Goal: Task Accomplishment & Management: Manage account settings

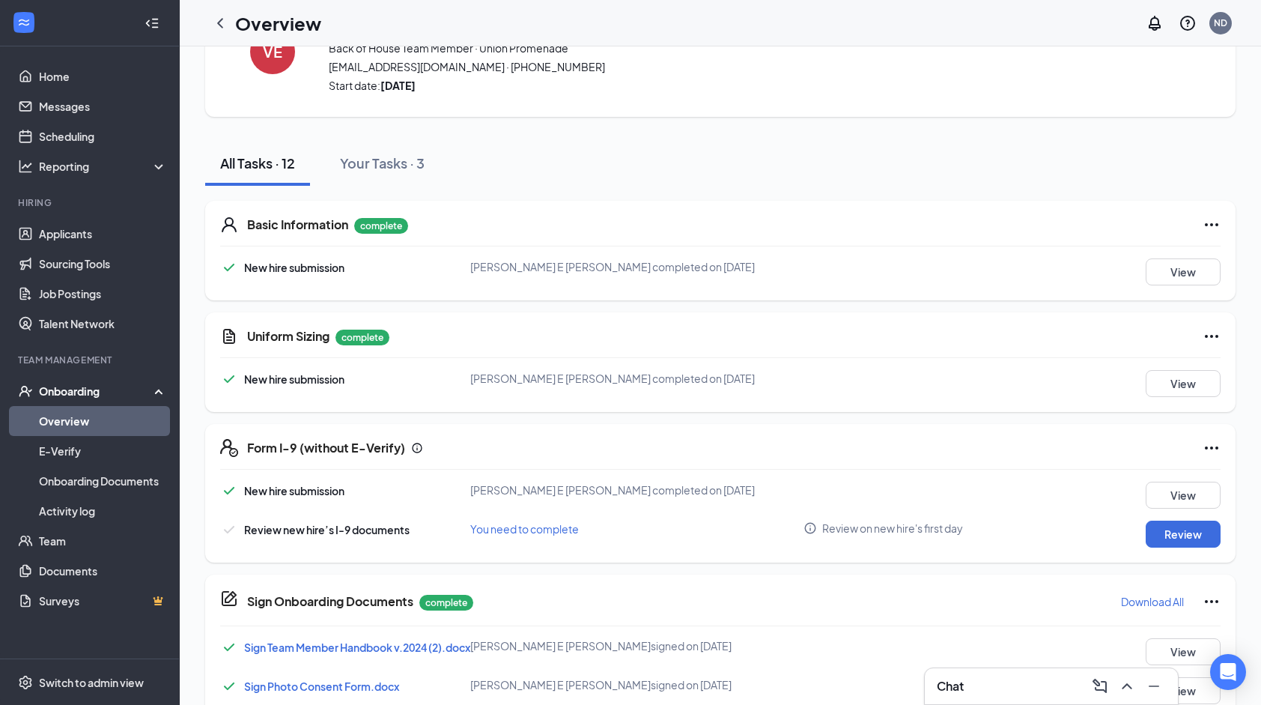
scroll to position [2, 0]
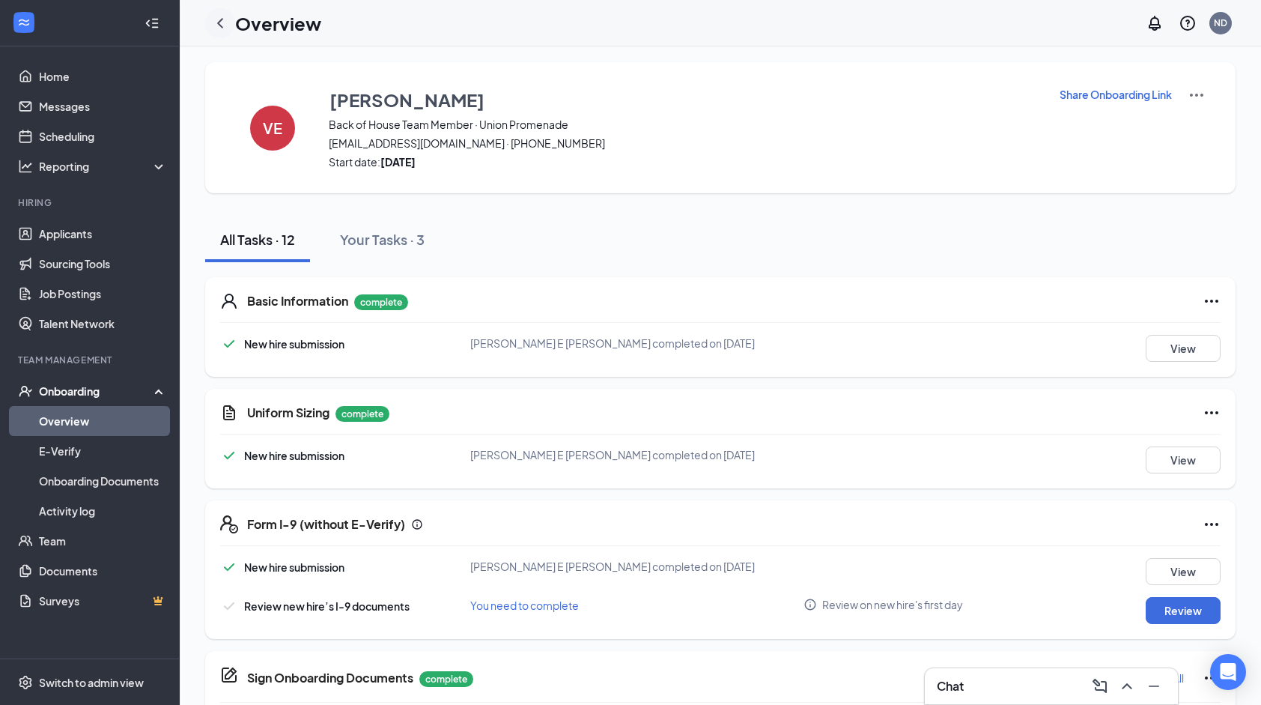
click at [213, 22] on icon "ChevronLeft" at bounding box center [220, 23] width 18 height 18
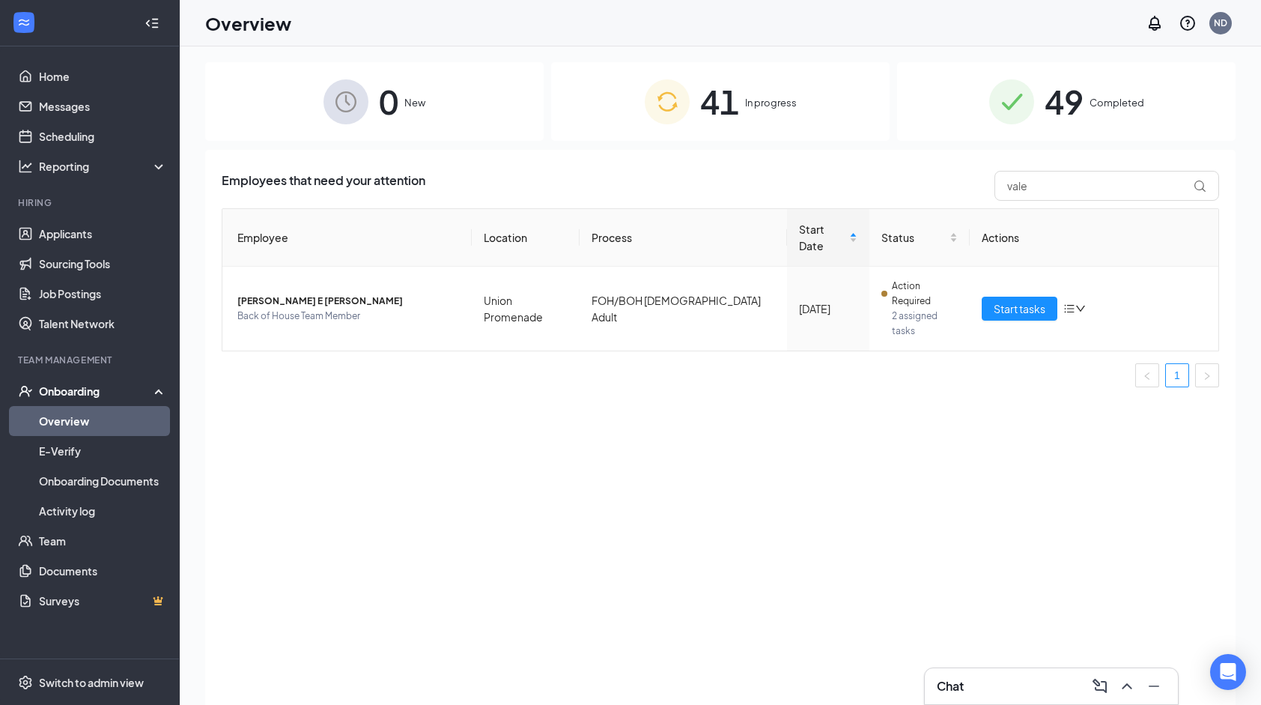
click at [752, 138] on div "41 In progress" at bounding box center [720, 101] width 339 height 79
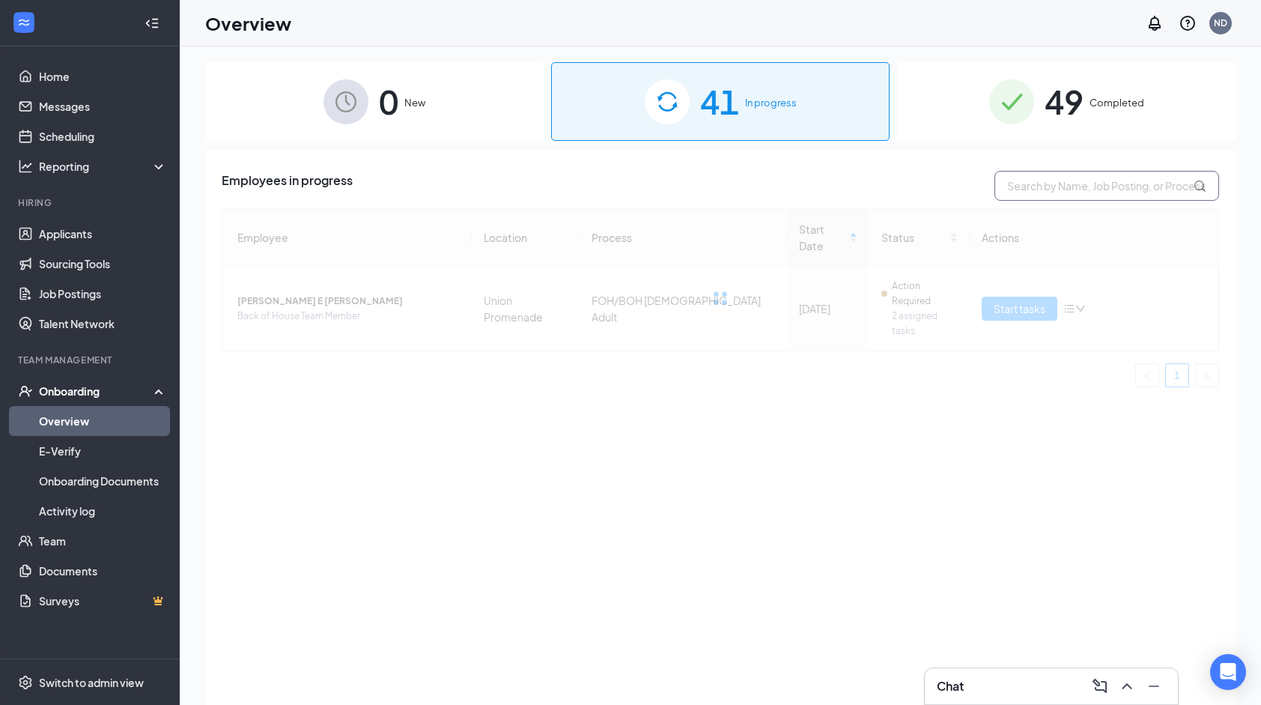
click at [1078, 181] on input "text" at bounding box center [1107, 186] width 225 height 30
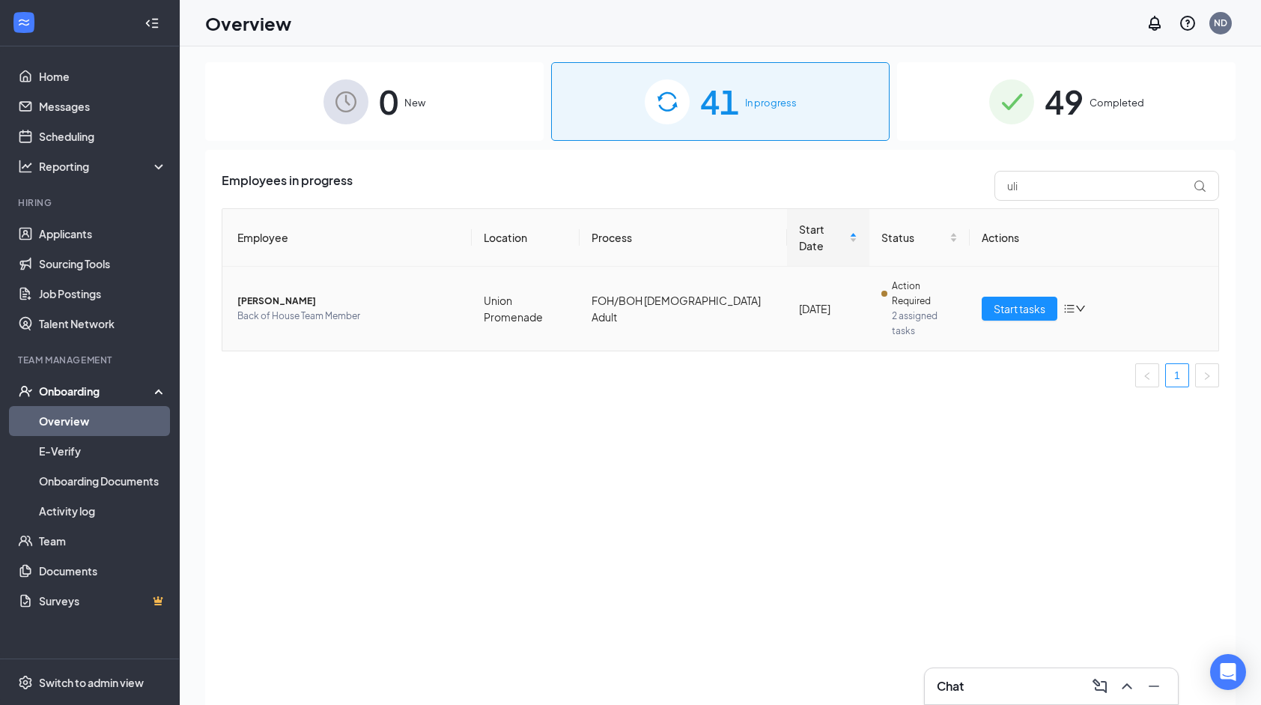
click at [416, 294] on span "[PERSON_NAME]" at bounding box center [348, 301] width 222 height 15
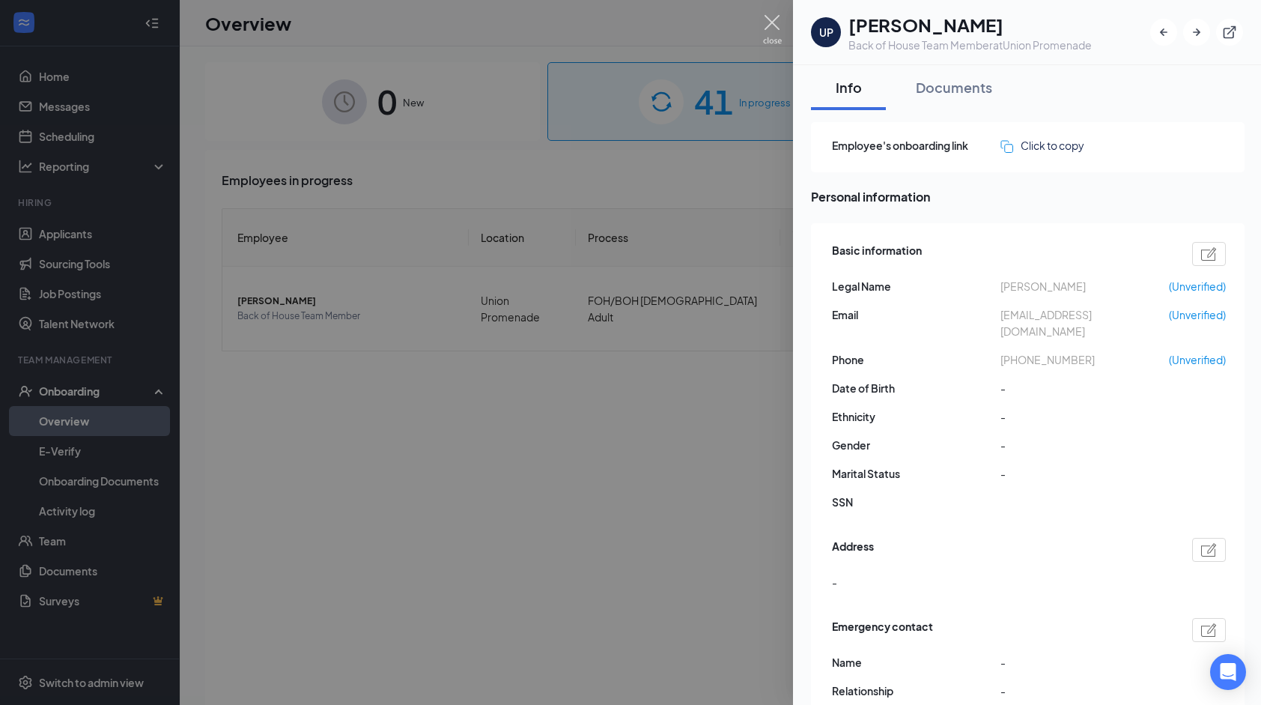
click at [772, 29] on img at bounding box center [772, 29] width 19 height 29
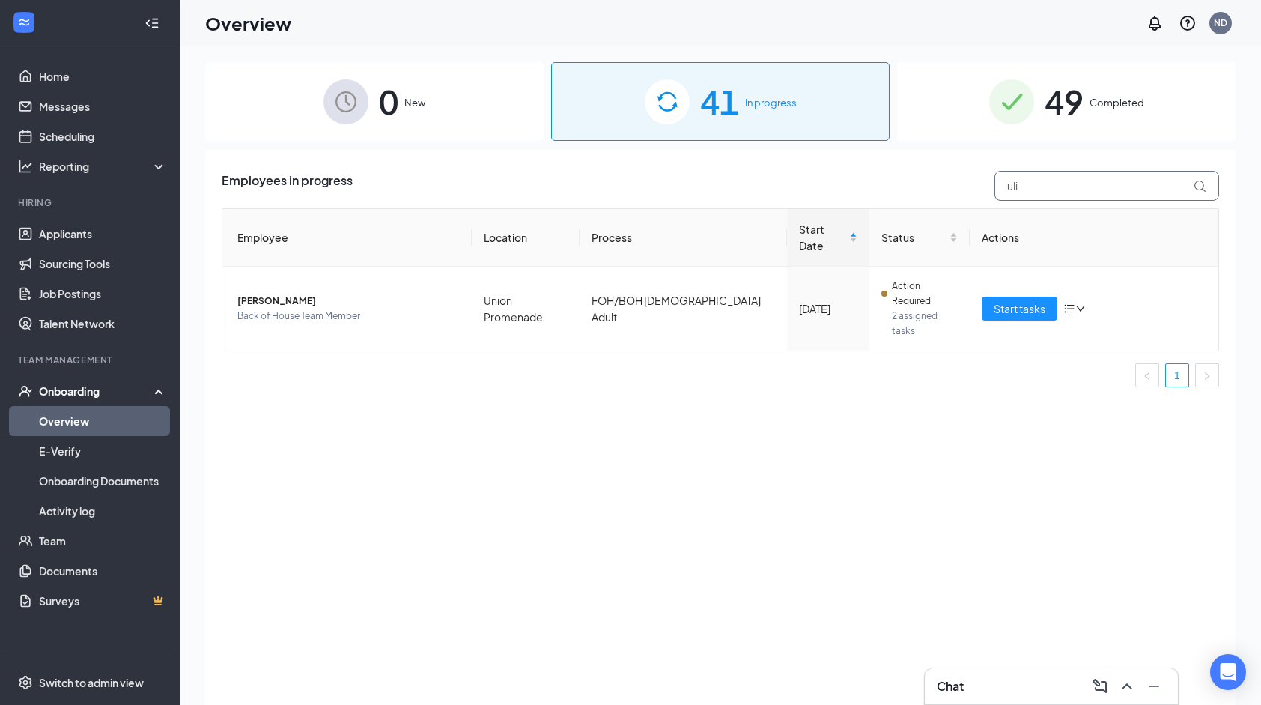
drag, startPoint x: 1032, startPoint y: 184, endPoint x: 985, endPoint y: 183, distance: 47.2
click at [985, 183] on div "Employees in progress uli" at bounding box center [721, 186] width 998 height 30
click at [392, 294] on span "[PERSON_NAME]" at bounding box center [348, 301] width 222 height 15
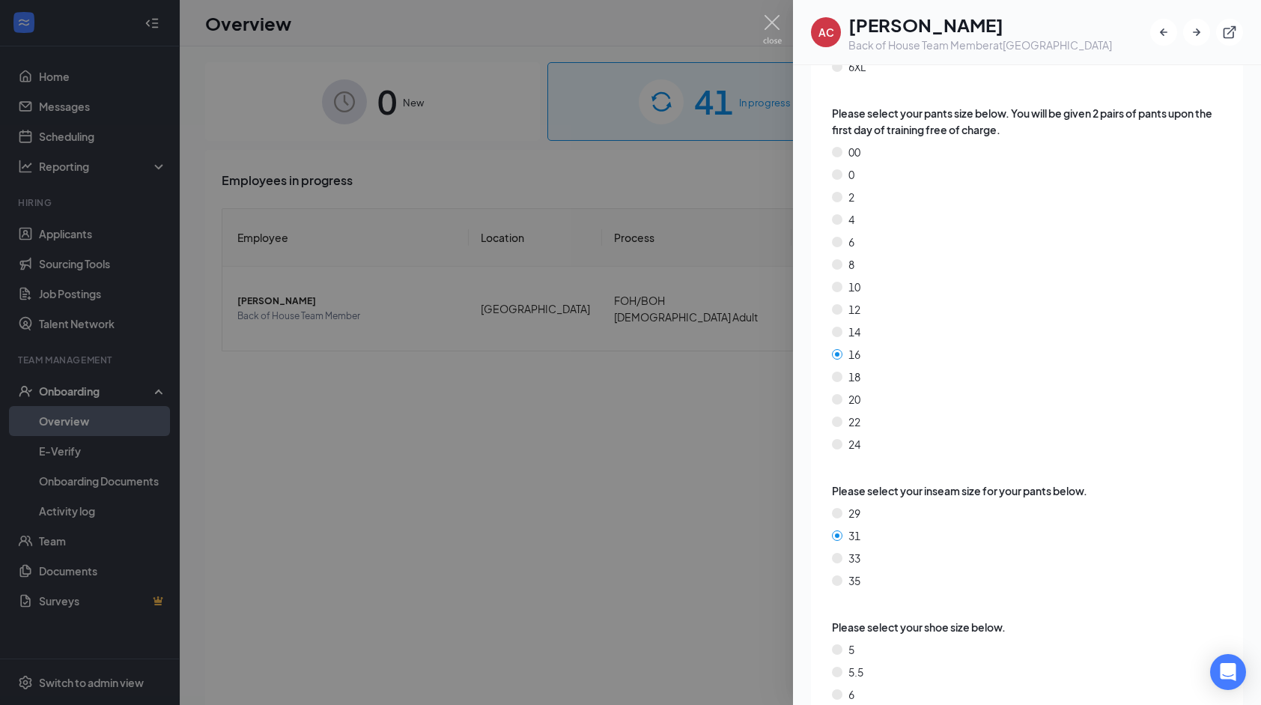
scroll to position [2448, 0]
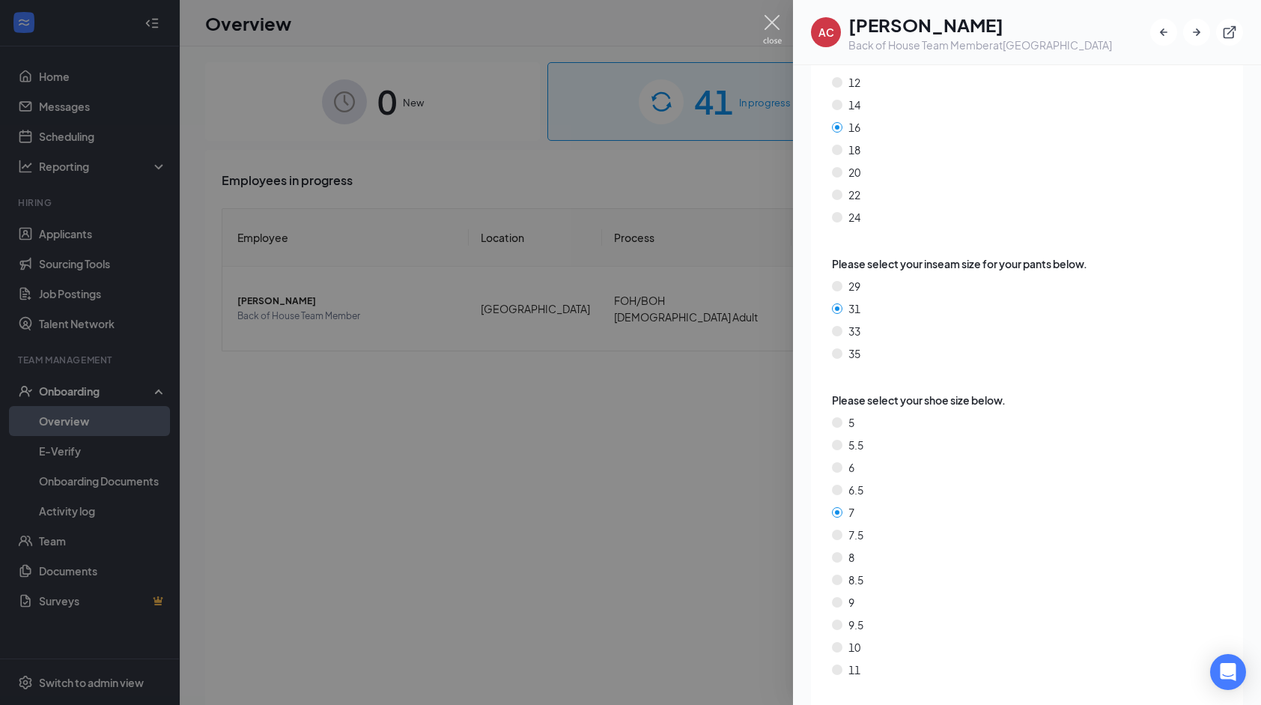
click at [772, 36] on img at bounding box center [772, 29] width 19 height 29
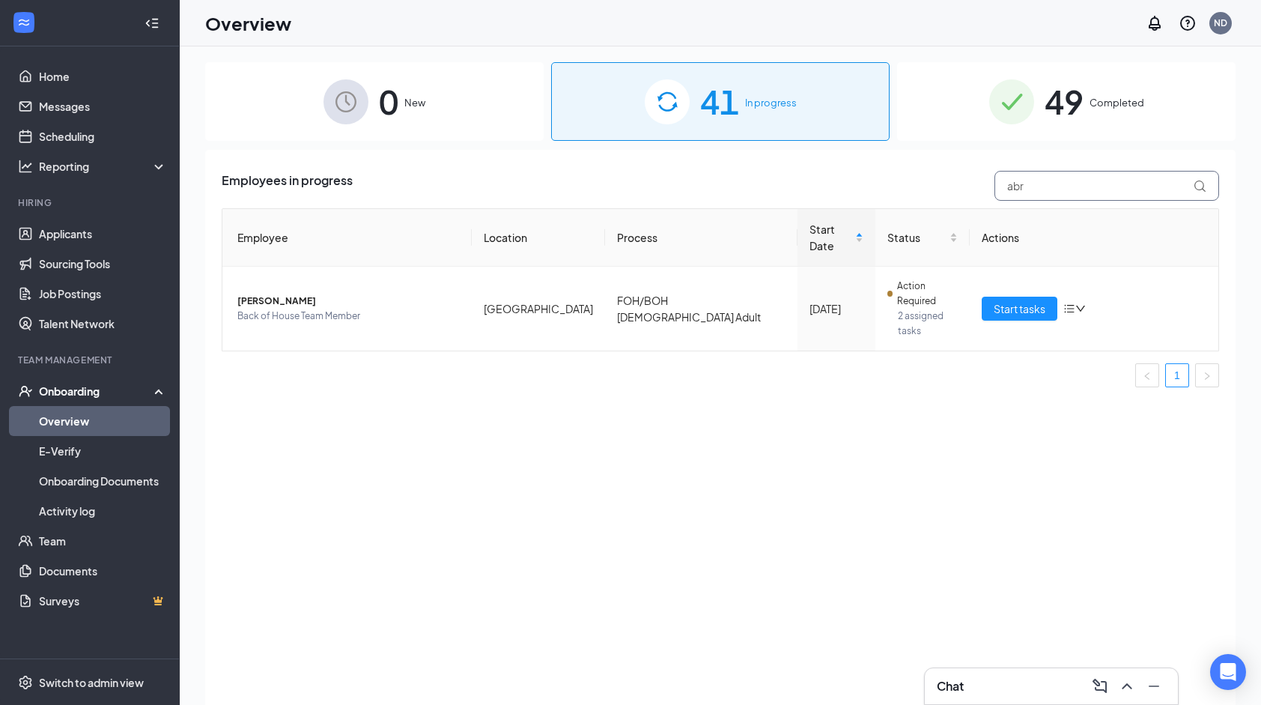
drag, startPoint x: 1042, startPoint y: 184, endPoint x: 962, endPoint y: 186, distance: 80.2
click at [962, 186] on div "Employees in progress abr" at bounding box center [721, 186] width 998 height 30
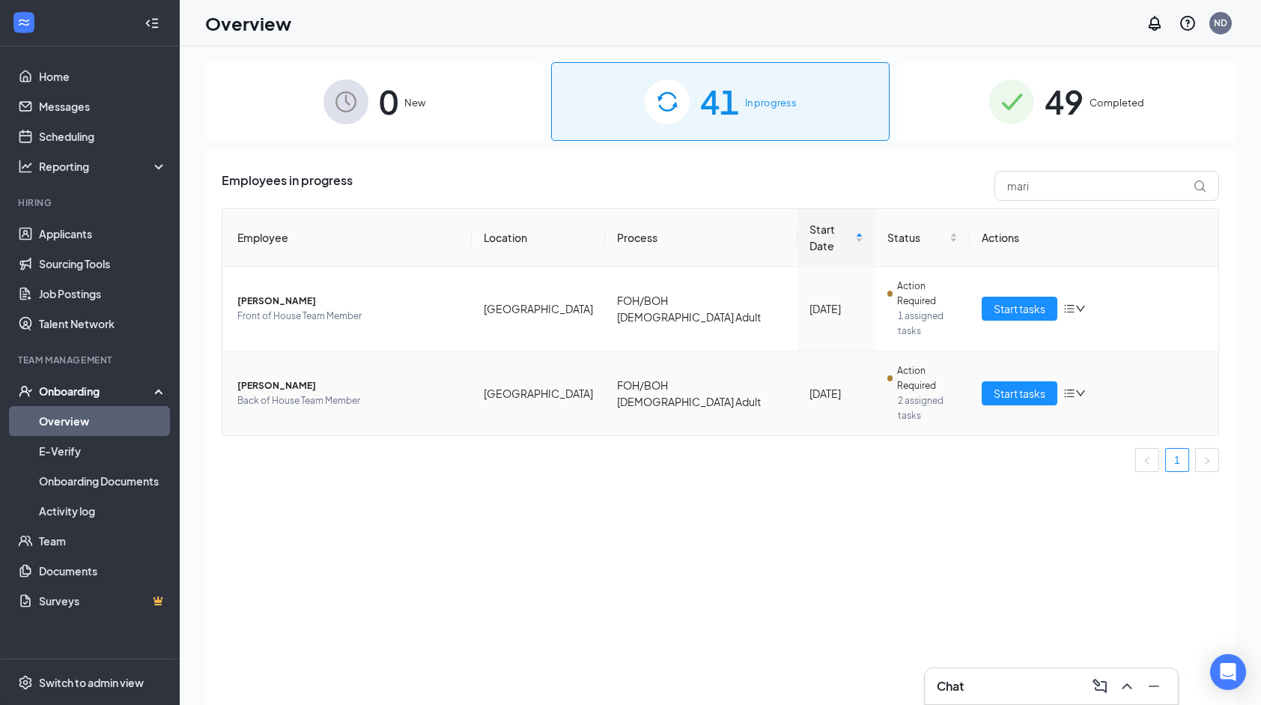
click at [351, 351] on td "[PERSON_NAME] Back of House Team Member" at bounding box center [346, 393] width 249 height 84
click at [261, 351] on td "[PERSON_NAME] Back of House Team Member" at bounding box center [346, 393] width 249 height 84
click at [269, 378] on span "[PERSON_NAME]" at bounding box center [348, 385] width 222 height 15
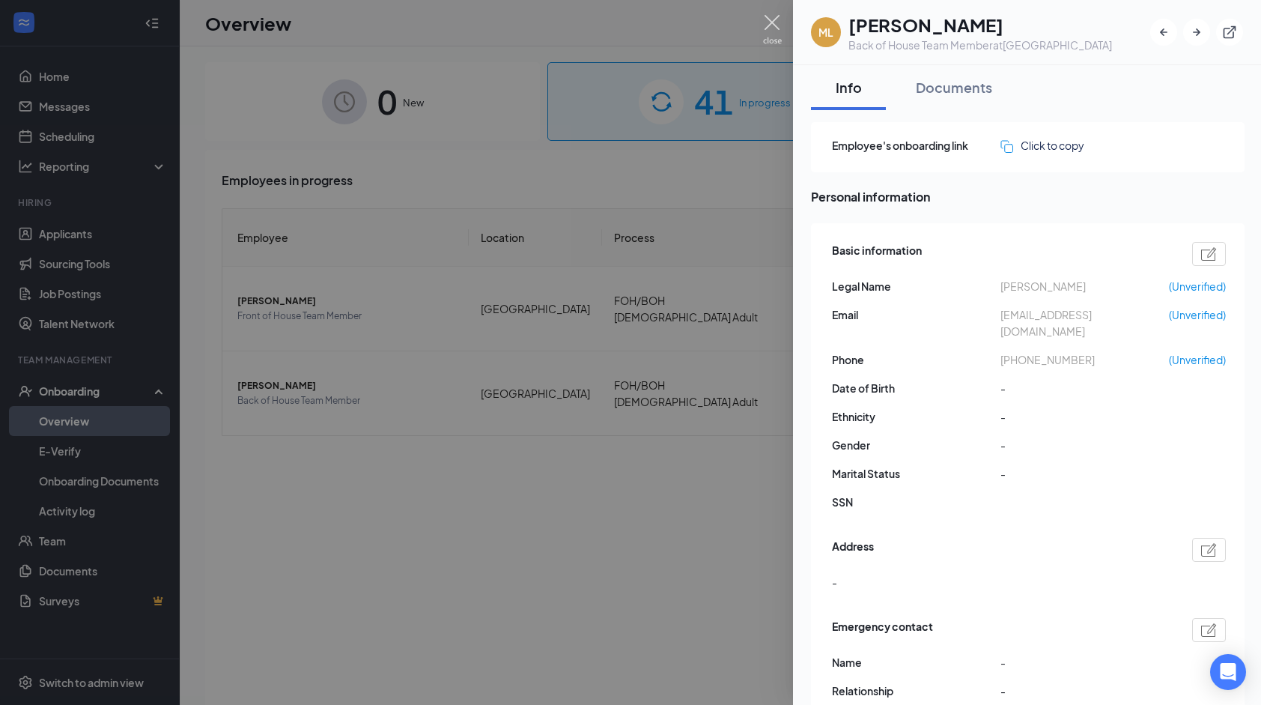
click at [773, 24] on img at bounding box center [772, 29] width 19 height 29
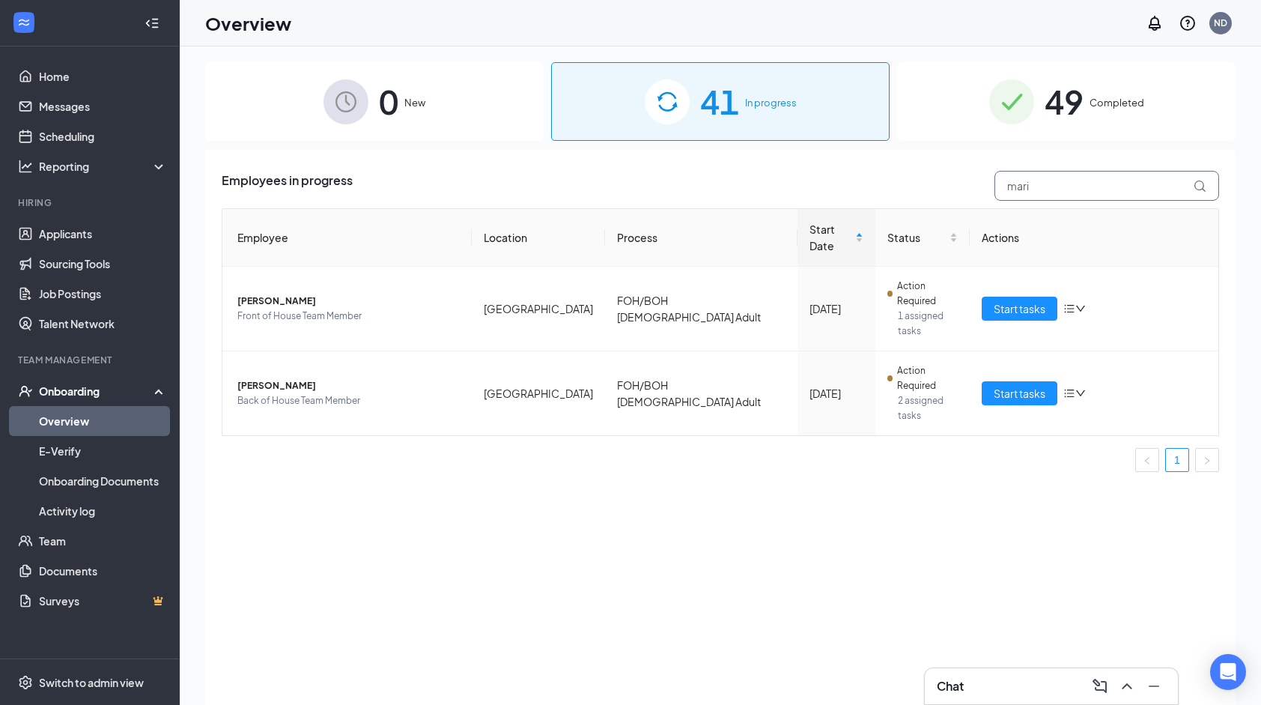
drag, startPoint x: 986, startPoint y: 175, endPoint x: 963, endPoint y: 172, distance: 22.7
click at [963, 172] on div "Employees in progress mari" at bounding box center [721, 186] width 998 height 30
type input "s"
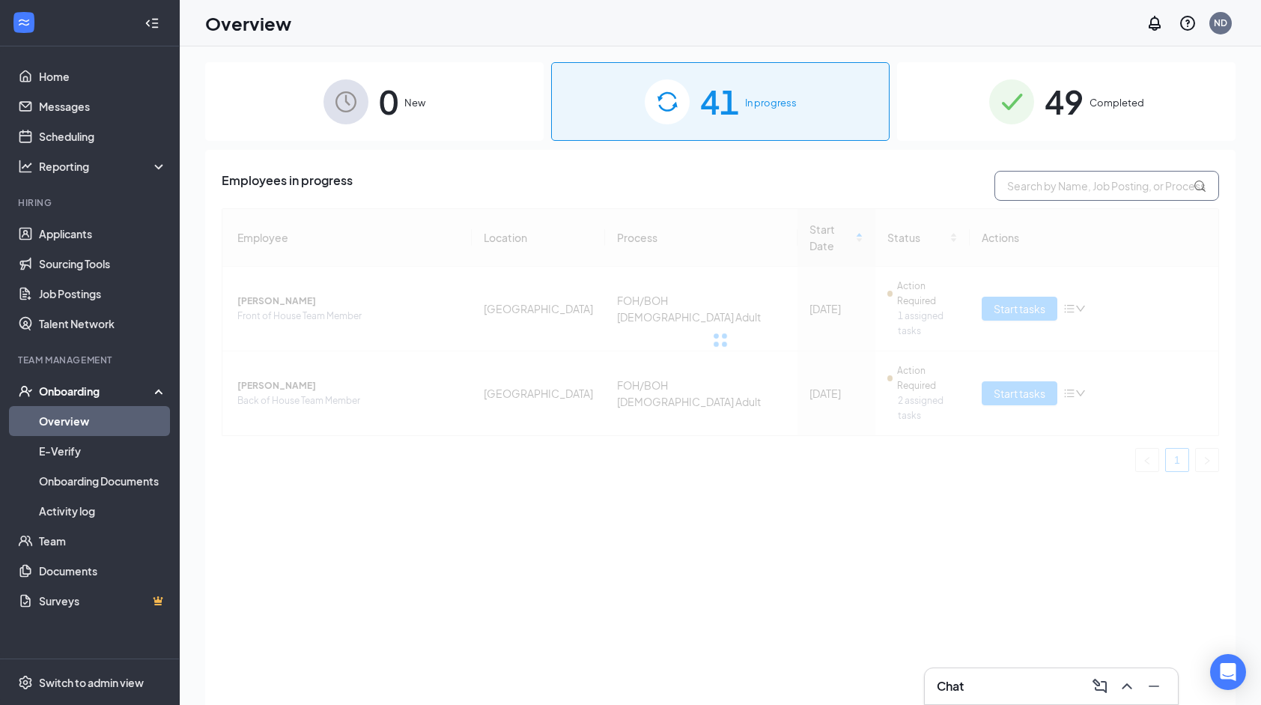
type input "s"
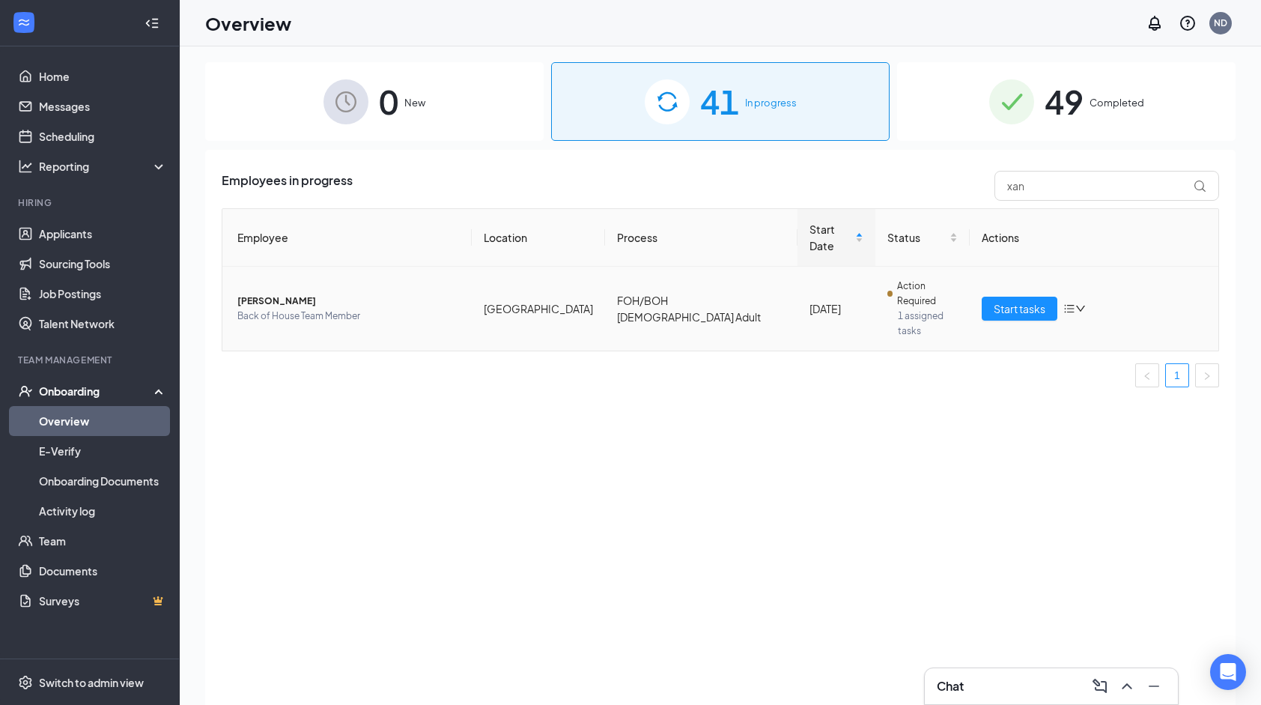
click at [415, 294] on span "[PERSON_NAME]" at bounding box center [348, 301] width 222 height 15
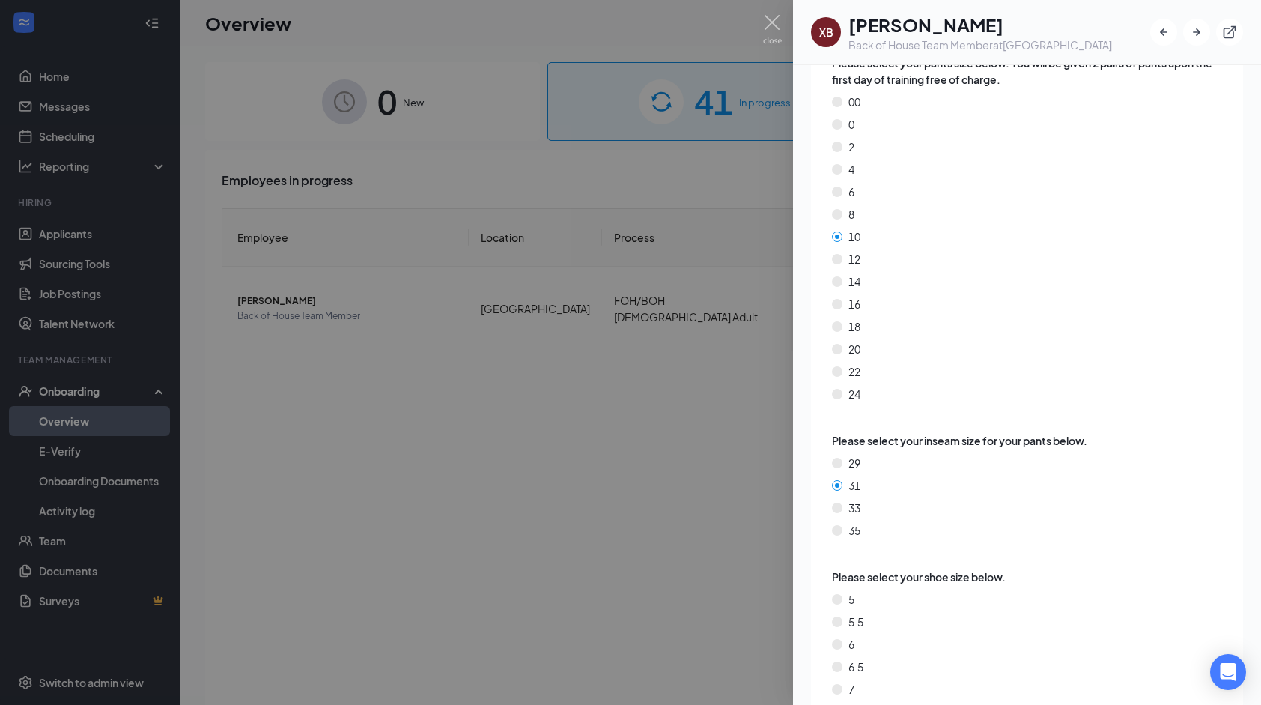
scroll to position [2606, 0]
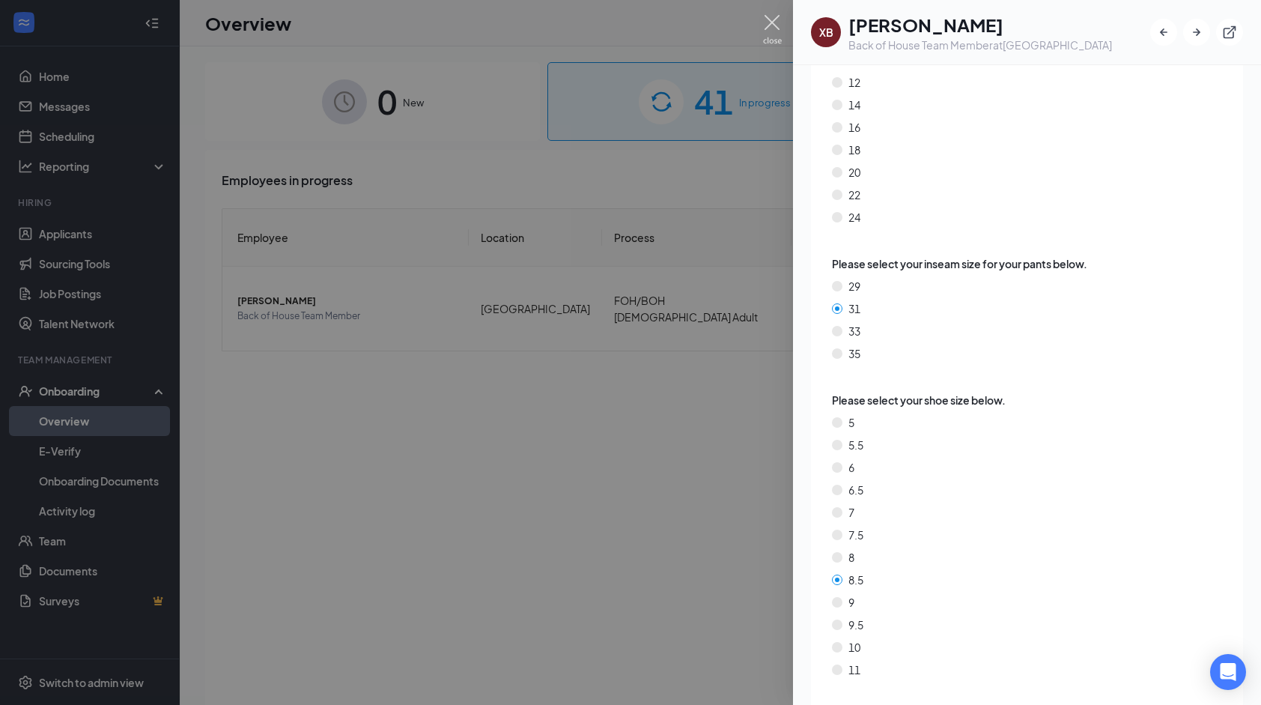
click at [780, 22] on img at bounding box center [772, 29] width 19 height 29
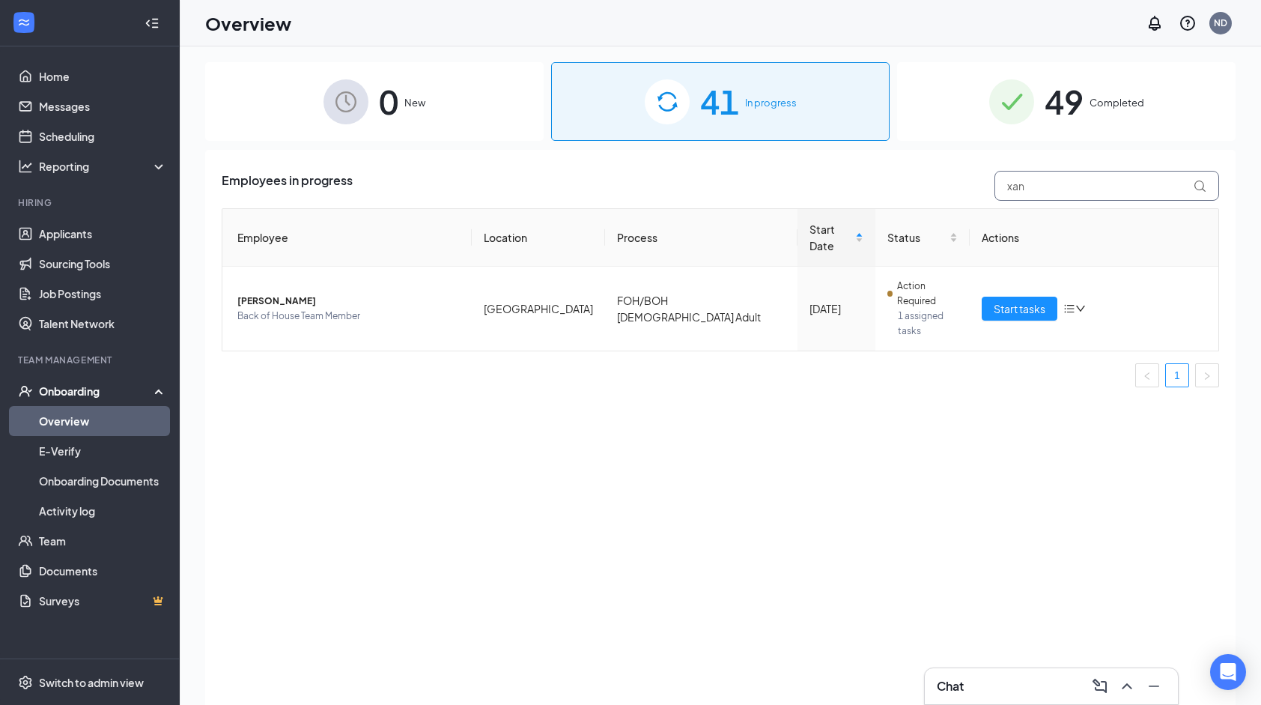
drag, startPoint x: 1027, startPoint y: 195, endPoint x: 993, endPoint y: 195, distance: 33.7
click at [993, 195] on div "xan" at bounding box center [1103, 186] width 232 height 30
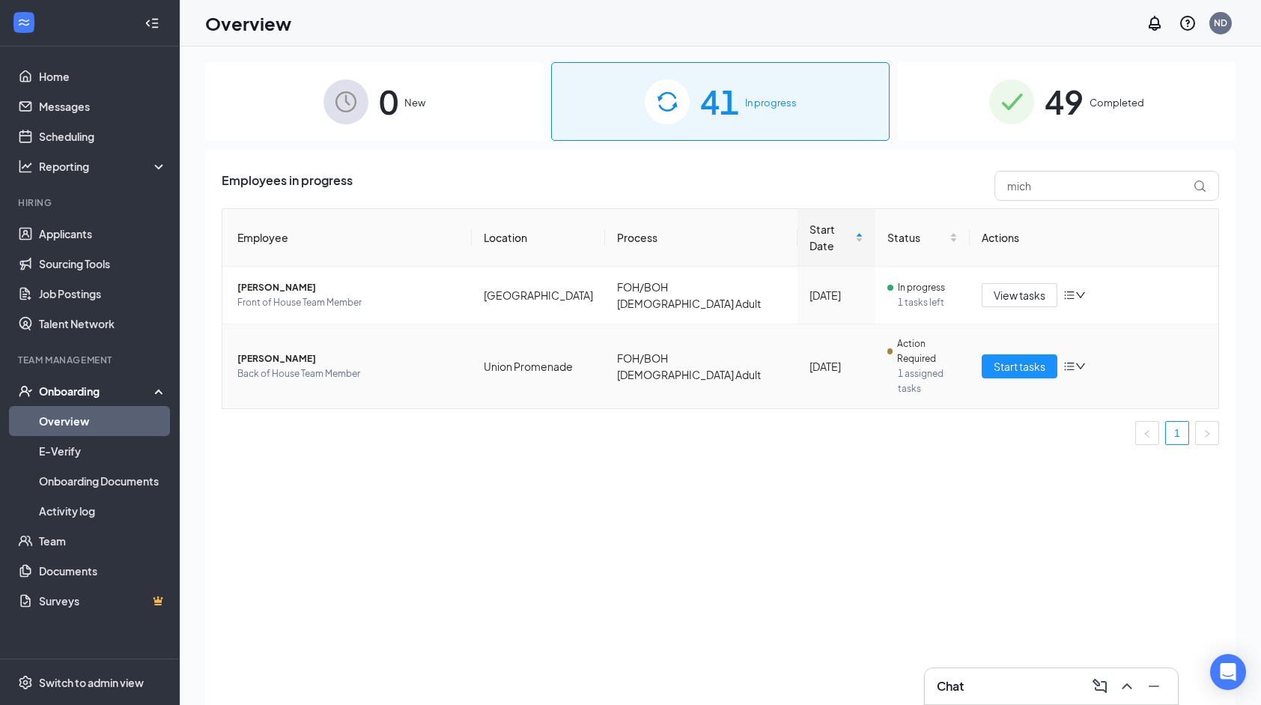
click at [367, 351] on span "[PERSON_NAME]" at bounding box center [348, 358] width 222 height 15
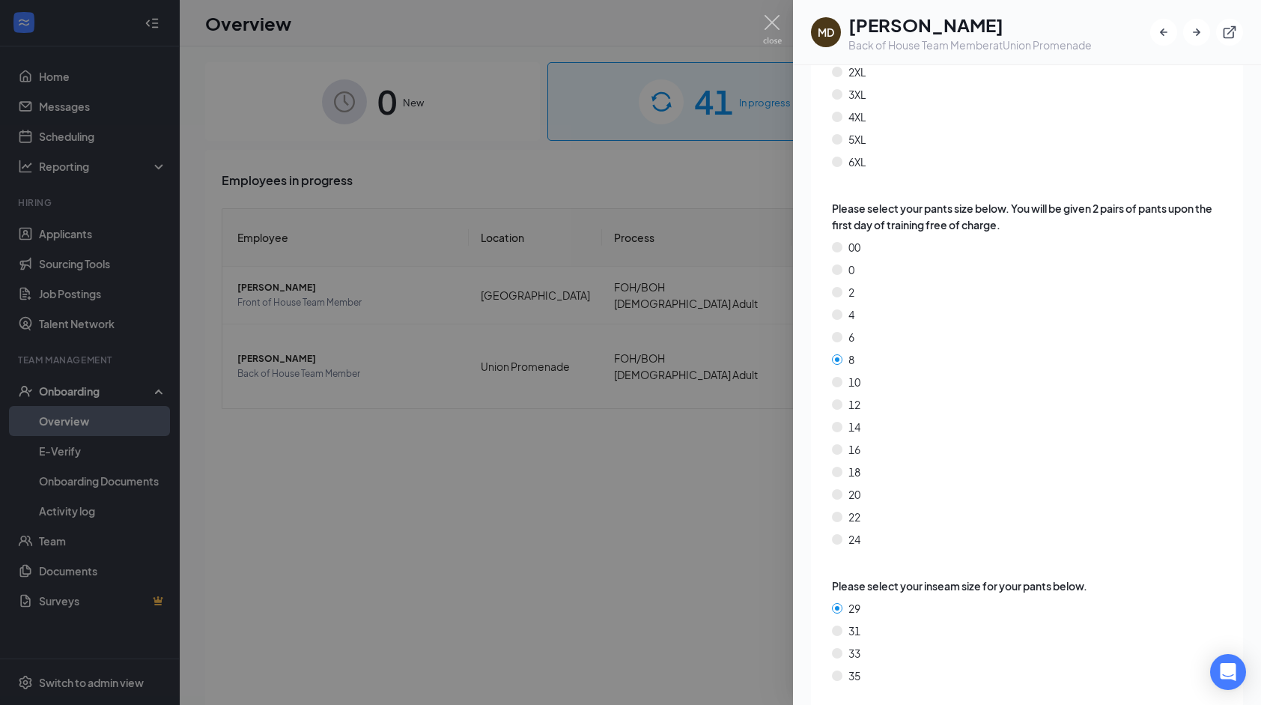
scroll to position [2448, 0]
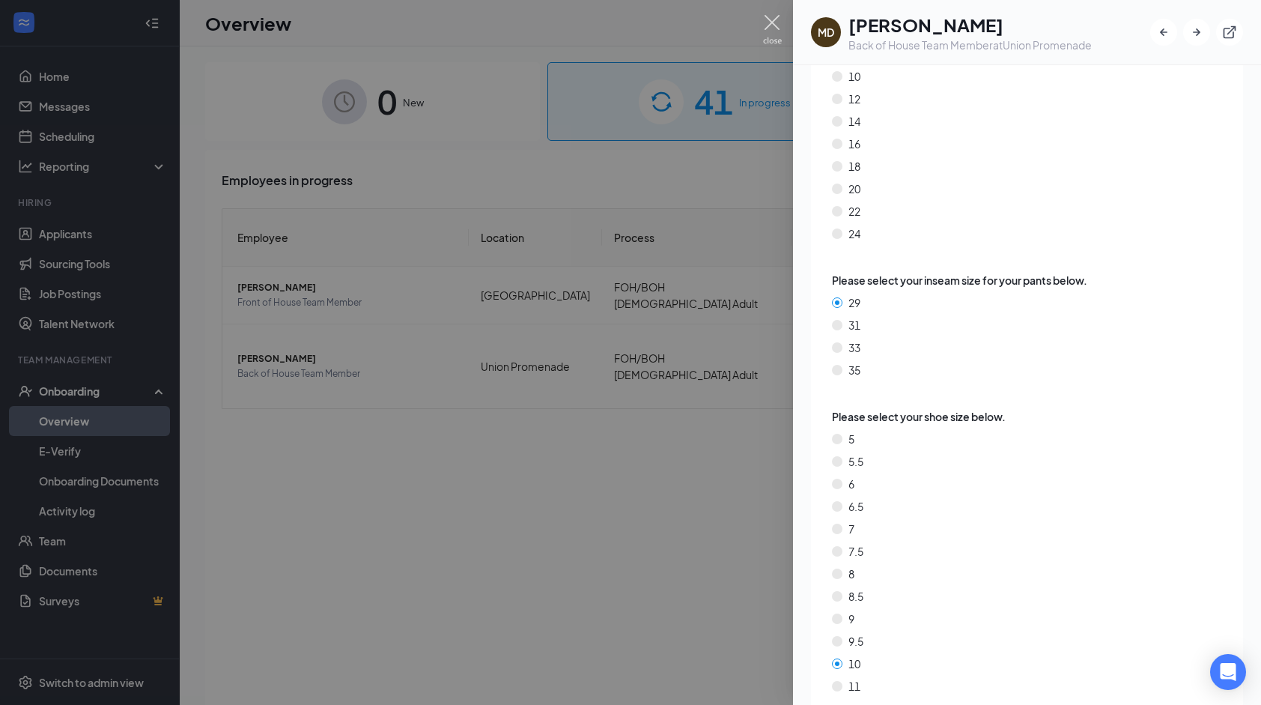
click at [779, 29] on img at bounding box center [772, 29] width 19 height 29
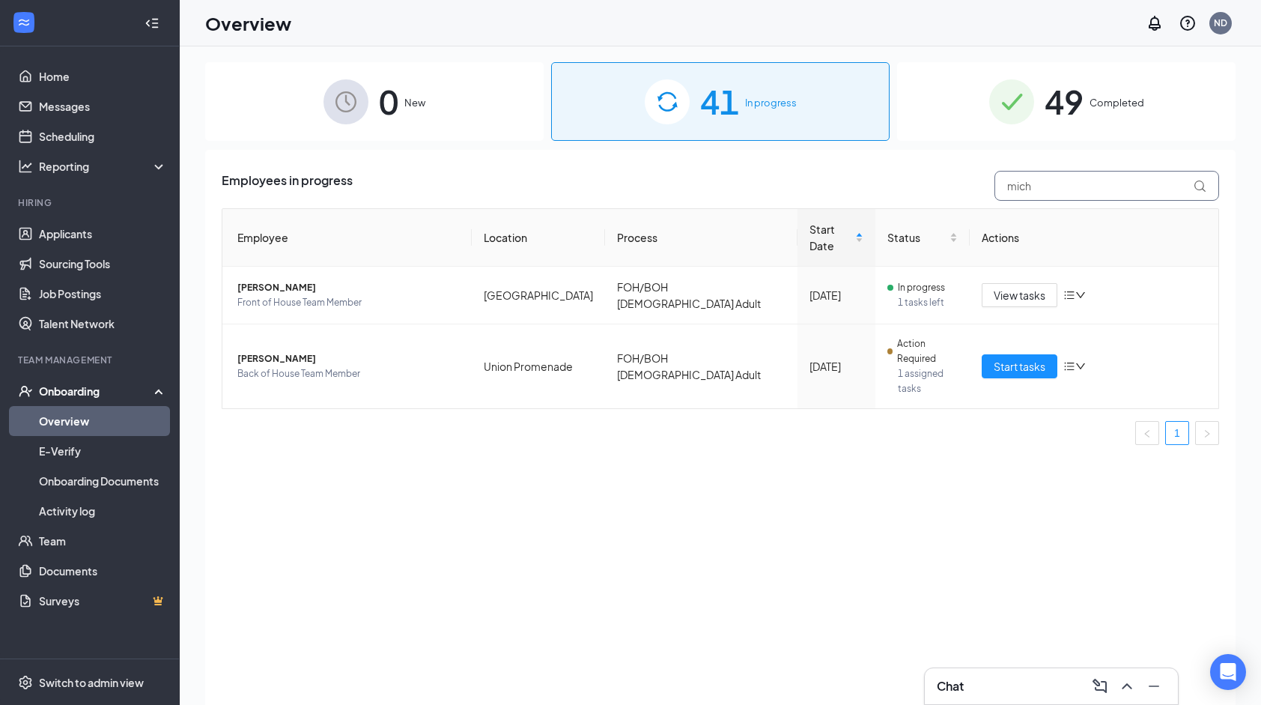
drag, startPoint x: 1057, startPoint y: 184, endPoint x: 1004, endPoint y: 185, distance: 53.2
click at [1004, 185] on input "mich" at bounding box center [1107, 186] width 225 height 30
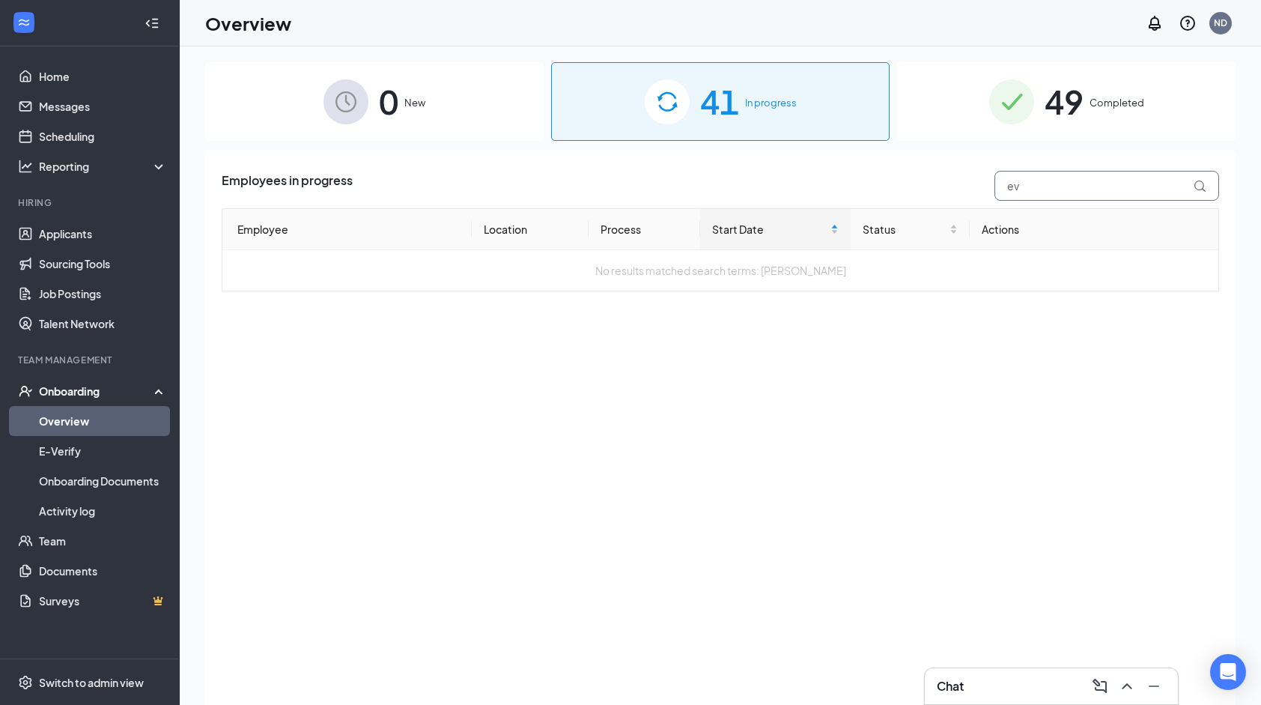
type input "e"
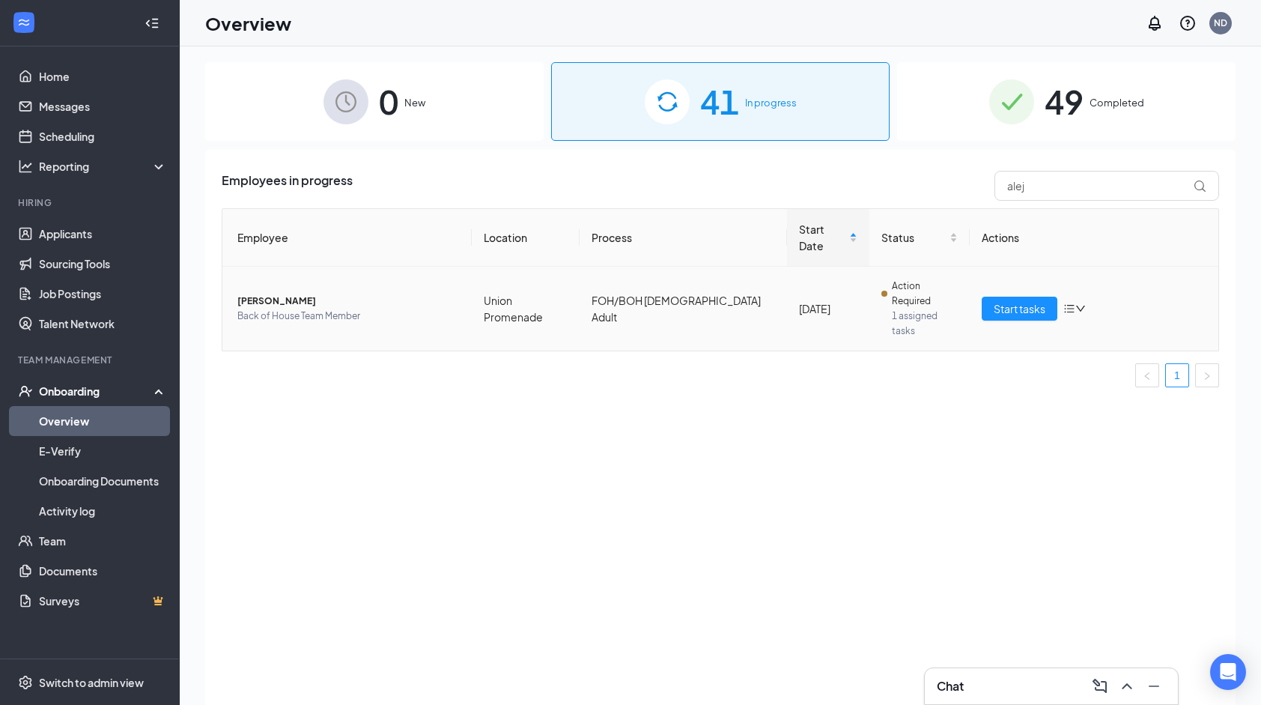
click at [377, 294] on span "[PERSON_NAME]" at bounding box center [348, 301] width 222 height 15
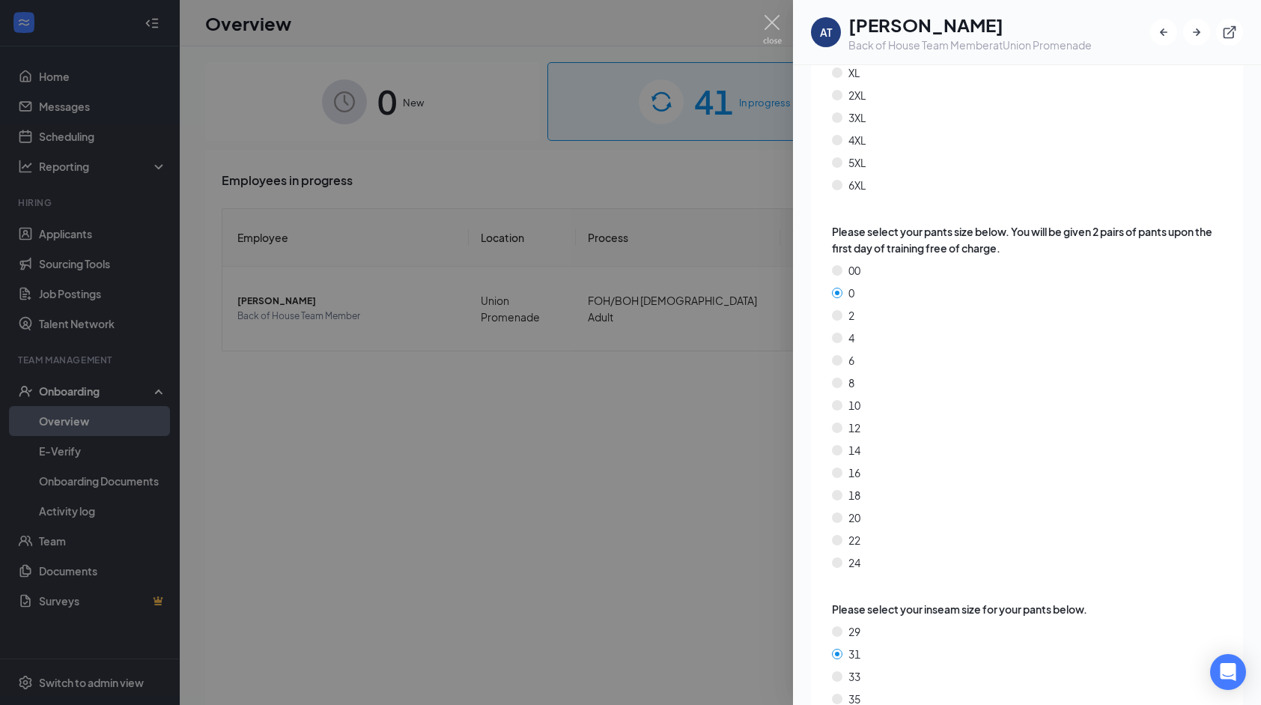
scroll to position [2448, 0]
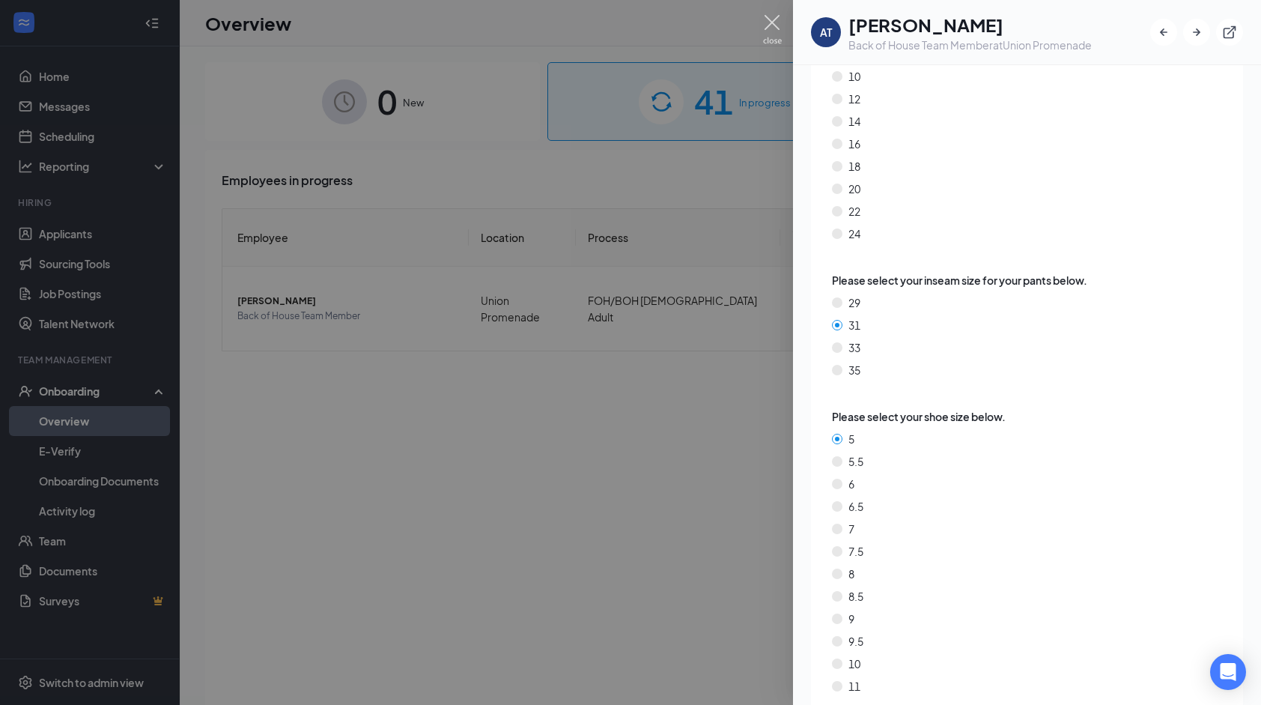
click at [772, 21] on img at bounding box center [772, 29] width 19 height 29
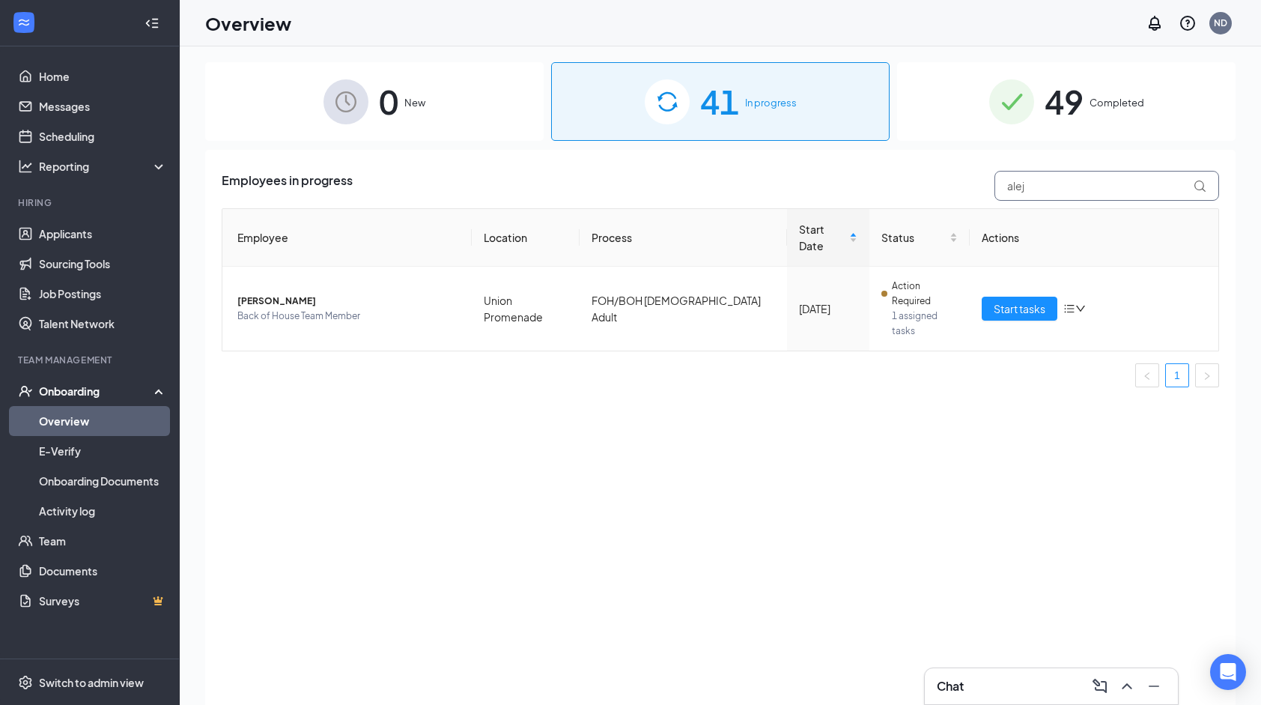
click at [1043, 190] on input "alej" at bounding box center [1107, 186] width 225 height 30
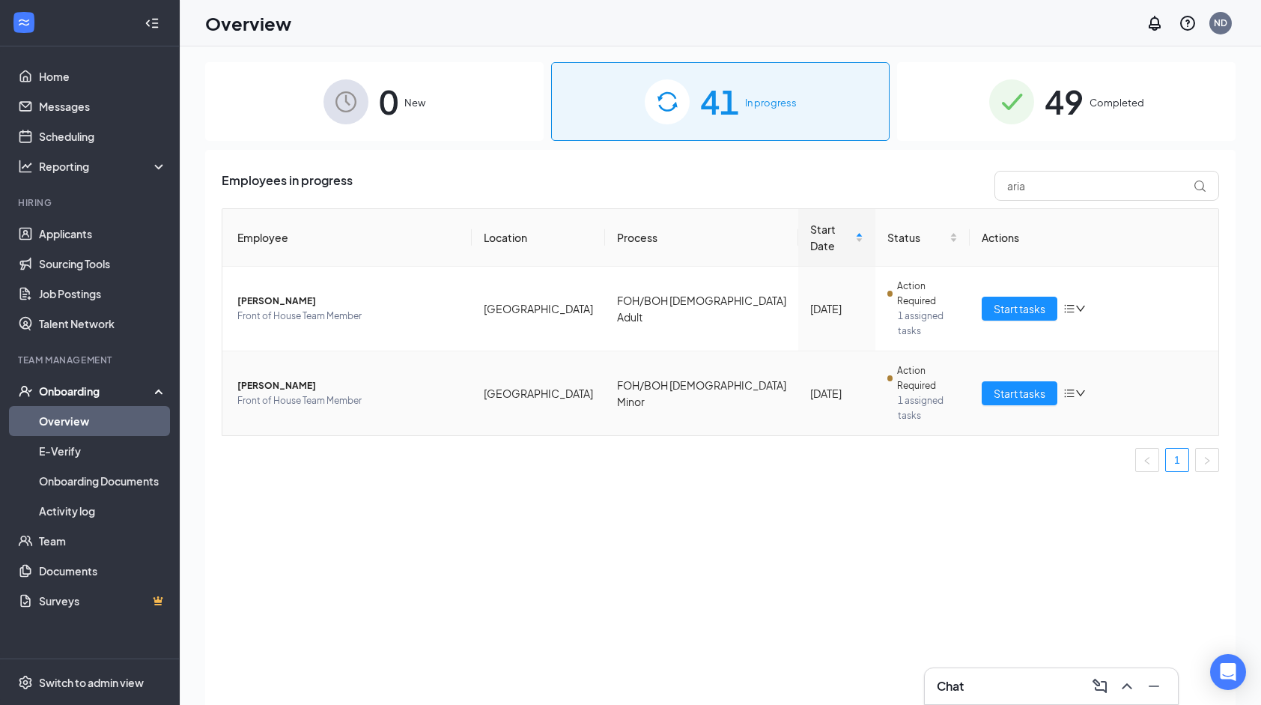
click at [375, 393] on span "Front of House Team Member" at bounding box center [348, 400] width 222 height 15
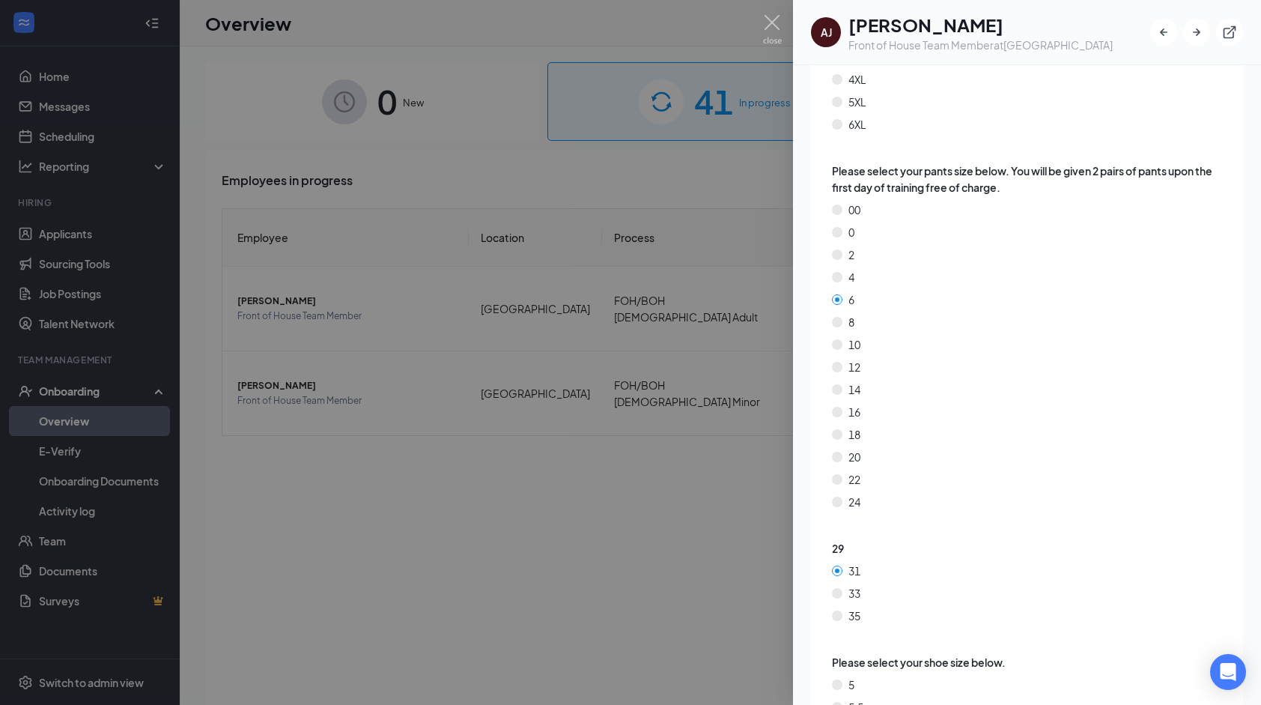
scroll to position [2425, 0]
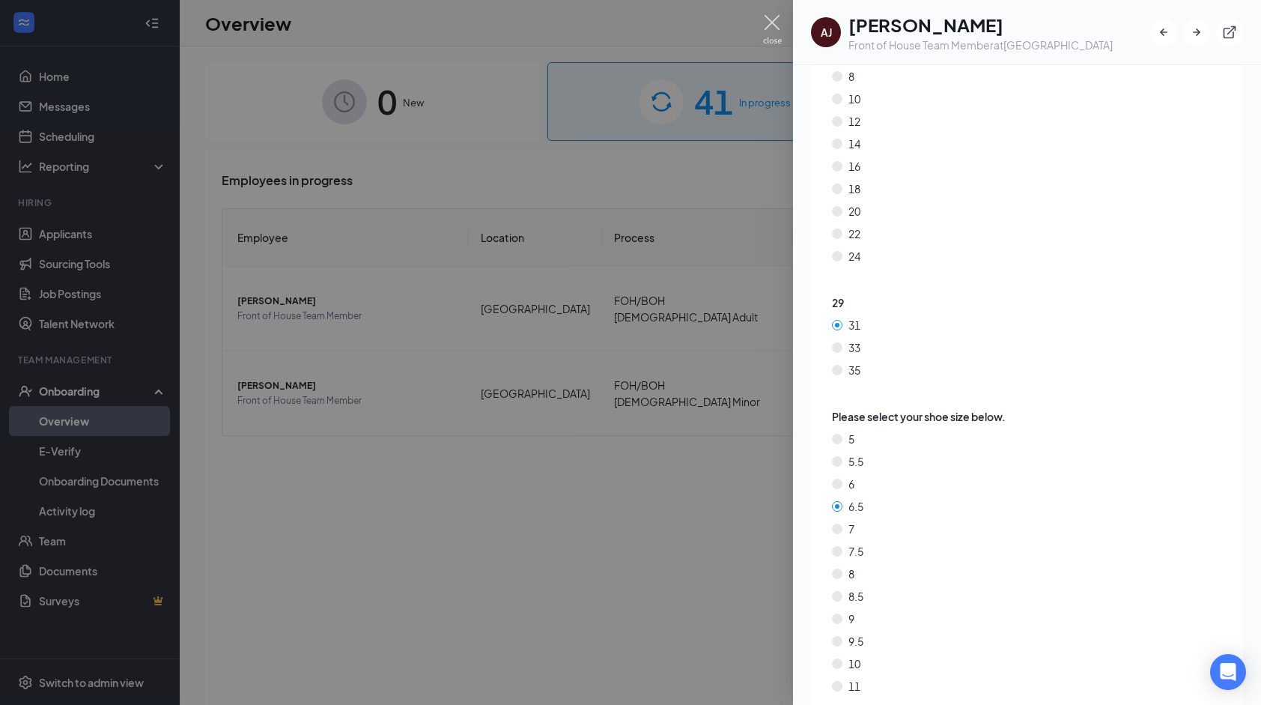
click at [774, 19] on img at bounding box center [772, 29] width 19 height 29
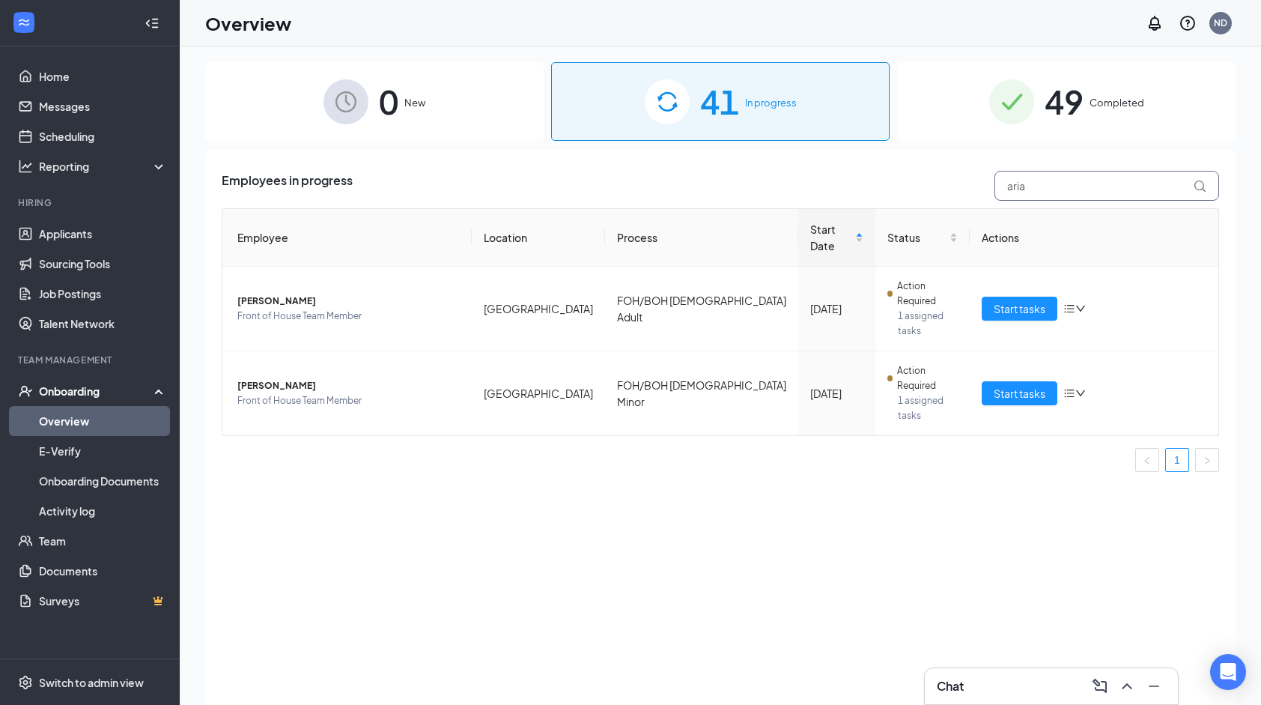
drag, startPoint x: 1028, startPoint y: 184, endPoint x: 992, endPoint y: 189, distance: 35.5
click at [992, 189] on div "aria" at bounding box center [1103, 186] width 232 height 30
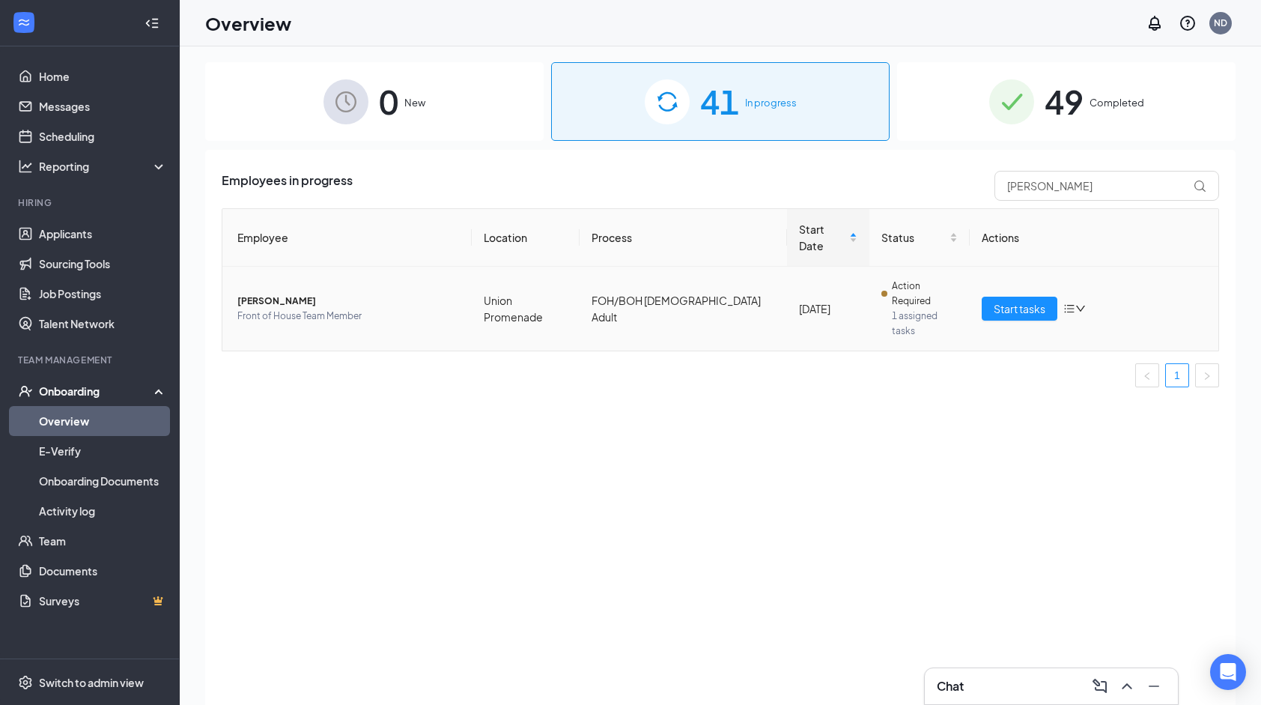
click at [372, 309] on span "Front of House Team Member" at bounding box center [348, 316] width 222 height 15
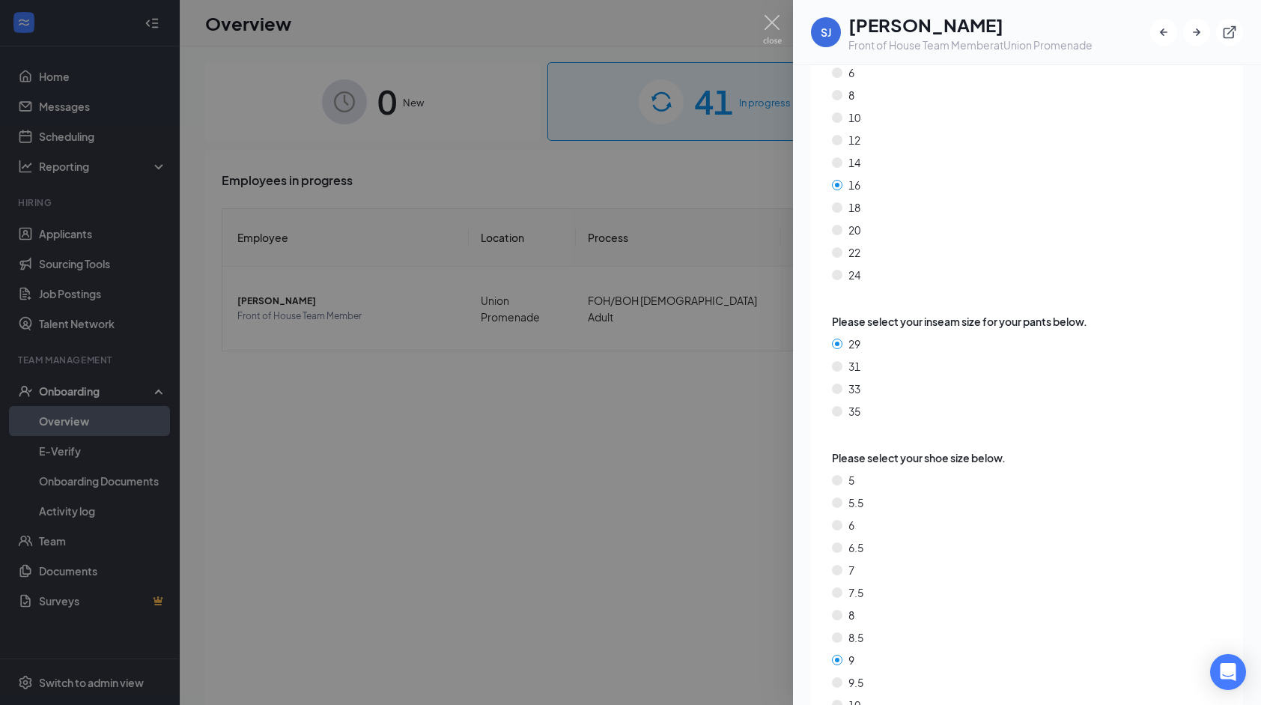
scroll to position [2448, 0]
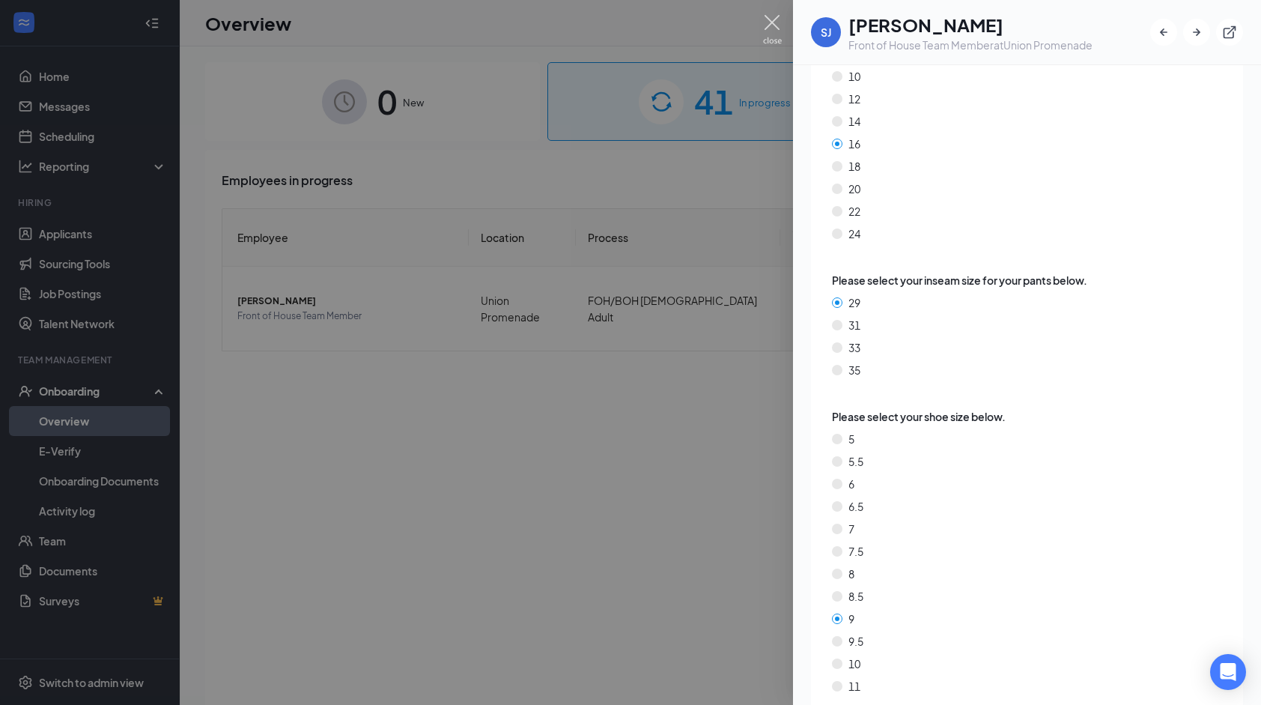
click at [774, 28] on img at bounding box center [772, 29] width 19 height 29
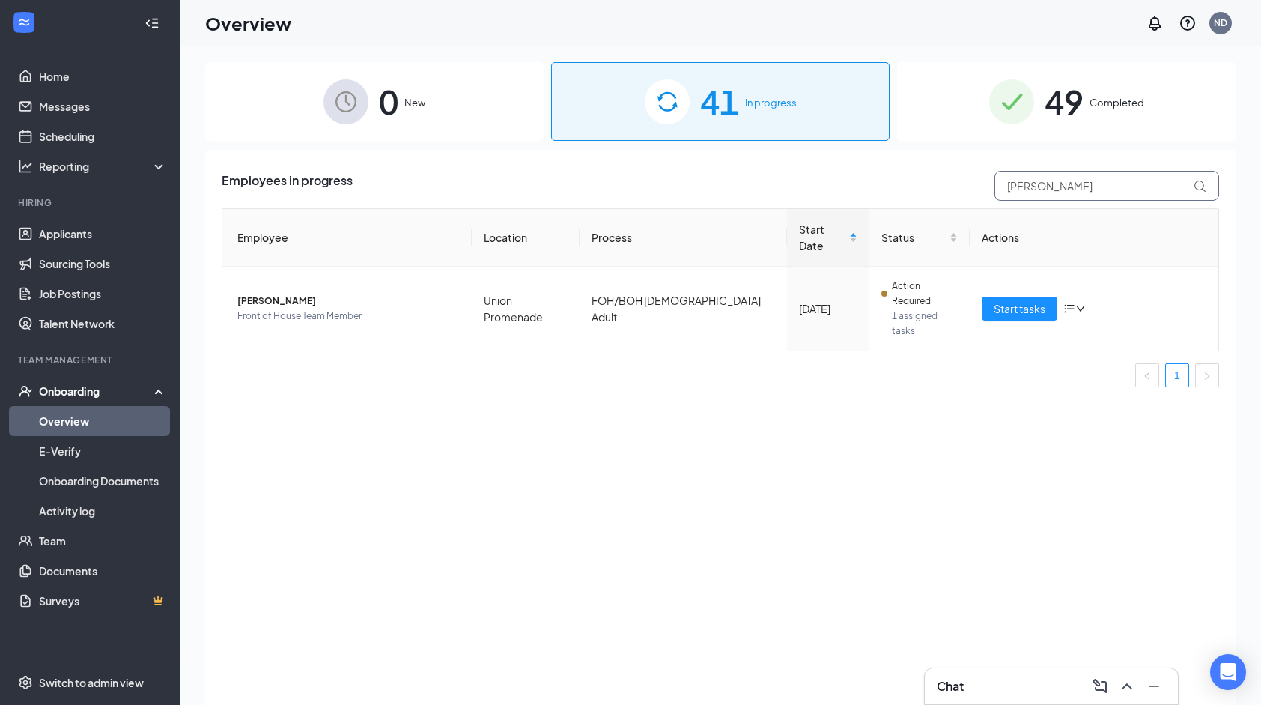
drag, startPoint x: 1028, startPoint y: 181, endPoint x: 992, endPoint y: 177, distance: 36.9
click at [992, 177] on div "[PERSON_NAME]" at bounding box center [1103, 186] width 232 height 30
click at [333, 309] on span "Front of House Team Member" at bounding box center [348, 316] width 222 height 15
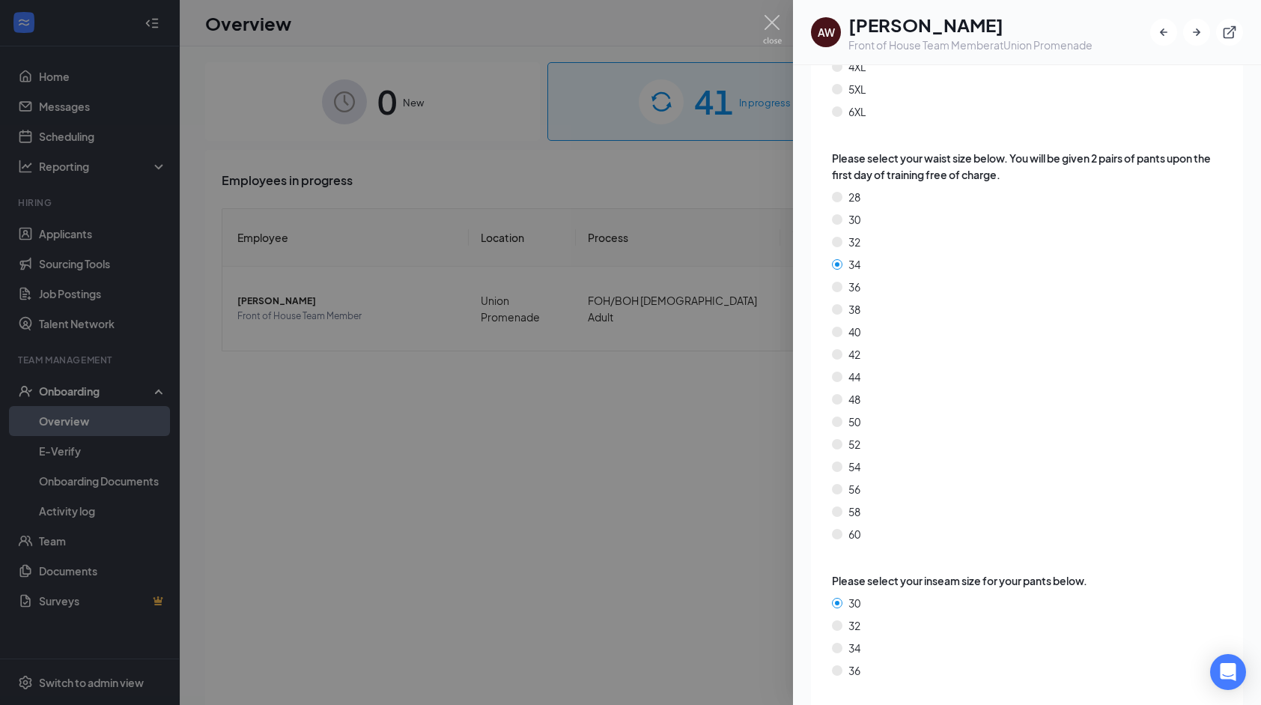
scroll to position [2493, 0]
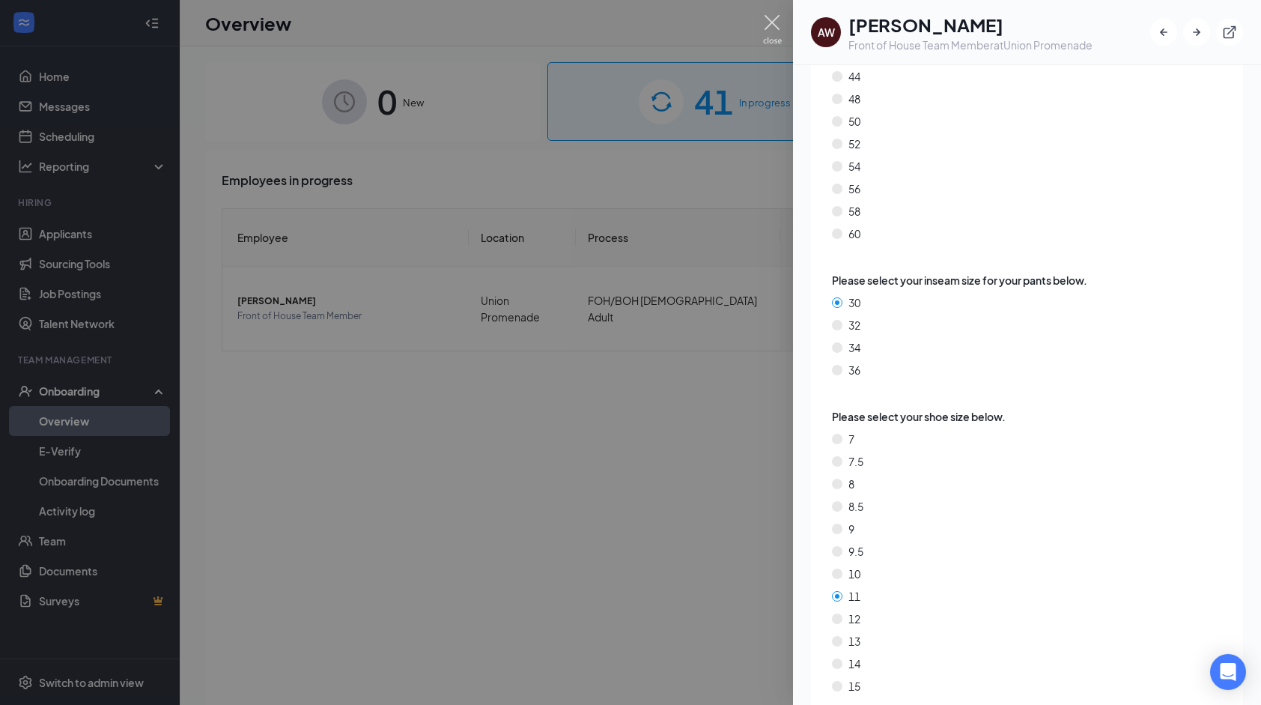
click at [771, 24] on img at bounding box center [772, 29] width 19 height 29
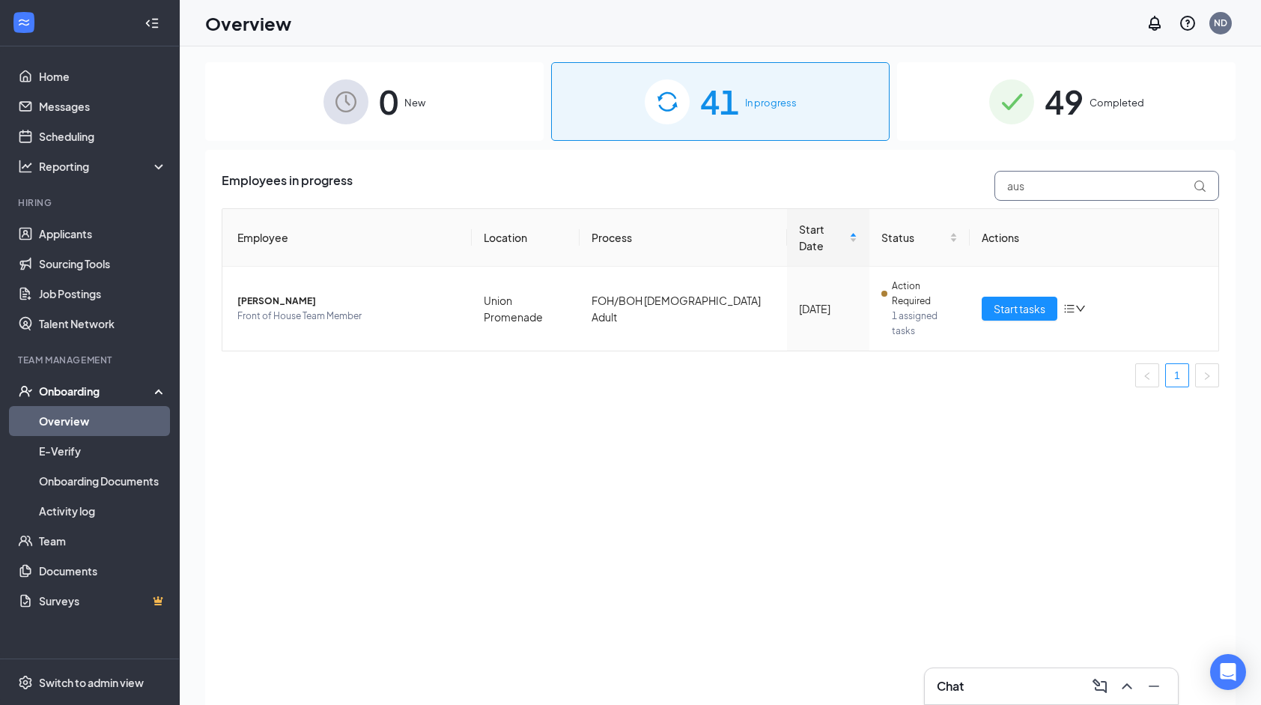
drag, startPoint x: 1049, startPoint y: 178, endPoint x: 1002, endPoint y: 189, distance: 47.8
click at [1002, 189] on input "aus" at bounding box center [1107, 186] width 225 height 30
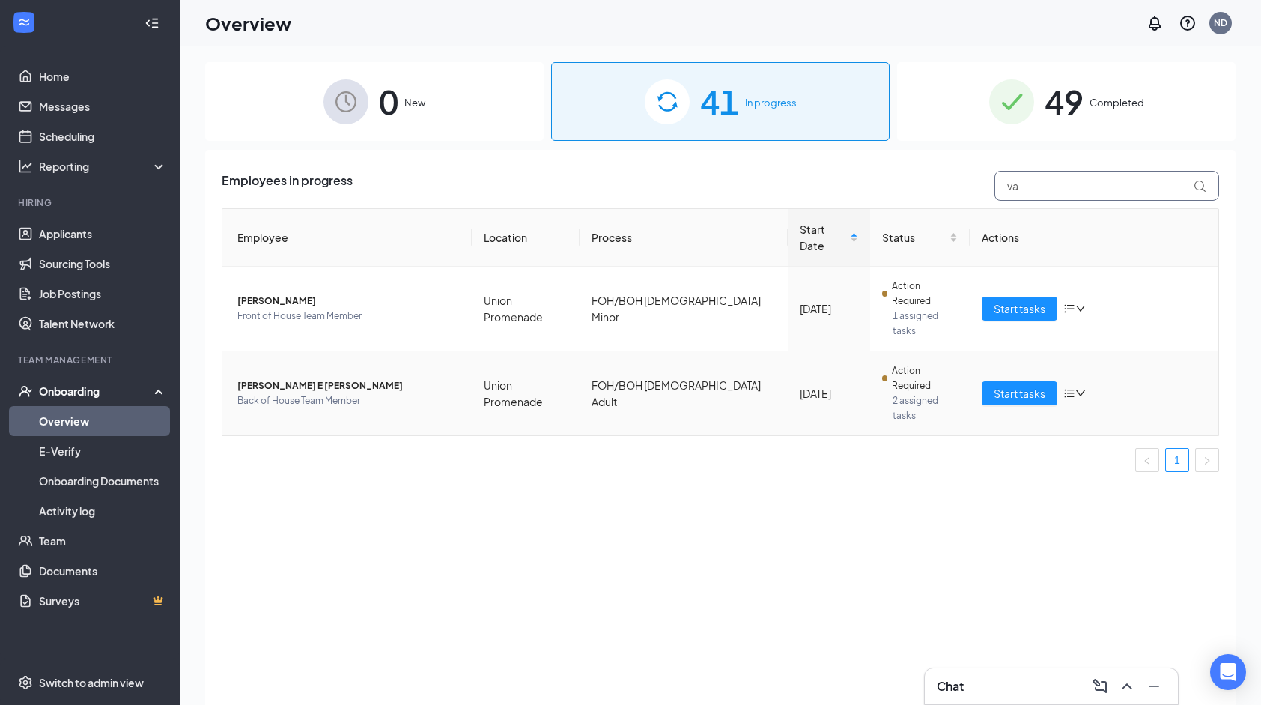
type input "va"
click at [338, 378] on span "[PERSON_NAME] E [PERSON_NAME]" at bounding box center [348, 385] width 222 height 15
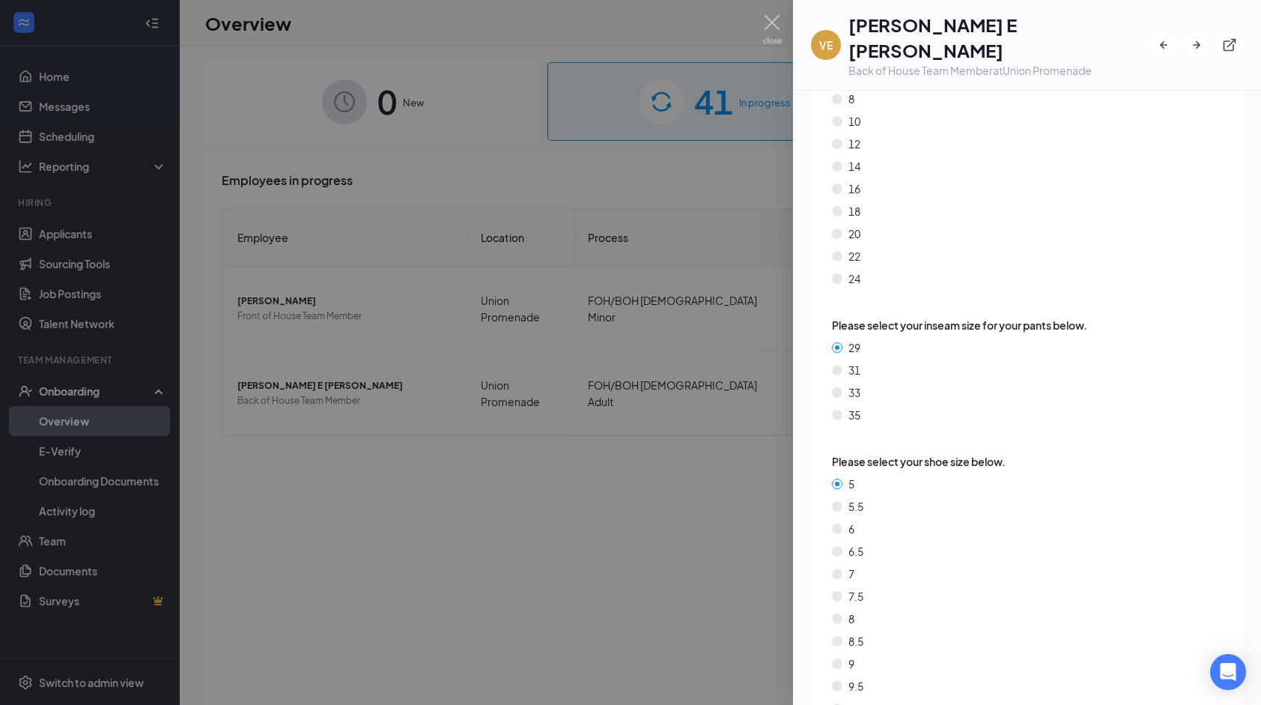
scroll to position [2448, 0]
click at [773, 23] on img at bounding box center [772, 29] width 19 height 29
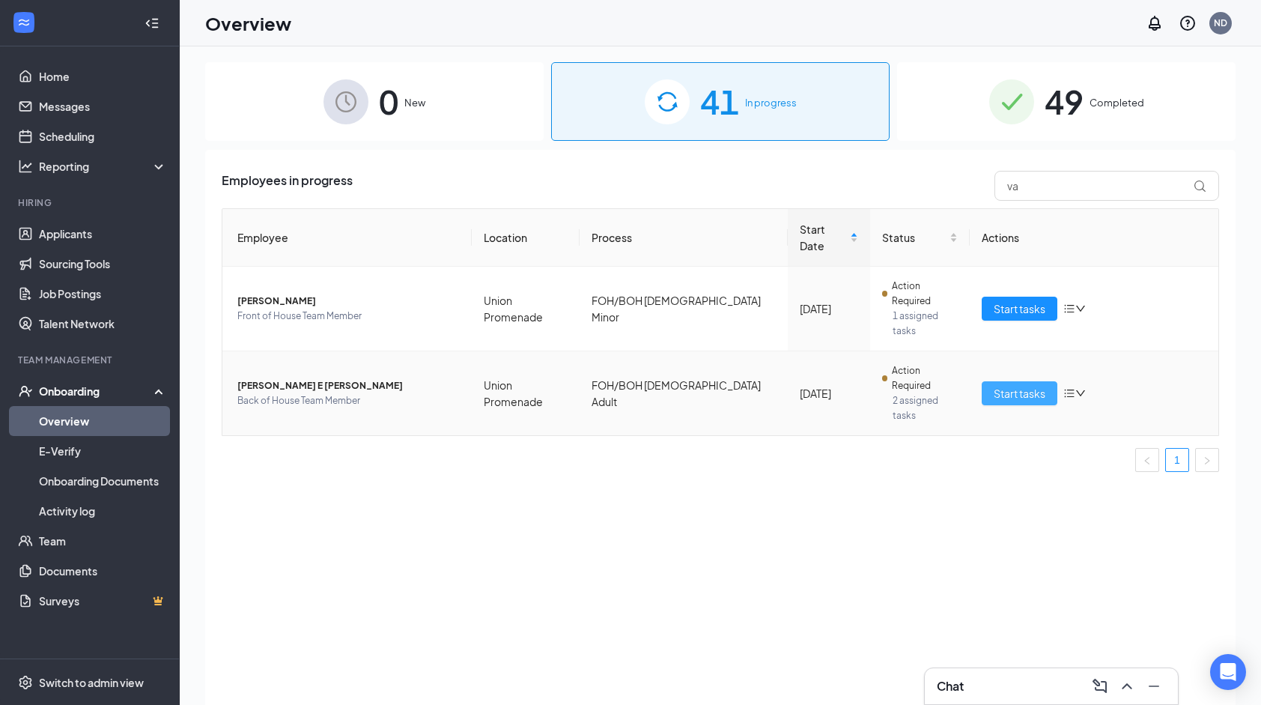
click at [1031, 385] on span "Start tasks" at bounding box center [1020, 393] width 52 height 16
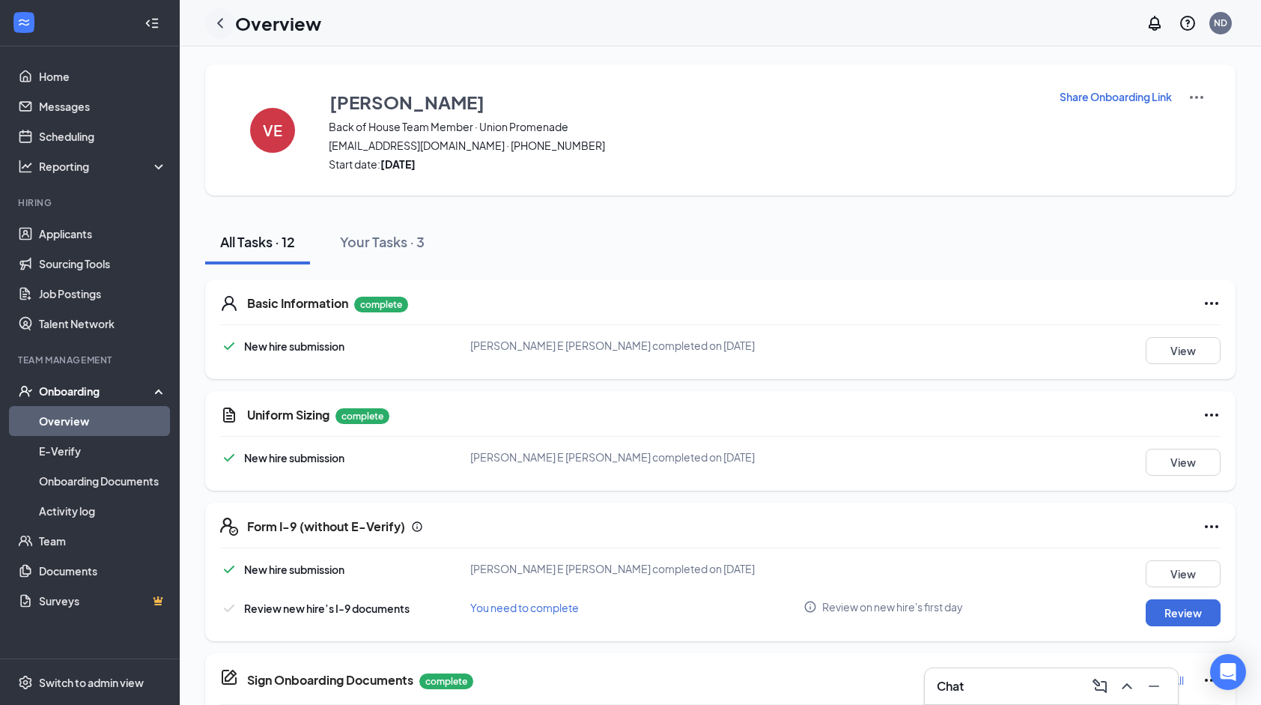
click at [220, 23] on icon "ChevronLeft" at bounding box center [220, 23] width 18 height 18
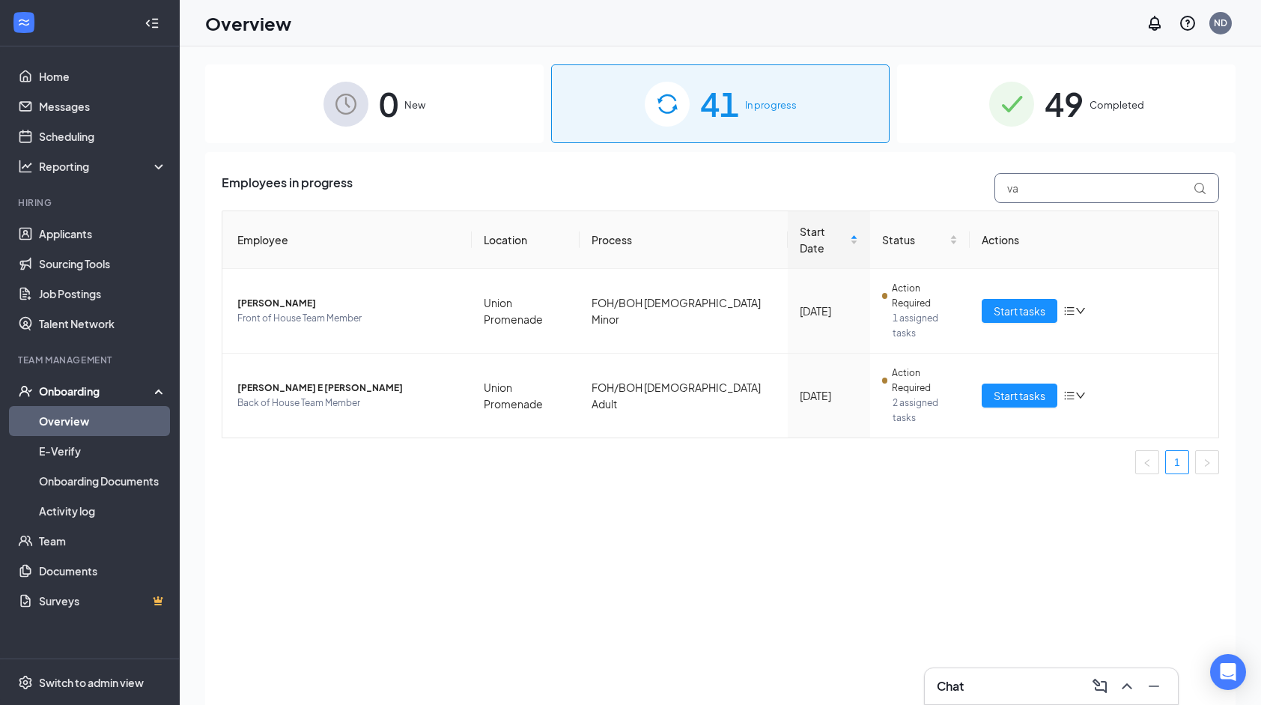
drag, startPoint x: 1113, startPoint y: 178, endPoint x: 998, endPoint y: 184, distance: 114.8
click at [998, 184] on input "va" at bounding box center [1107, 188] width 225 height 30
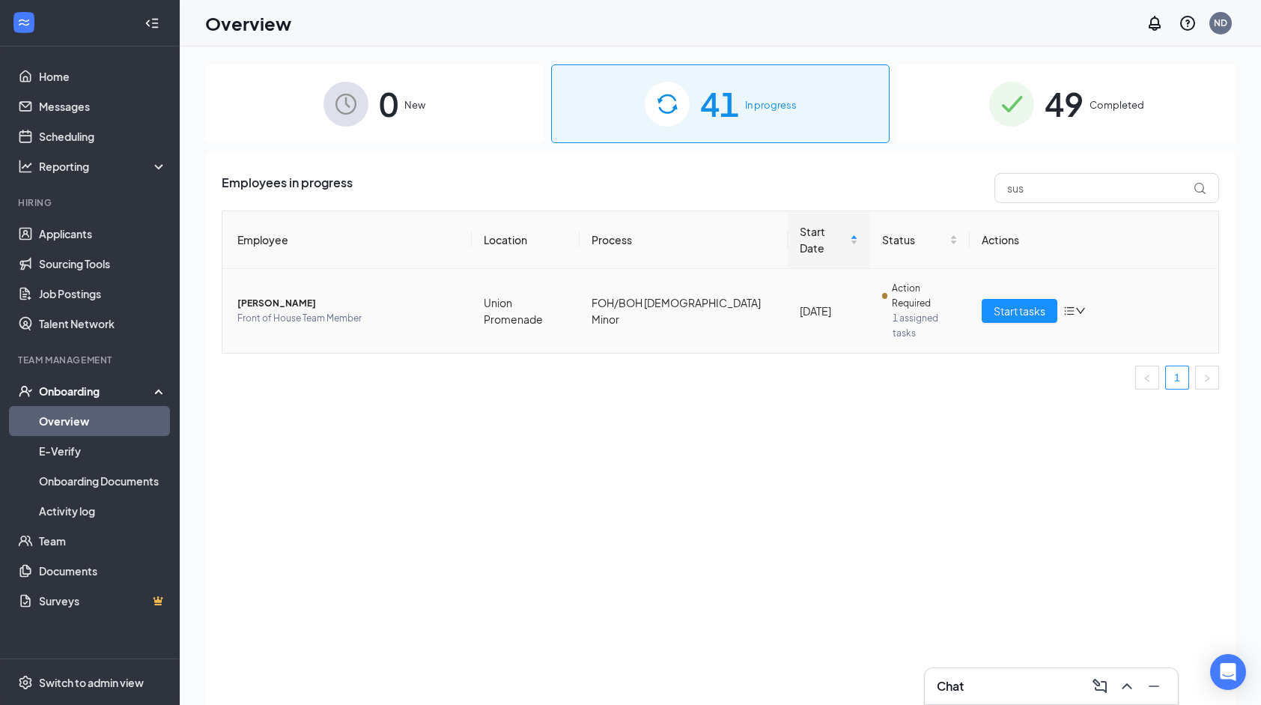
click at [463, 278] on td "[PERSON_NAME] Front of House Team Member" at bounding box center [346, 311] width 249 height 84
click at [330, 311] on span "Front of House Team Member" at bounding box center [348, 318] width 222 height 15
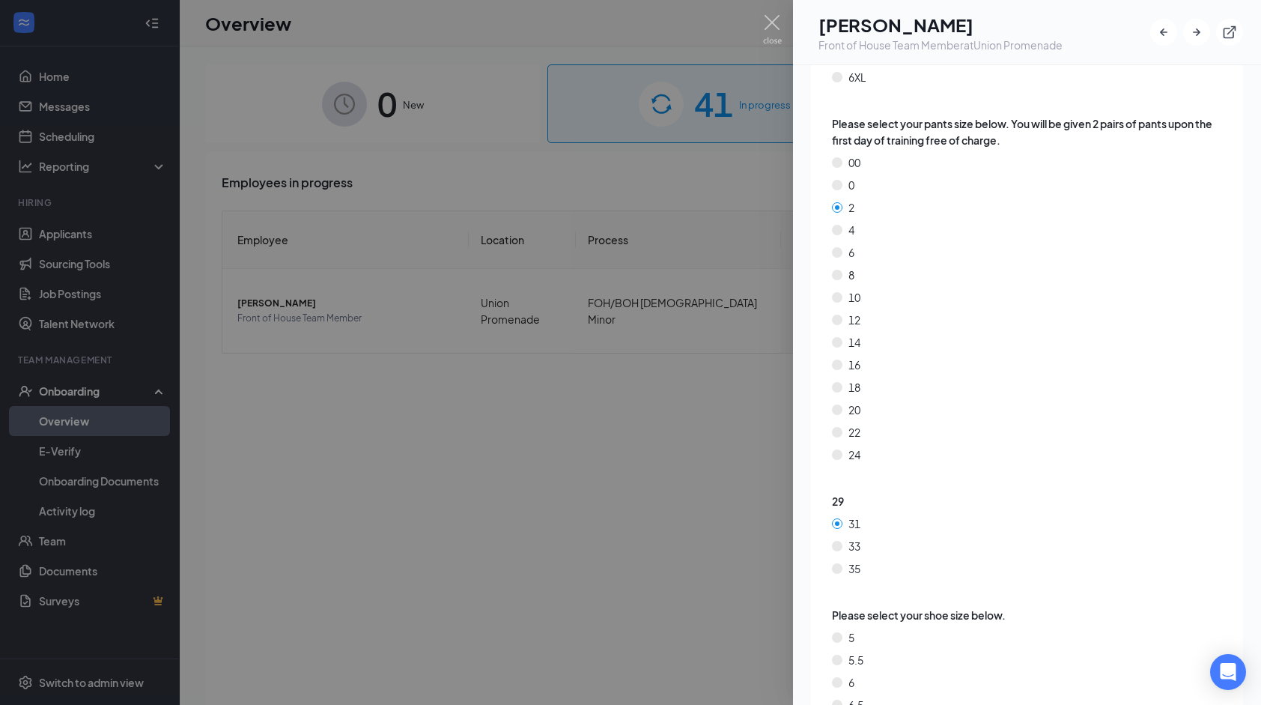
scroll to position [2425, 0]
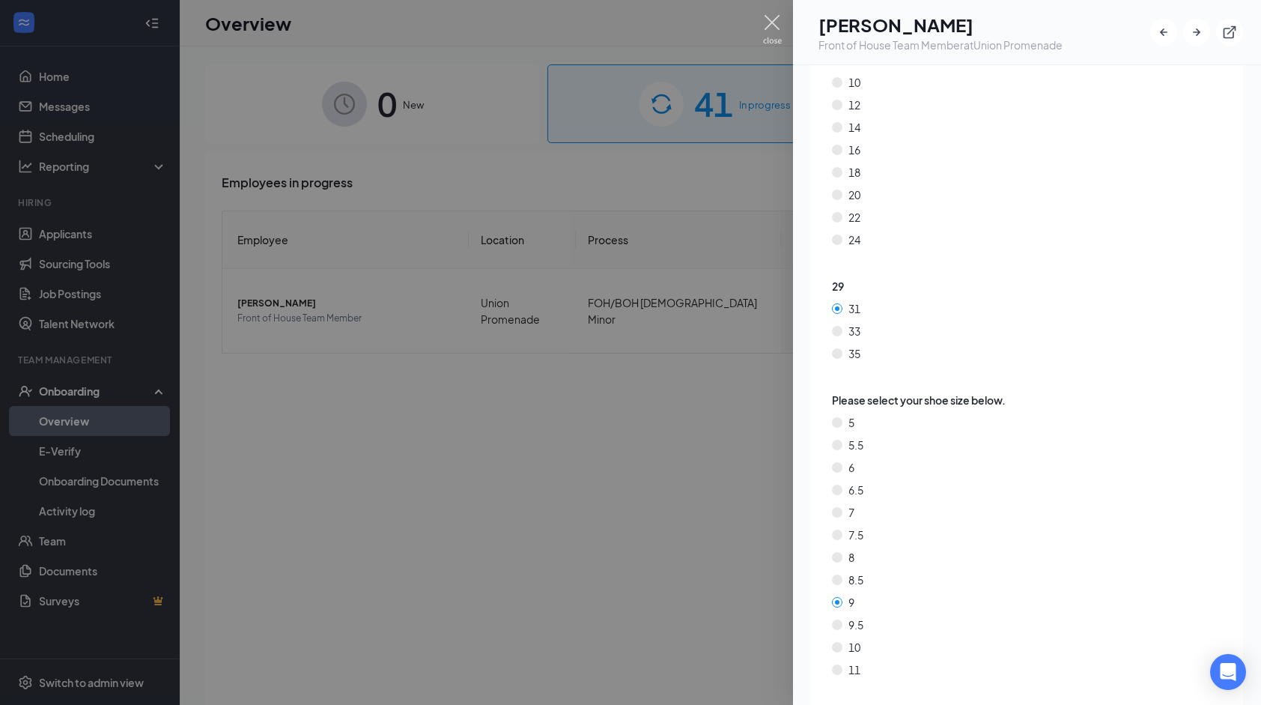
click at [774, 19] on img at bounding box center [772, 29] width 19 height 29
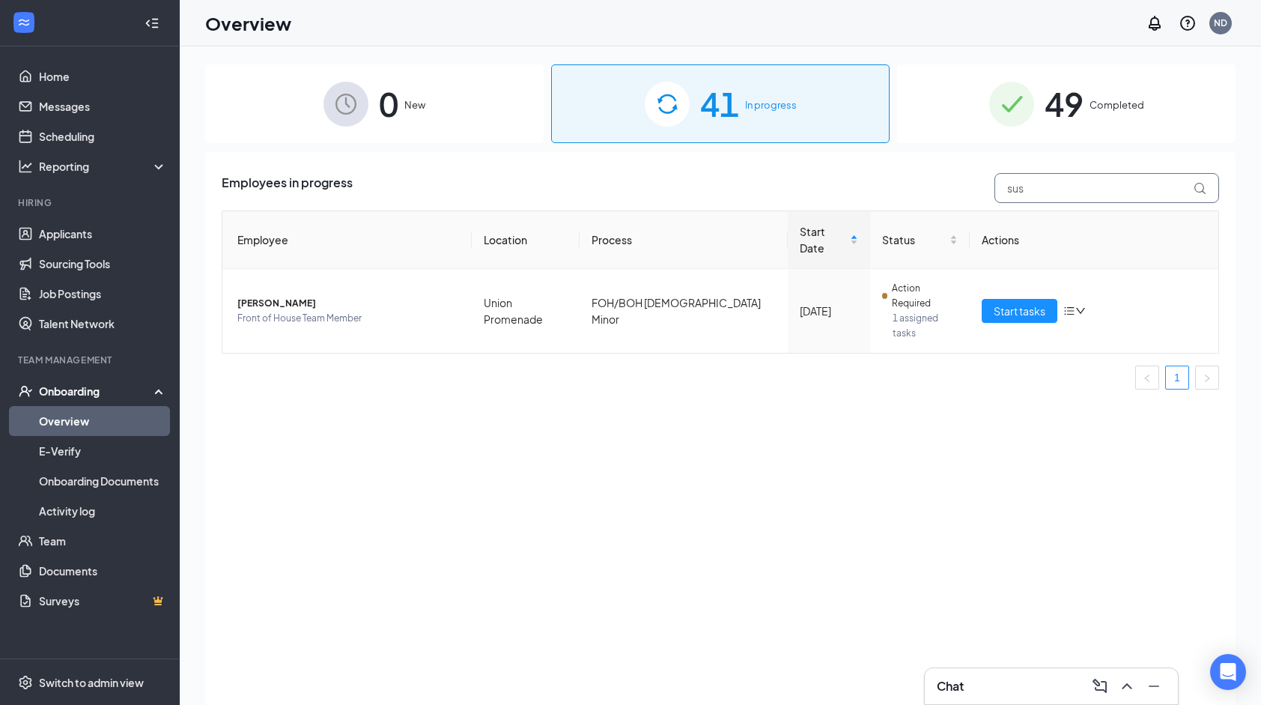
drag, startPoint x: 1036, startPoint y: 185, endPoint x: 980, endPoint y: 195, distance: 57.1
click at [980, 195] on div "Employees in progress sus" at bounding box center [721, 188] width 998 height 30
click at [392, 296] on span "[PERSON_NAME]" at bounding box center [348, 303] width 222 height 15
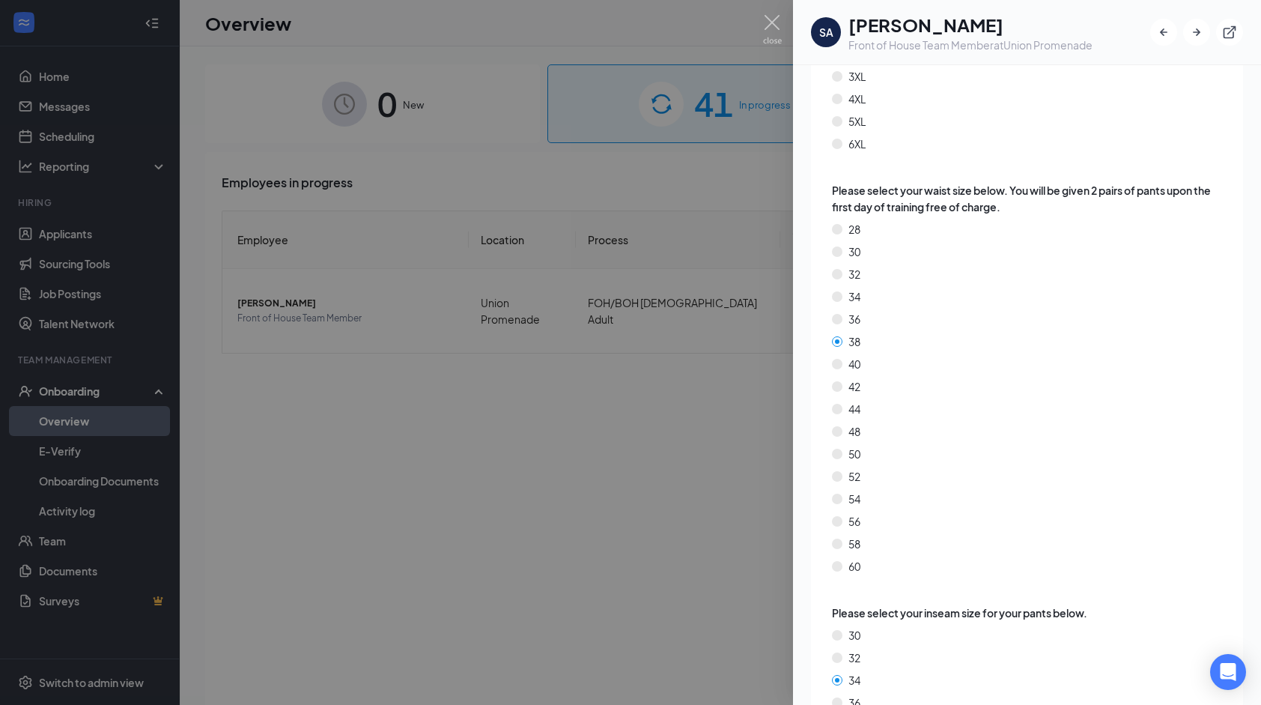
scroll to position [2493, 0]
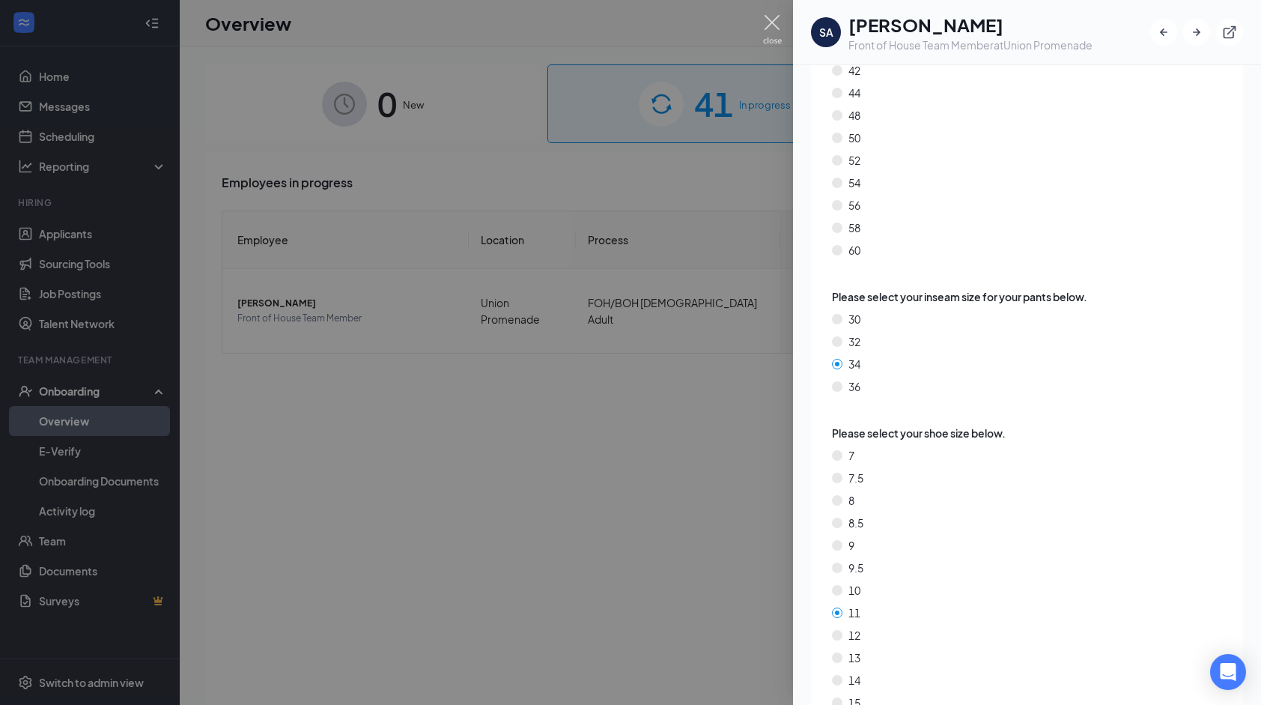
click at [765, 21] on img at bounding box center [772, 29] width 19 height 29
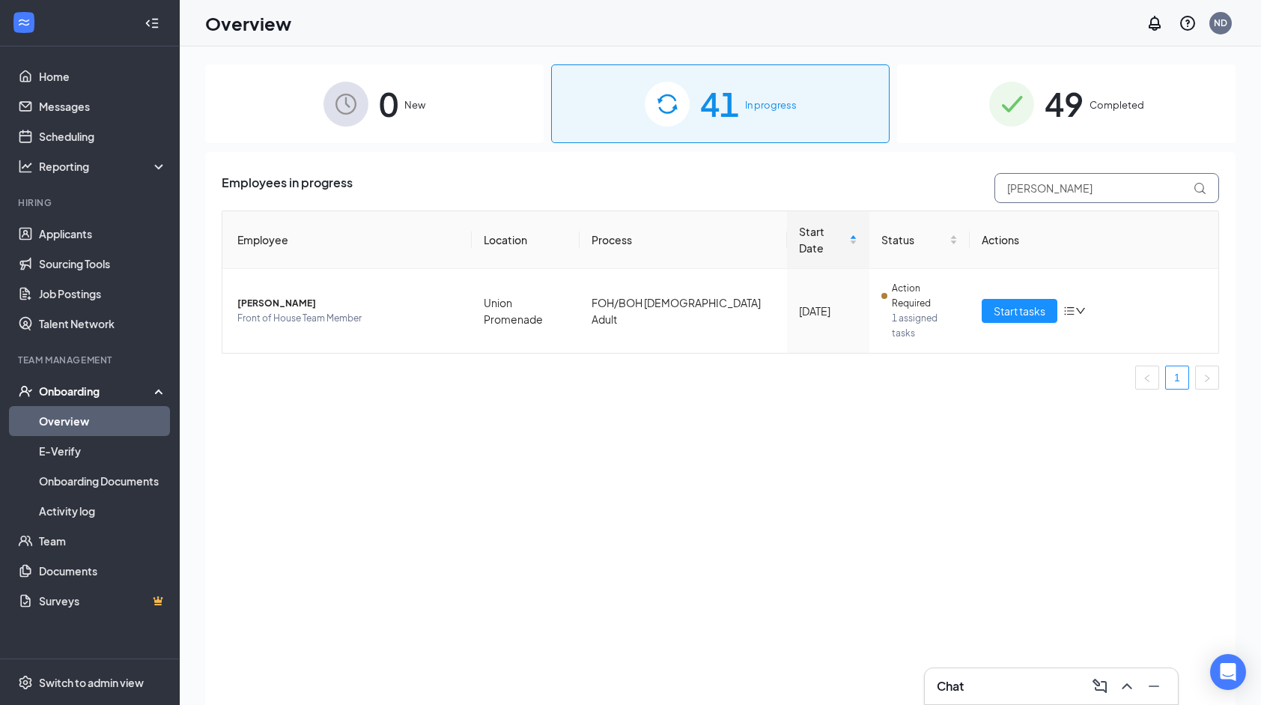
drag, startPoint x: 1042, startPoint y: 180, endPoint x: 983, endPoint y: 186, distance: 59.5
click at [983, 186] on div "Employees in progress [PERSON_NAME]" at bounding box center [721, 188] width 998 height 30
click at [397, 311] on span "Front of House Team Member" at bounding box center [348, 318] width 222 height 15
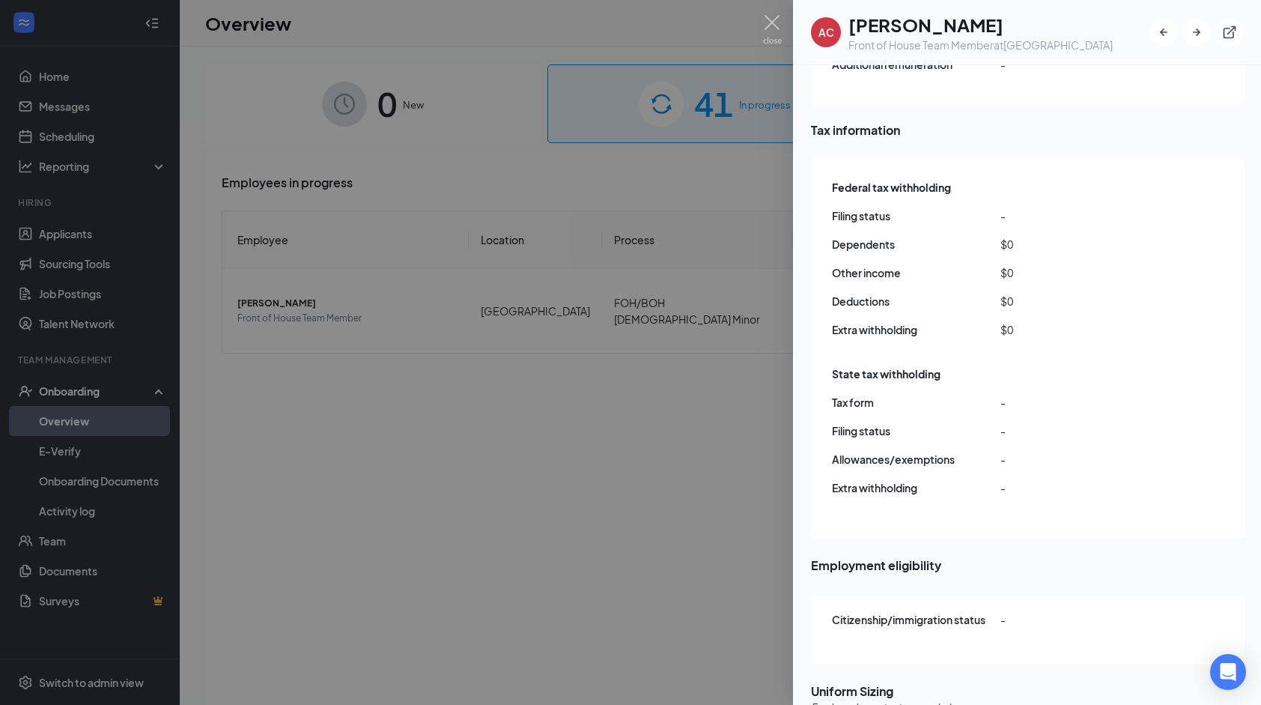
scroll to position [1225, 0]
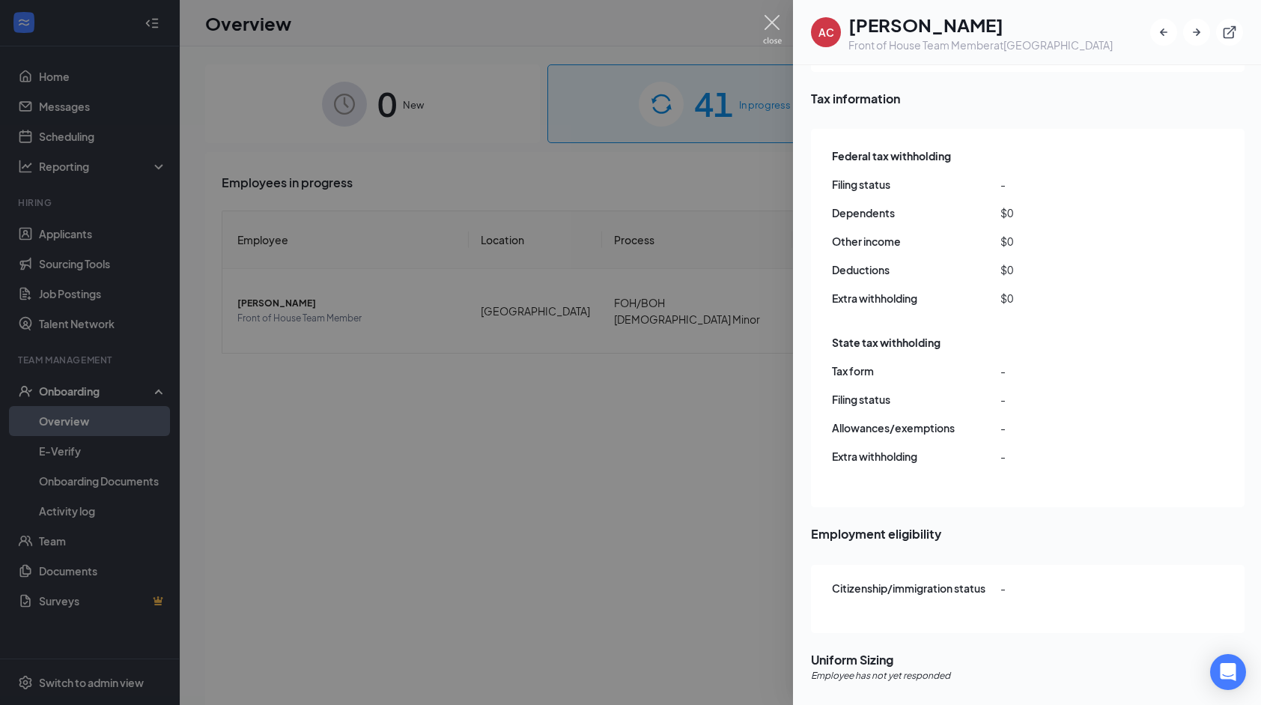
click at [768, 27] on img at bounding box center [772, 29] width 19 height 29
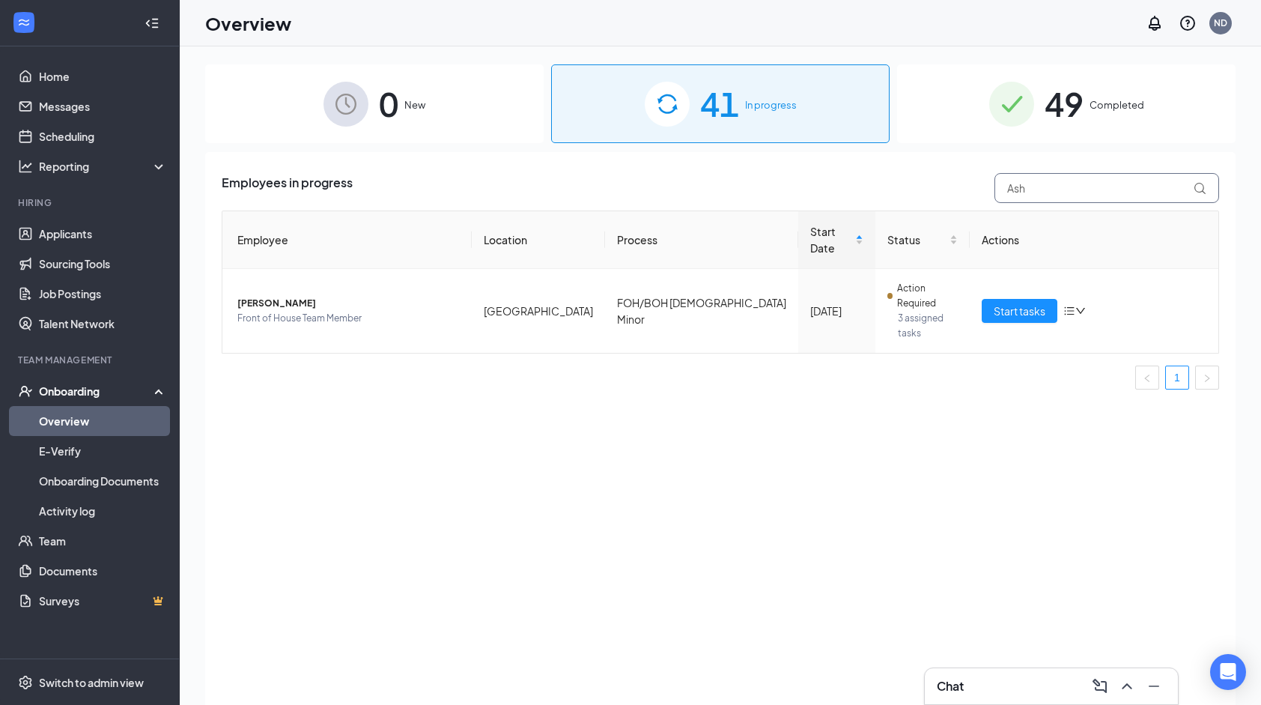
drag, startPoint x: 1037, startPoint y: 196, endPoint x: 998, endPoint y: 195, distance: 39.0
click at [998, 195] on input "Ash" at bounding box center [1107, 188] width 225 height 30
click at [383, 311] on span "Inventory Team Member" at bounding box center [348, 318] width 222 height 15
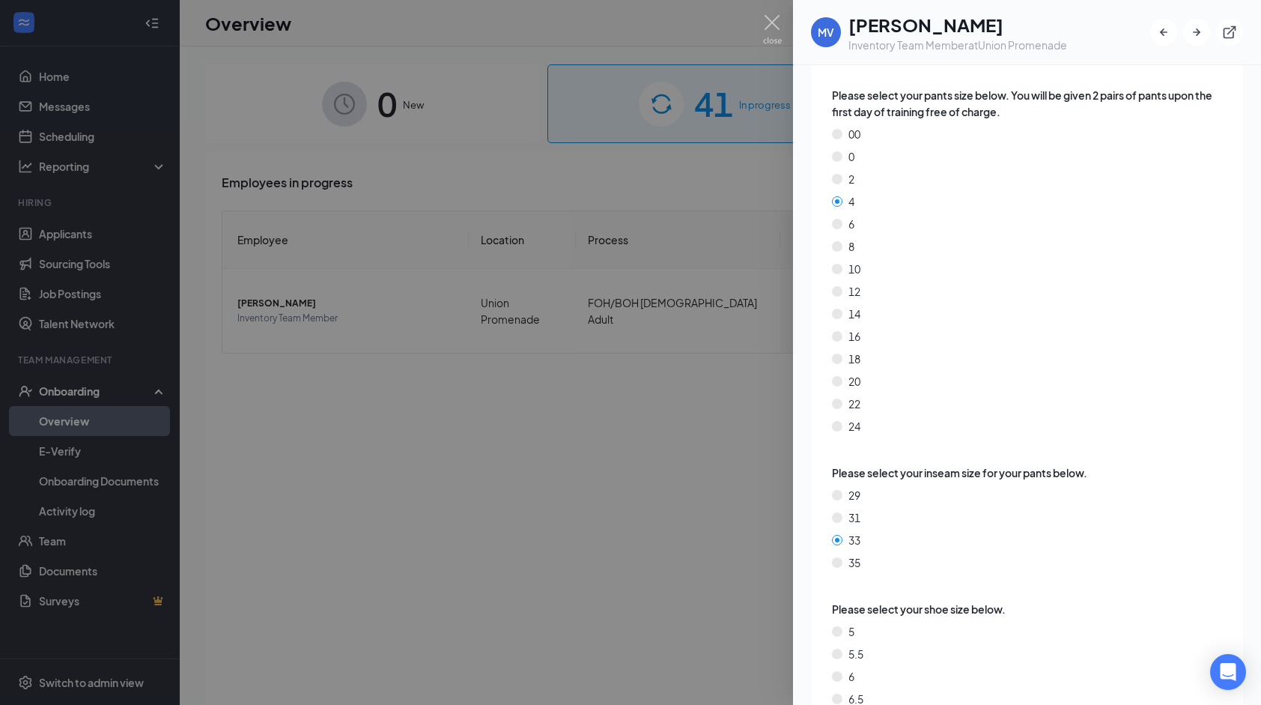
scroll to position [2448, 0]
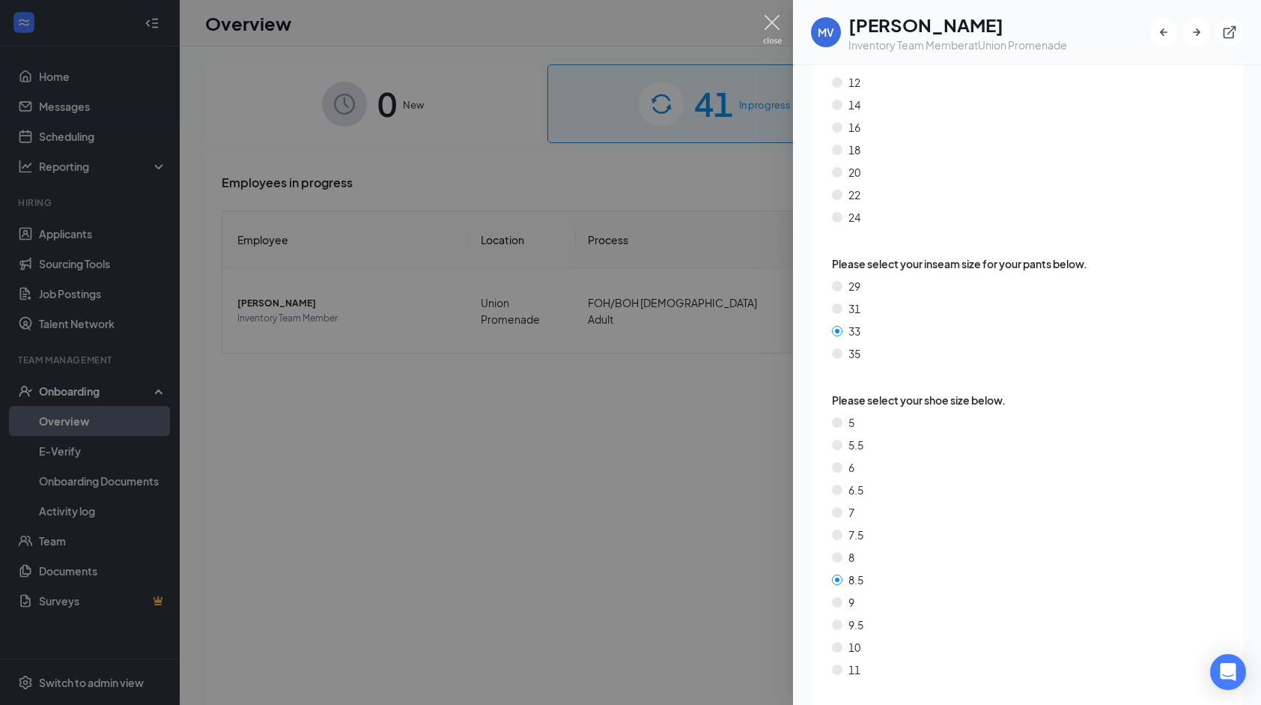
click at [774, 23] on img at bounding box center [772, 29] width 19 height 29
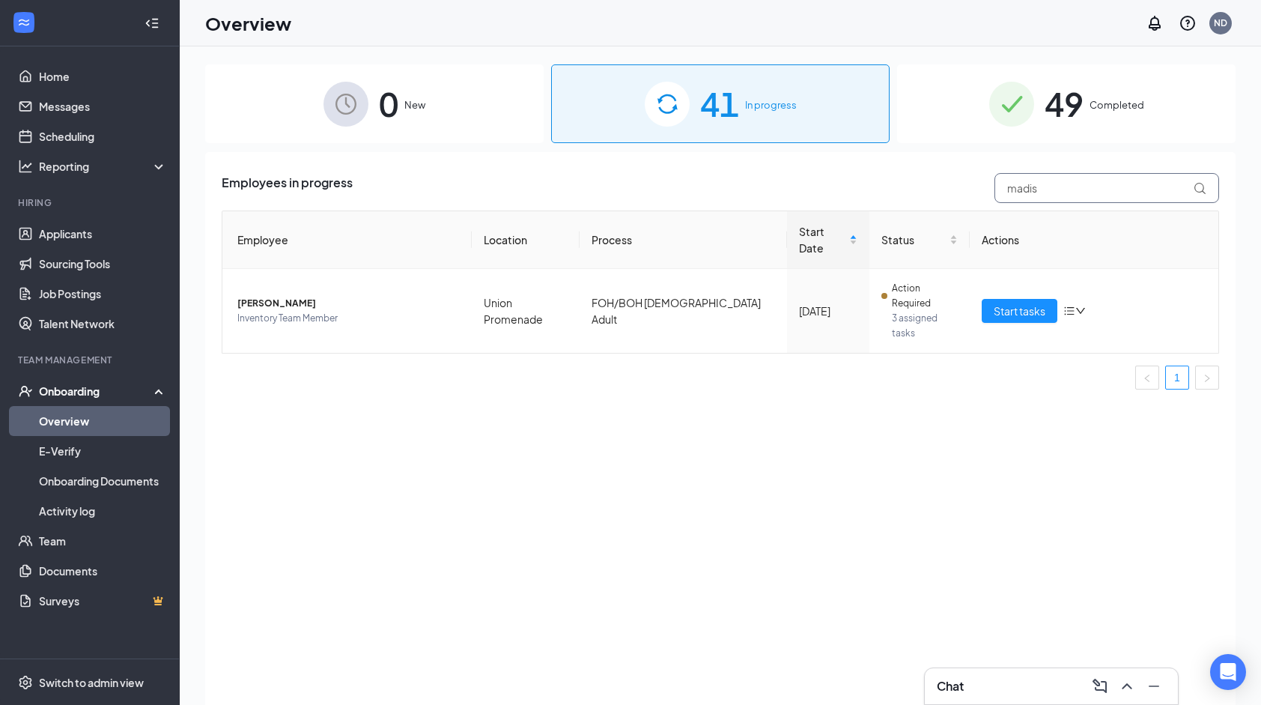
drag, startPoint x: 1070, startPoint y: 187, endPoint x: 988, endPoint y: 197, distance: 82.2
click at [988, 197] on div "madis" at bounding box center [1103, 188] width 232 height 30
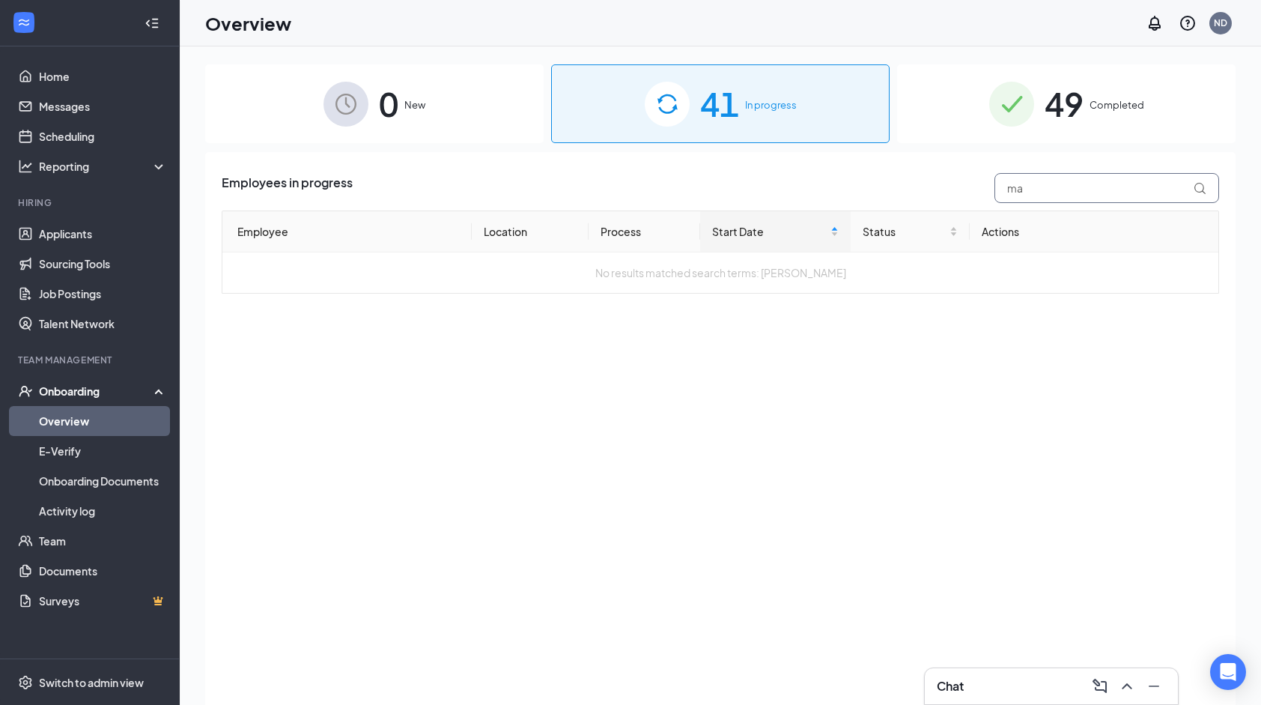
type input "m"
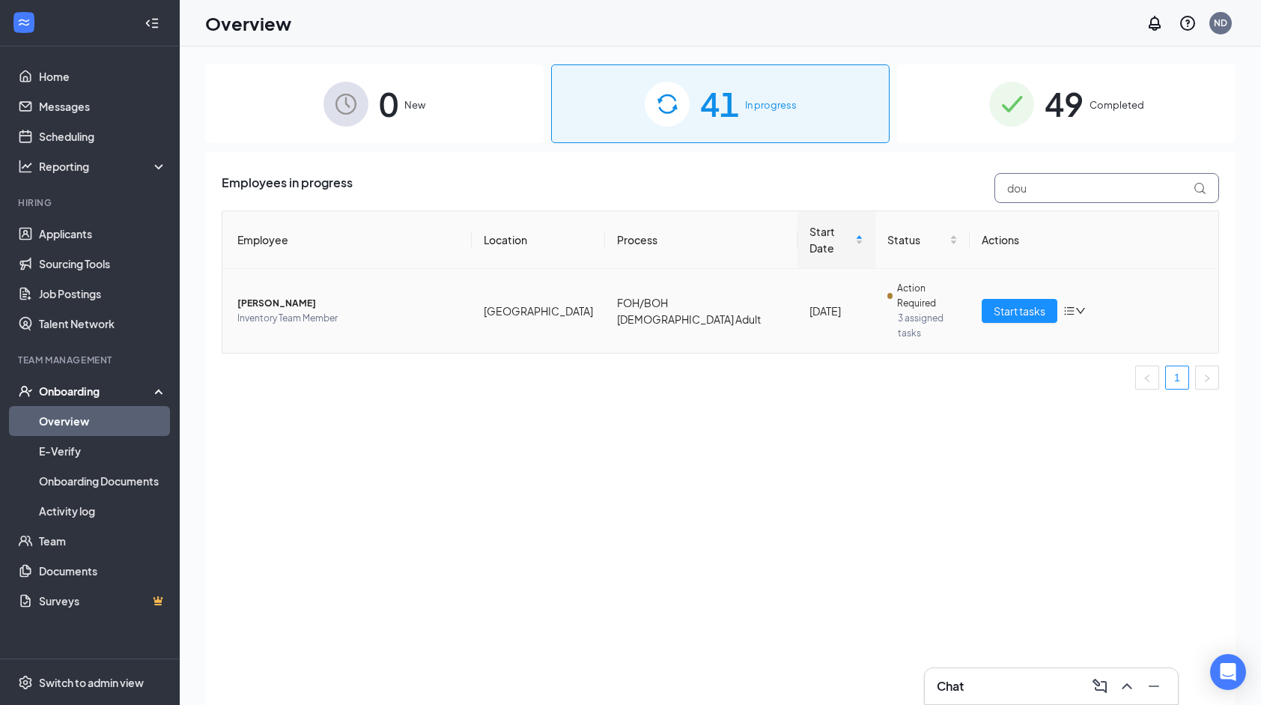
type input "dou"
click at [404, 296] on span "[PERSON_NAME]" at bounding box center [348, 303] width 222 height 15
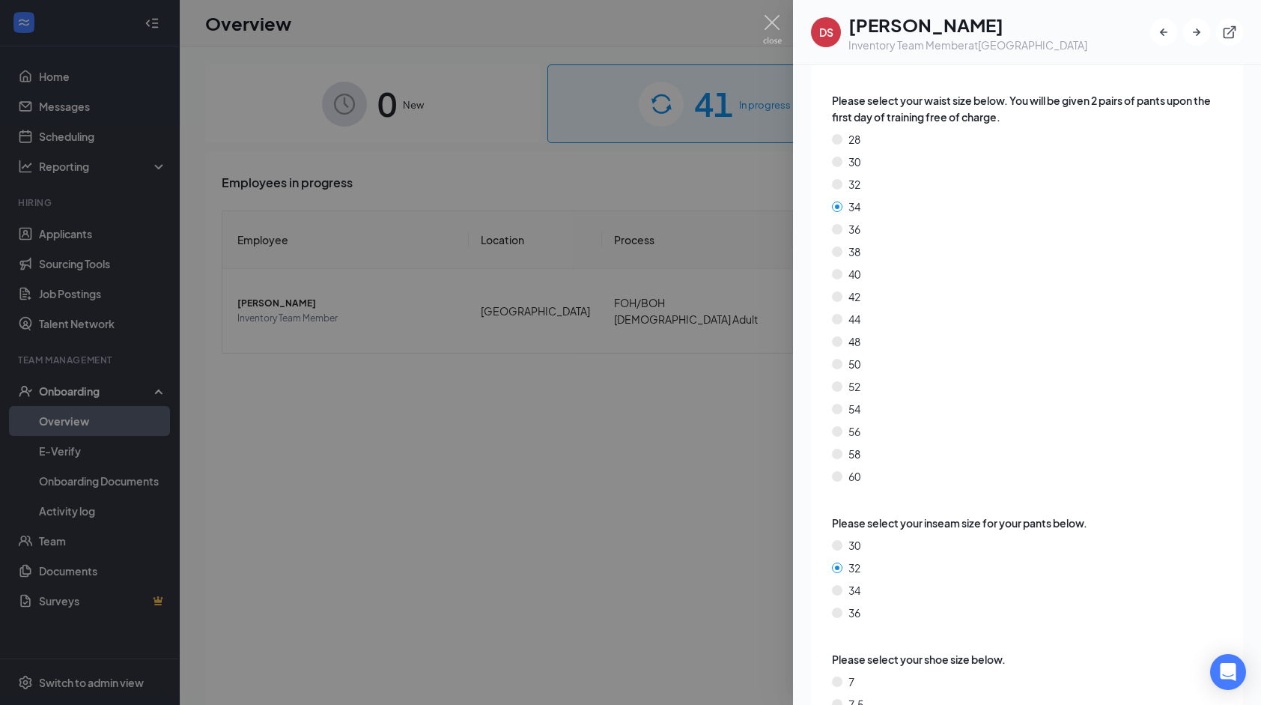
scroll to position [2237, 0]
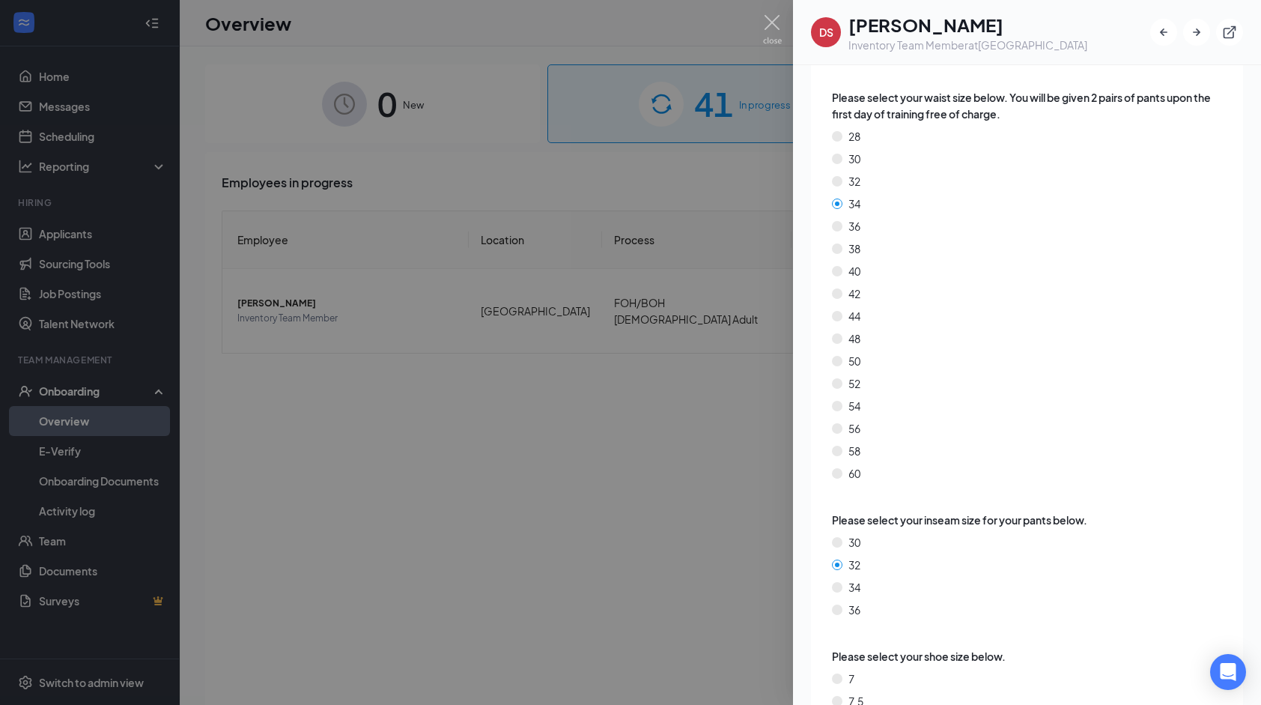
drag, startPoint x: 1248, startPoint y: 559, endPoint x: 1251, endPoint y: 572, distance: 13.8
click at [1251, 572] on div "Info Documents Employee's onboarding link Click to copy Personal information Ba…" at bounding box center [1027, 385] width 468 height 640
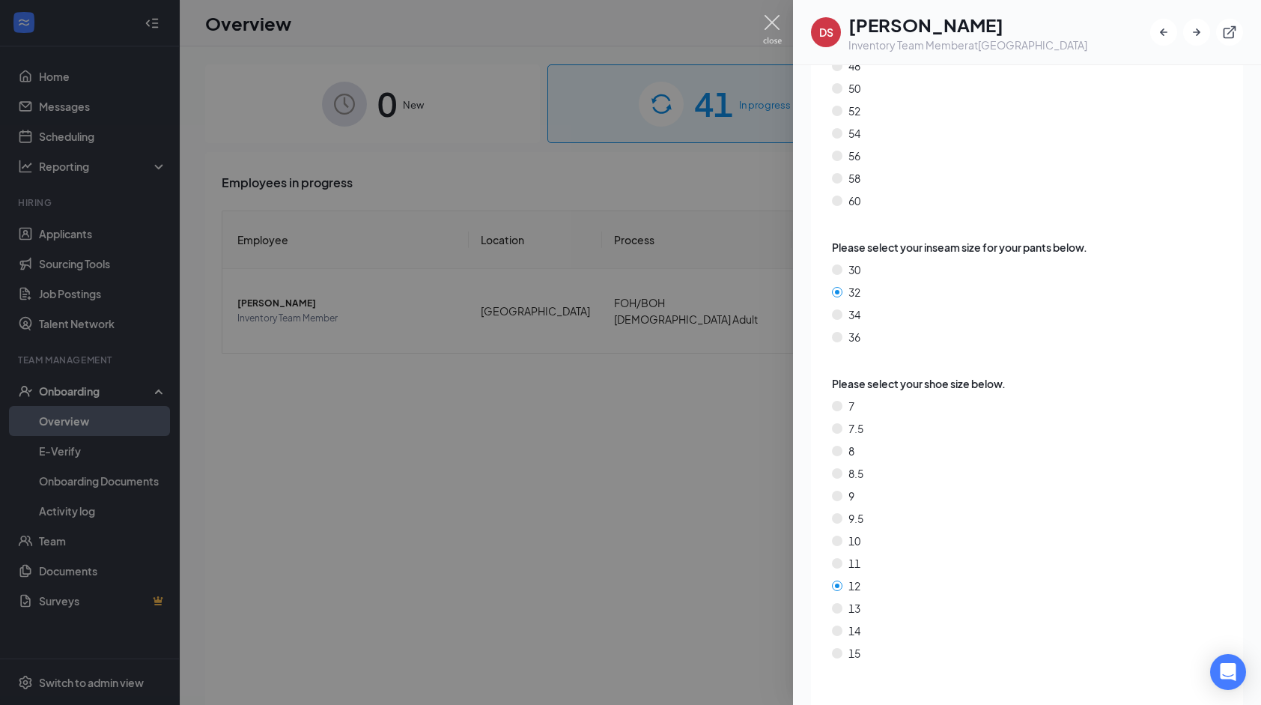
click at [767, 19] on img at bounding box center [772, 29] width 19 height 29
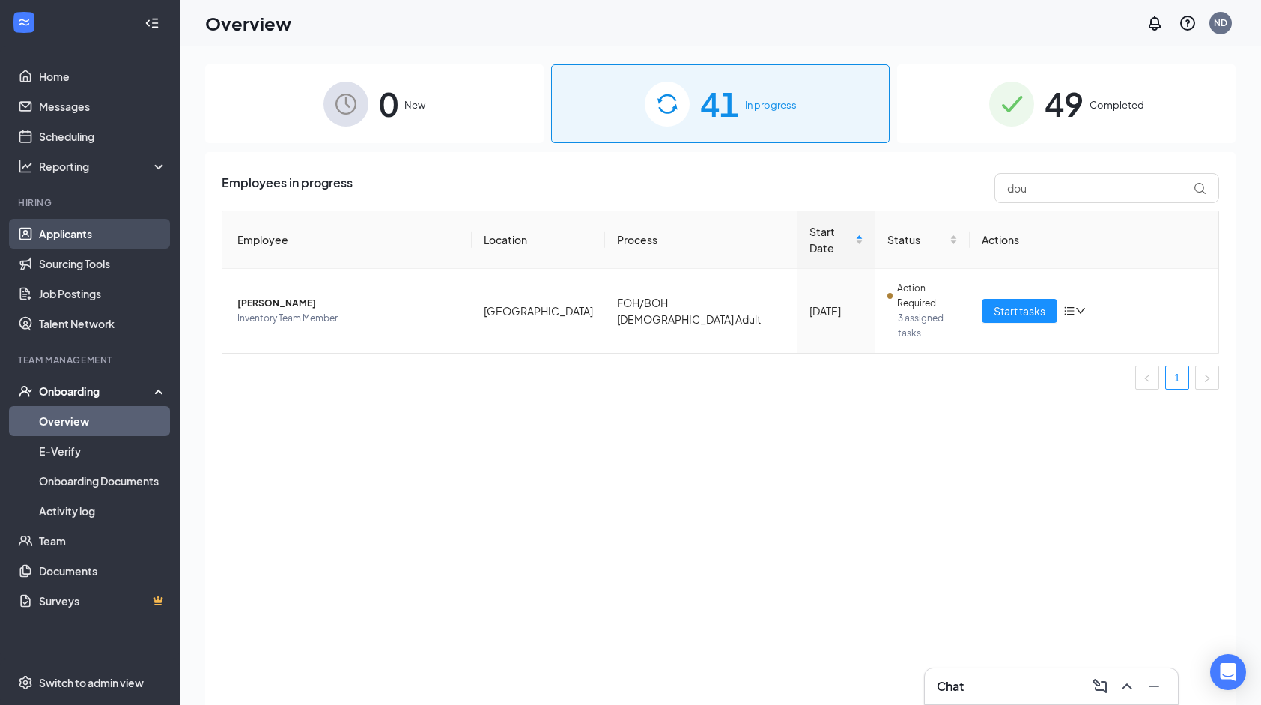
drag, startPoint x: 85, startPoint y: 231, endPoint x: 106, endPoint y: 234, distance: 21.2
click at [85, 231] on link "Applicants" at bounding box center [103, 234] width 128 height 30
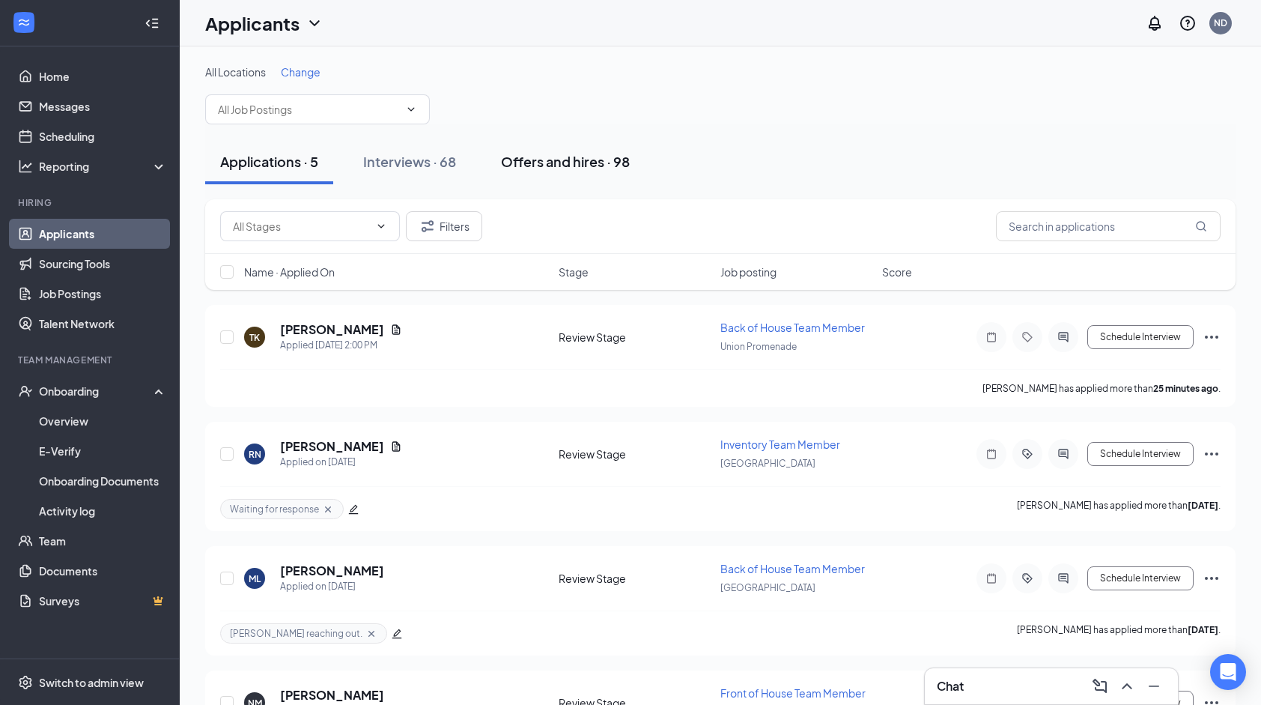
click at [586, 166] on div "Offers and hires · 98" at bounding box center [565, 161] width 129 height 19
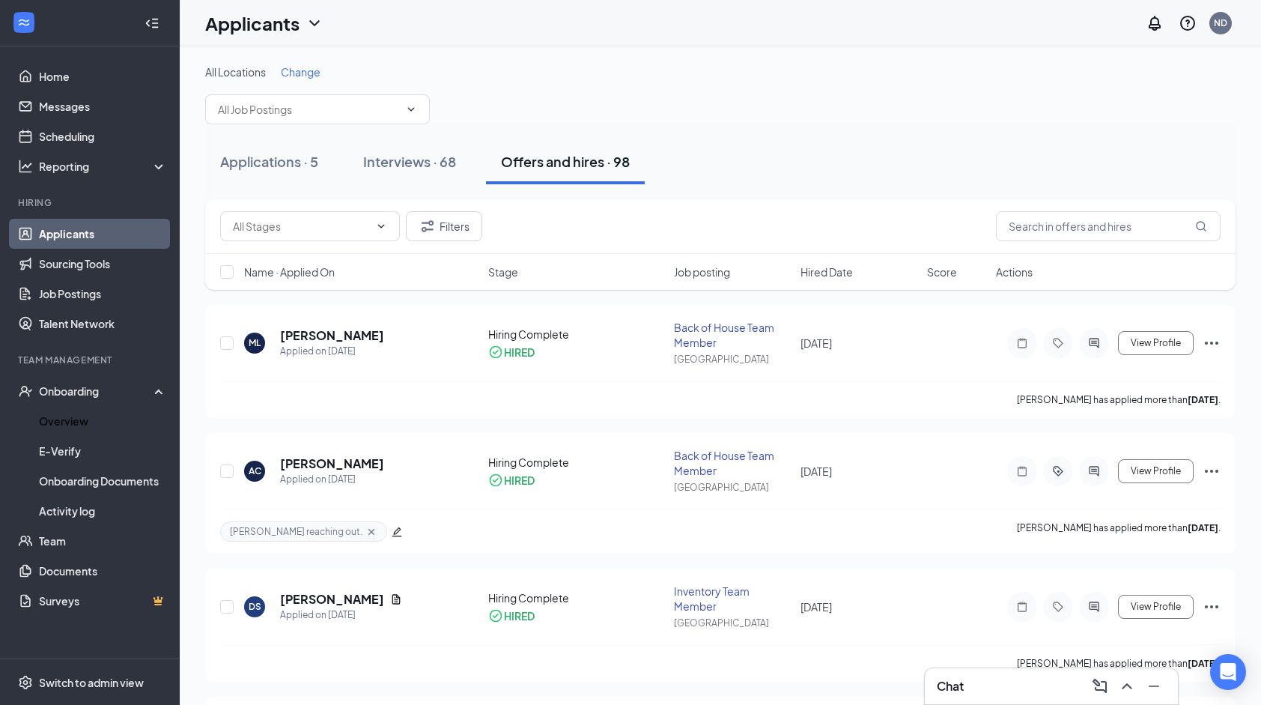
drag, startPoint x: 106, startPoint y: 416, endPoint x: 367, endPoint y: 278, distance: 295.5
click at [106, 416] on link "Overview" at bounding box center [103, 421] width 128 height 30
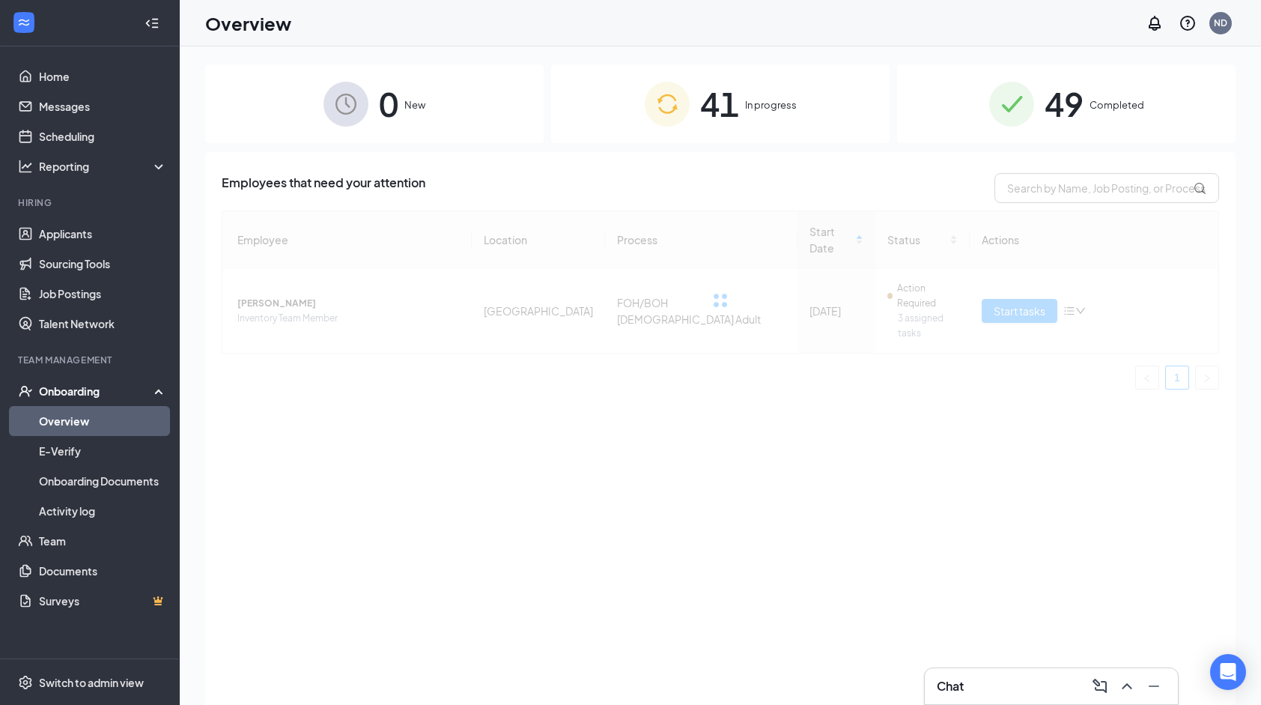
click at [783, 109] on span "In progress" at bounding box center [771, 104] width 52 height 15
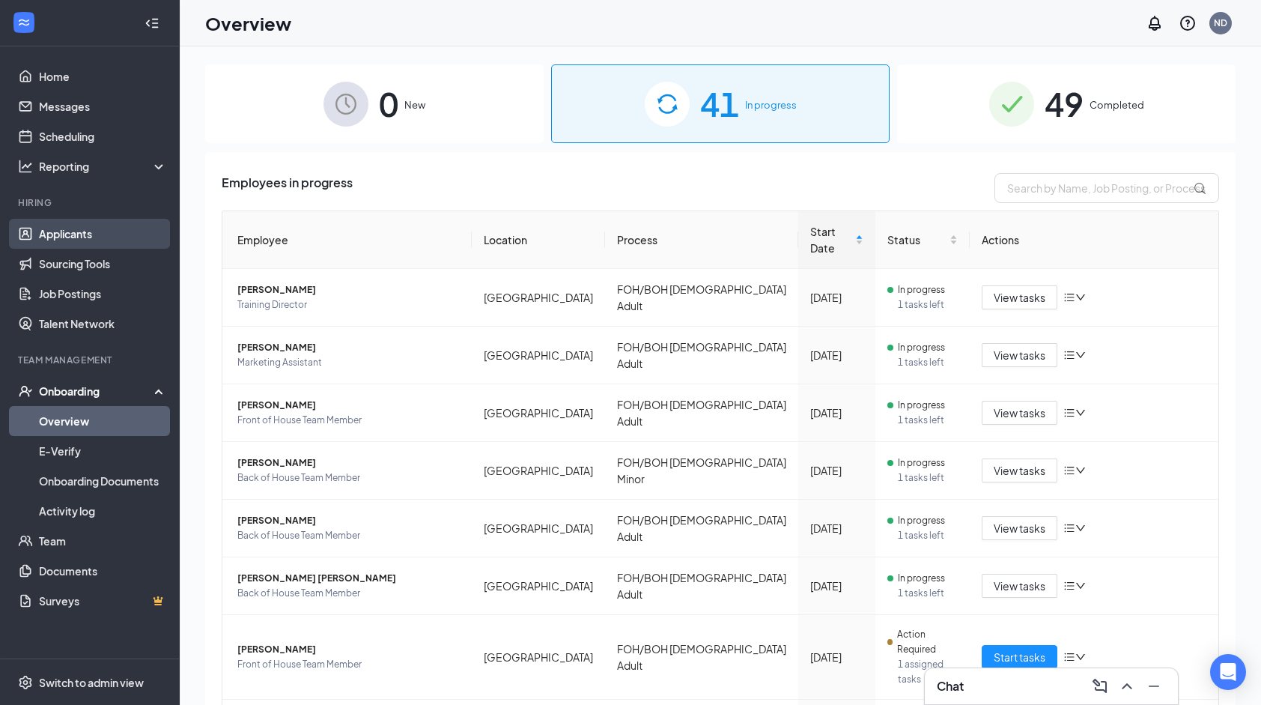
click at [126, 227] on link "Applicants" at bounding box center [103, 234] width 128 height 30
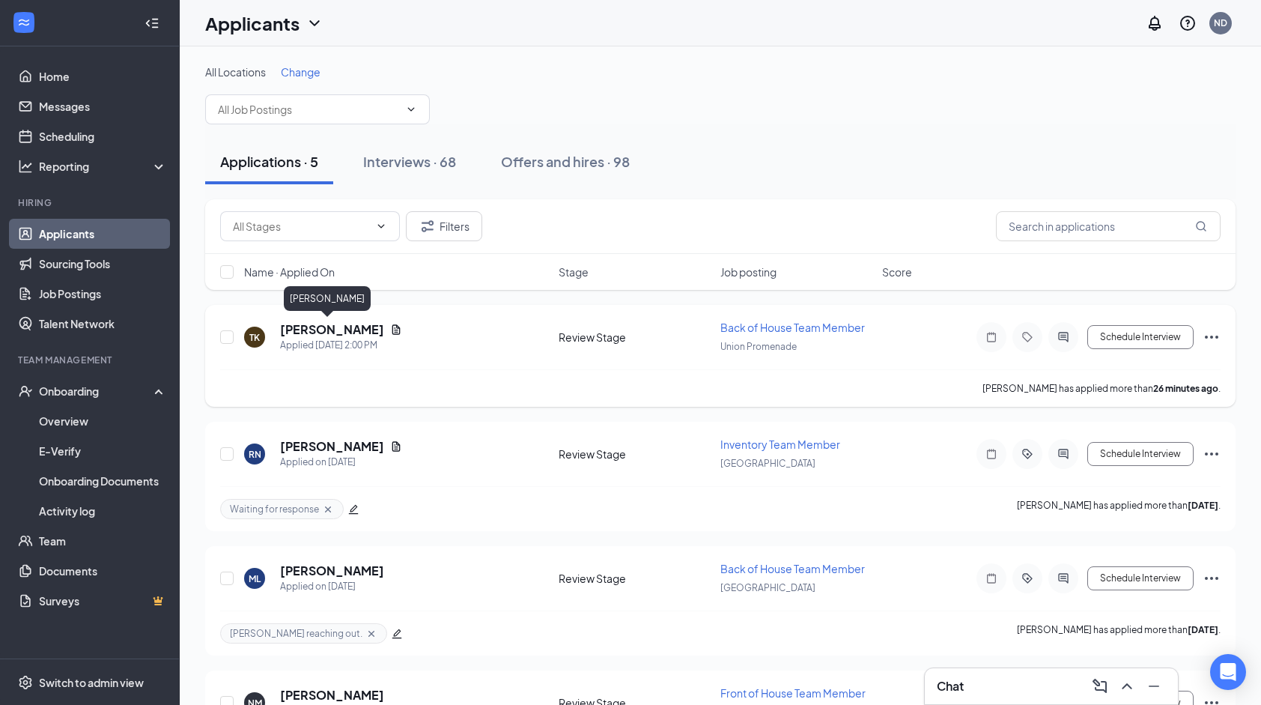
click at [313, 331] on h5 "[PERSON_NAME]" at bounding box center [332, 329] width 104 height 16
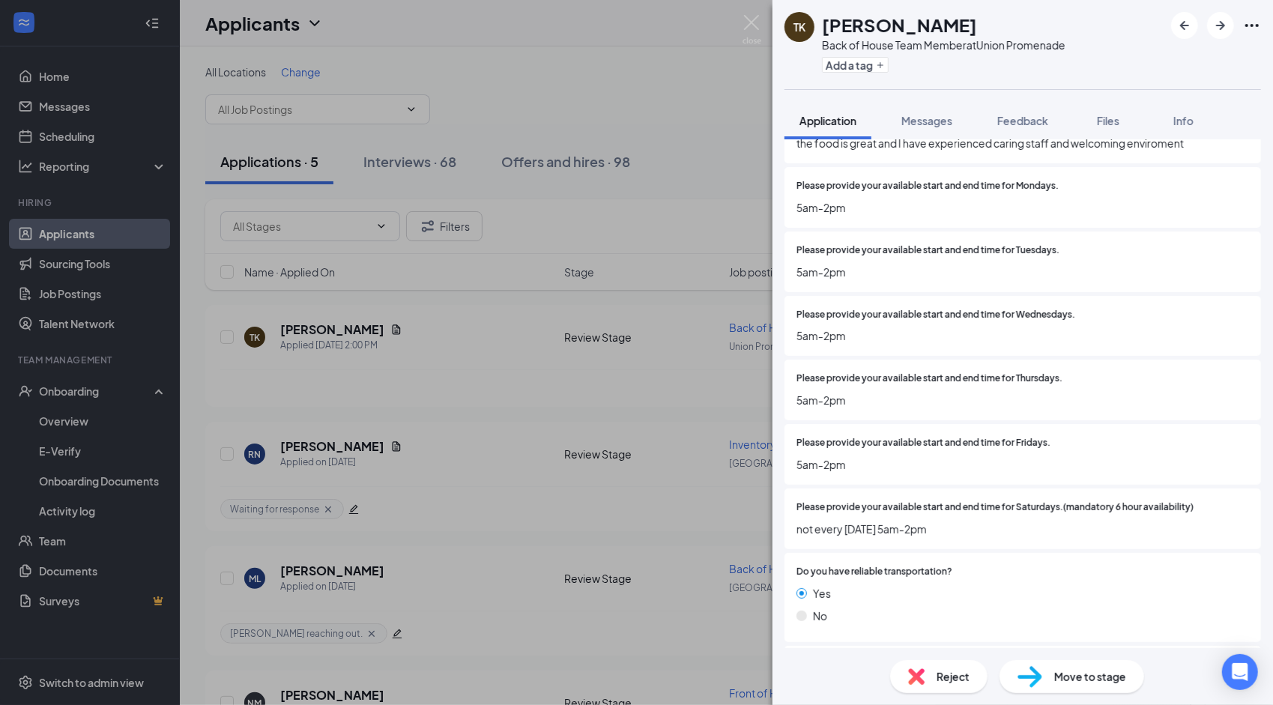
scroll to position [763, 0]
click at [921, 676] on img at bounding box center [916, 676] width 16 height 16
checkbox input "true"
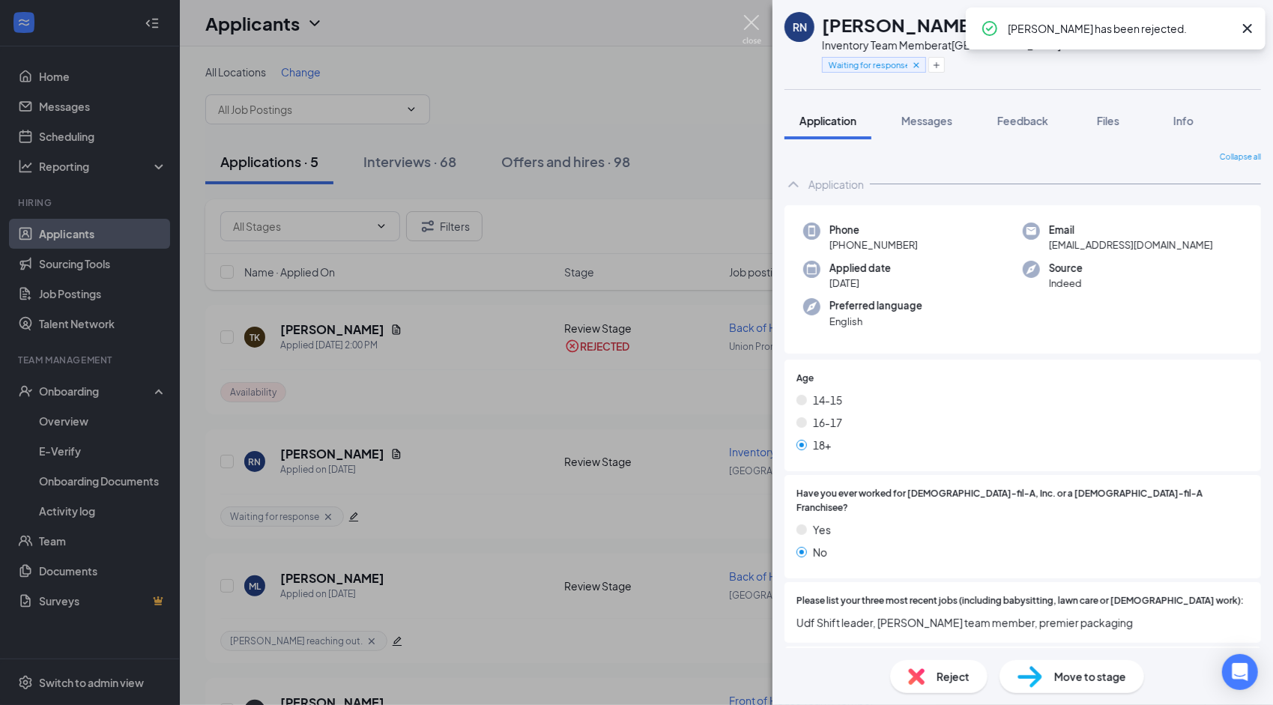
click at [748, 24] on img at bounding box center [751, 29] width 19 height 29
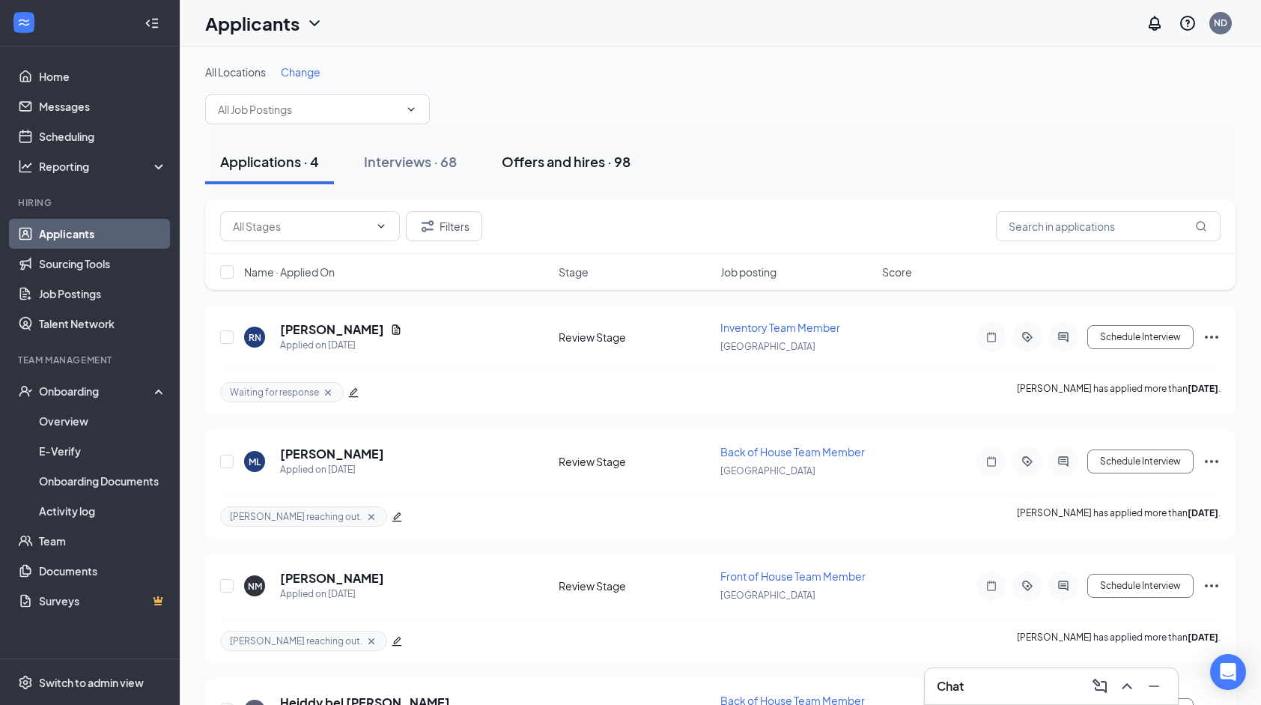
click at [521, 161] on div "Offers and hires · 98" at bounding box center [566, 161] width 129 height 19
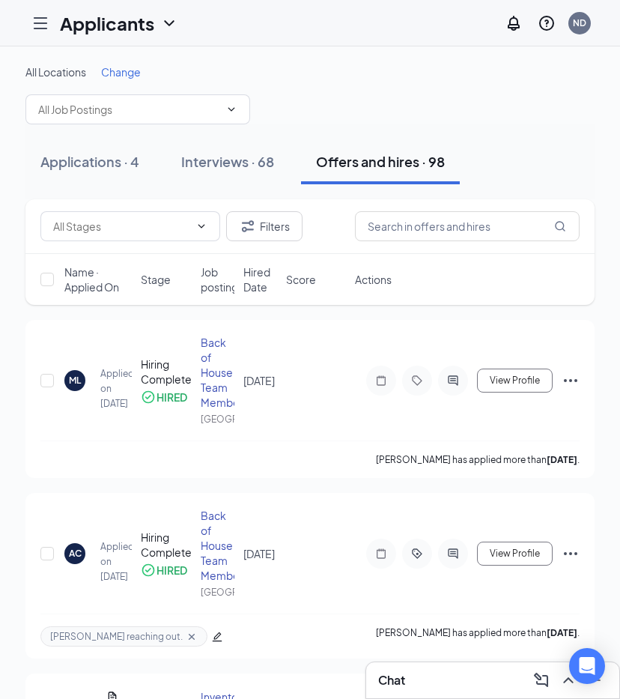
click at [43, 31] on icon "Hamburger" at bounding box center [40, 23] width 18 height 18
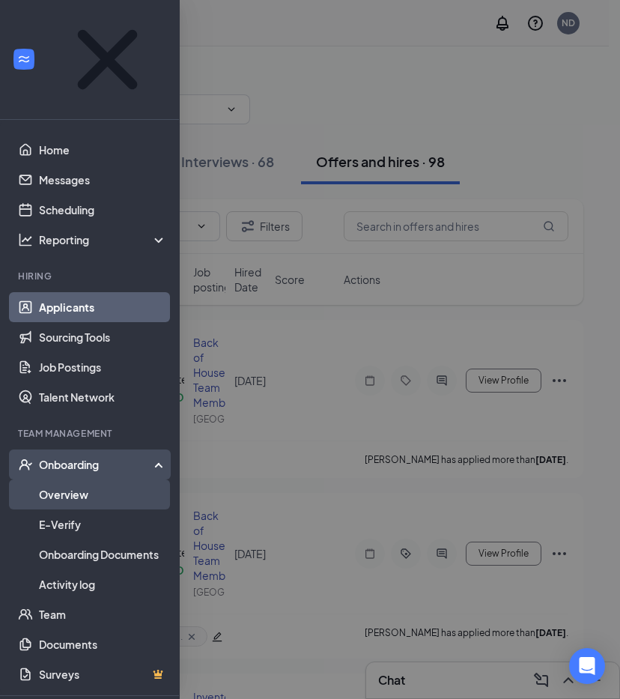
drag, startPoint x: 88, startPoint y: 420, endPoint x: 97, endPoint y: 420, distance: 9.7
click at [88, 479] on link "Overview" at bounding box center [103, 494] width 128 height 30
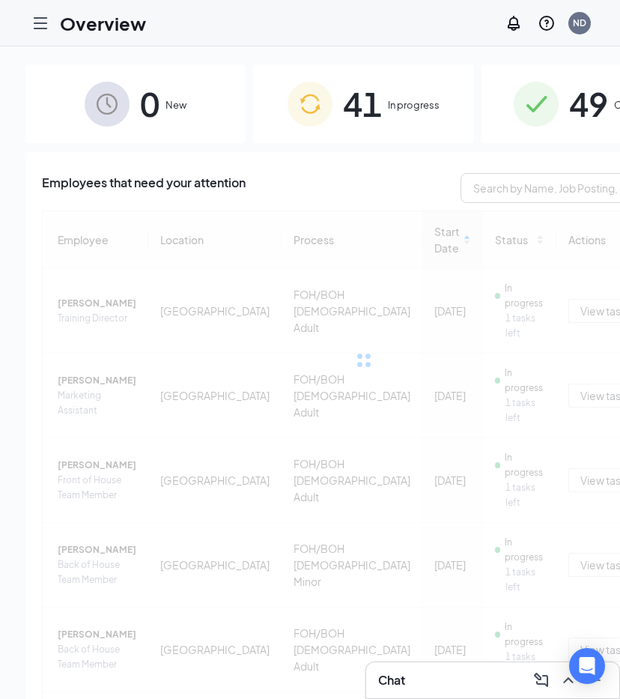
click at [388, 112] on span "In progress" at bounding box center [414, 104] width 52 height 15
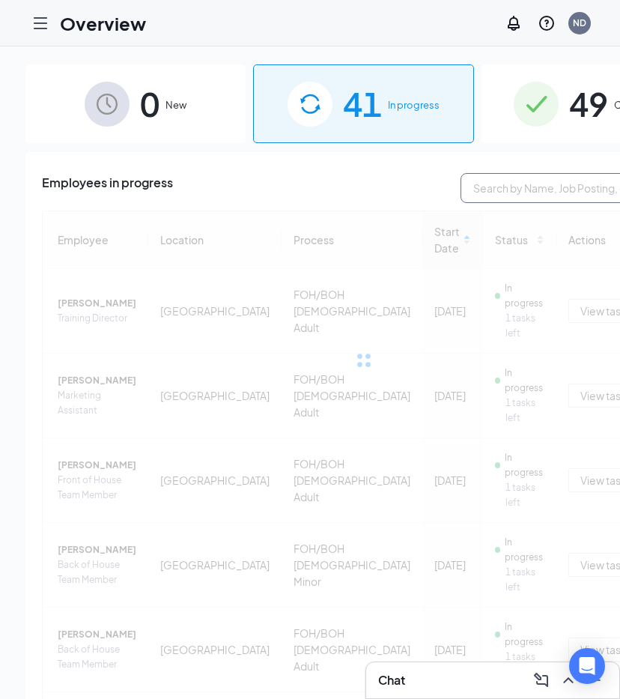
click at [461, 191] on input "text" at bounding box center [573, 188] width 225 height 30
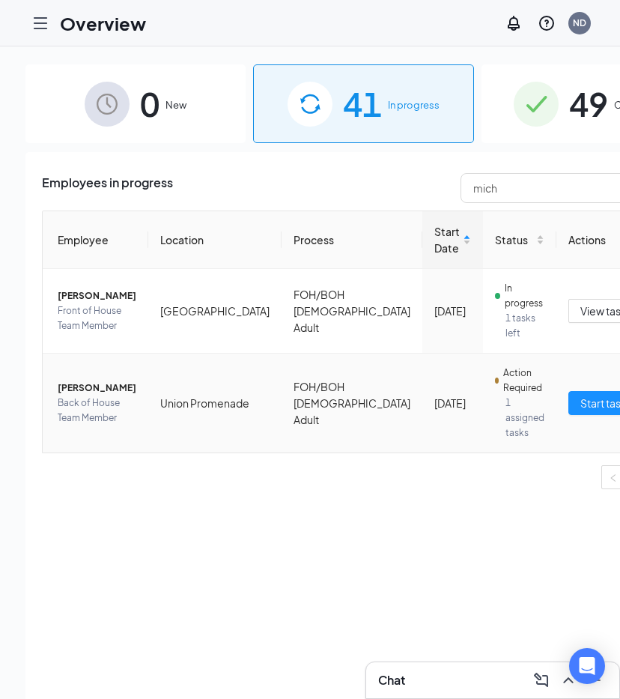
click at [114, 386] on span "[PERSON_NAME]" at bounding box center [97, 387] width 79 height 15
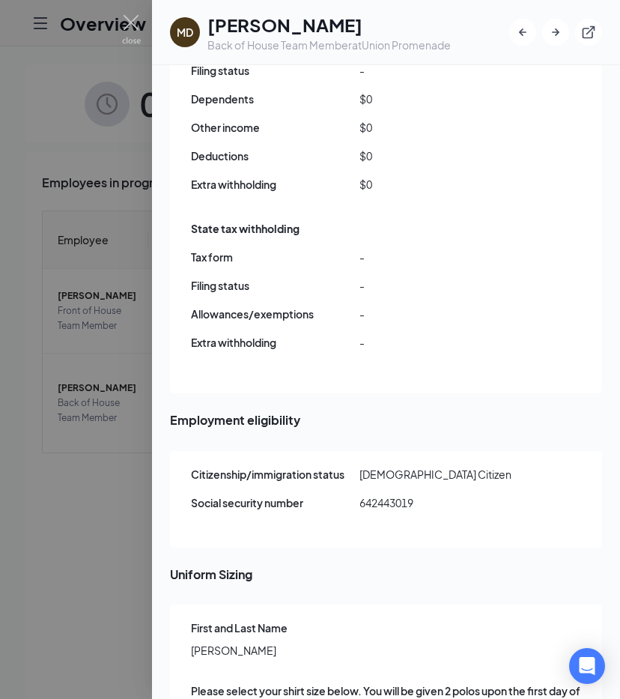
scroll to position [1369, 0]
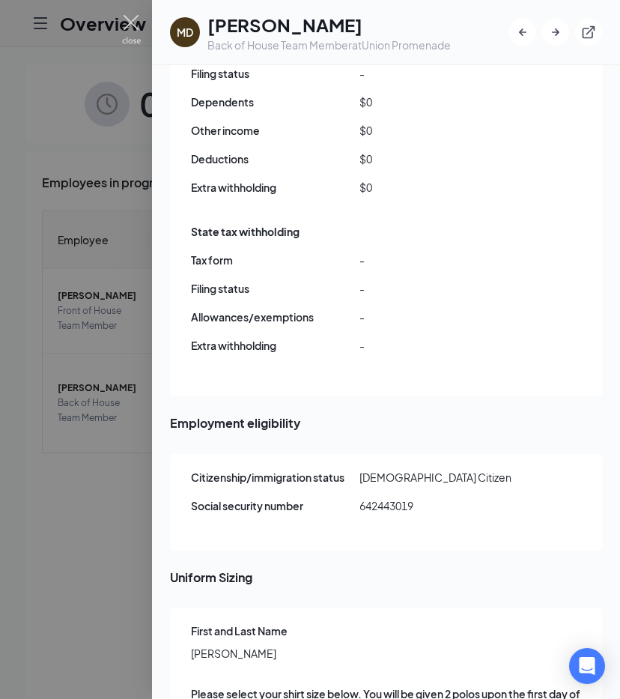
click at [136, 23] on img at bounding box center [131, 29] width 19 height 29
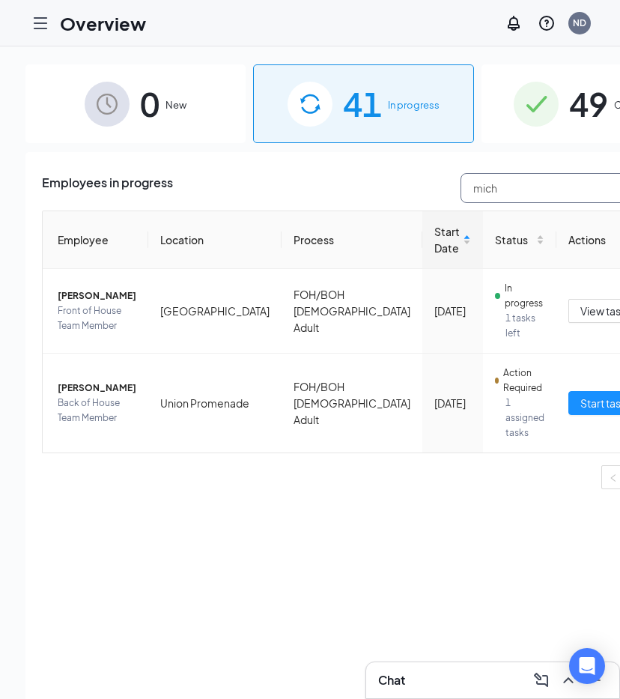
drag, startPoint x: 435, startPoint y: 194, endPoint x: 324, endPoint y: 188, distance: 111.0
click at [324, 188] on div "Employees in progress mich" at bounding box center [363, 188] width 643 height 30
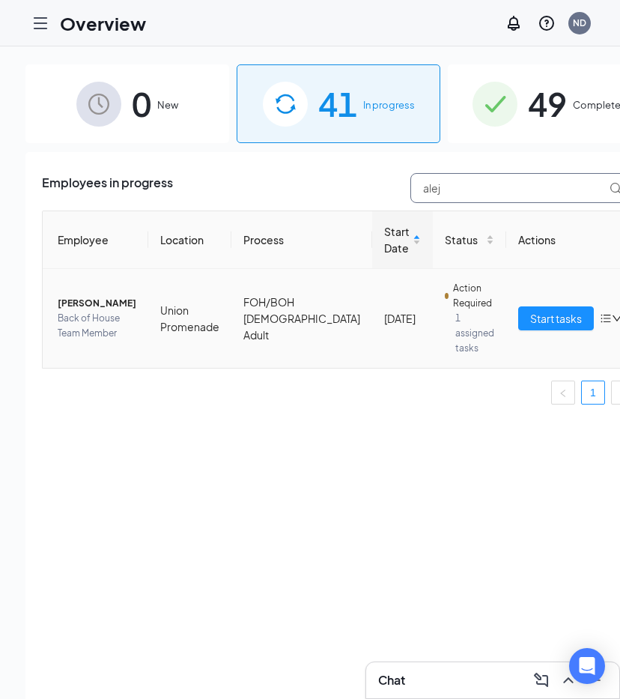
type input "alej"
click at [104, 328] on span "Back of House Team Member" at bounding box center [97, 326] width 79 height 30
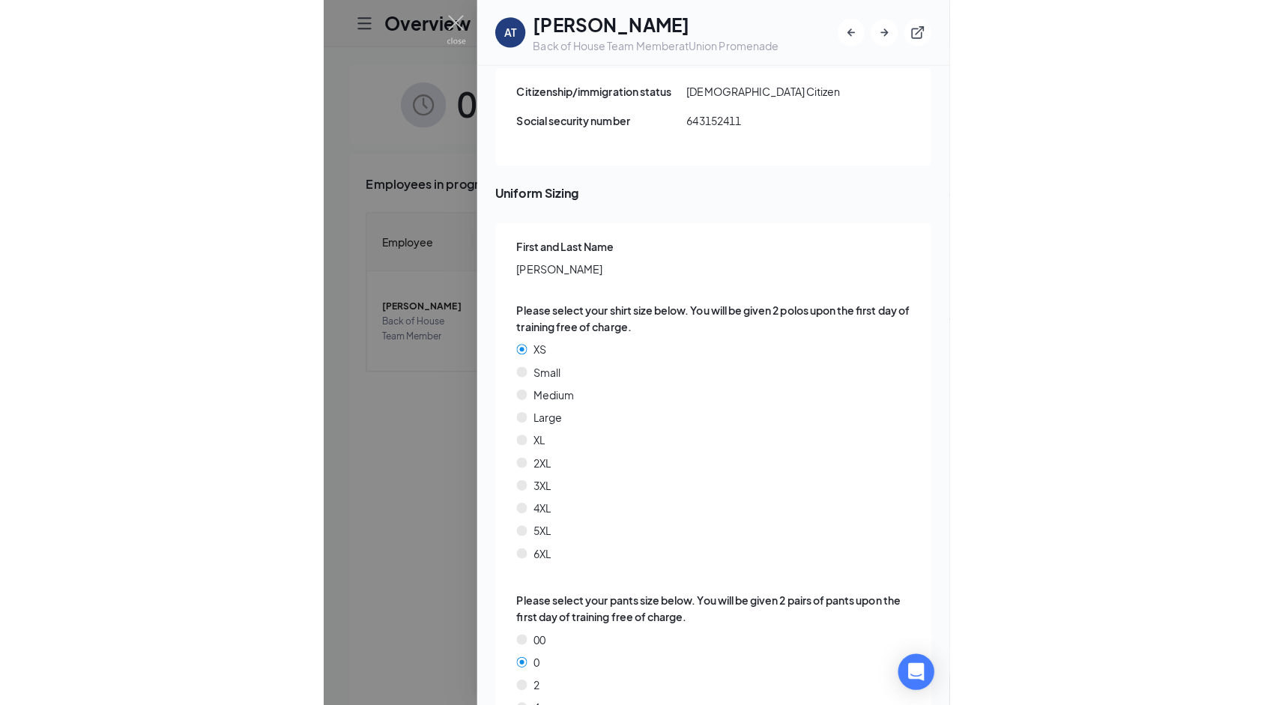
scroll to position [1747, 0]
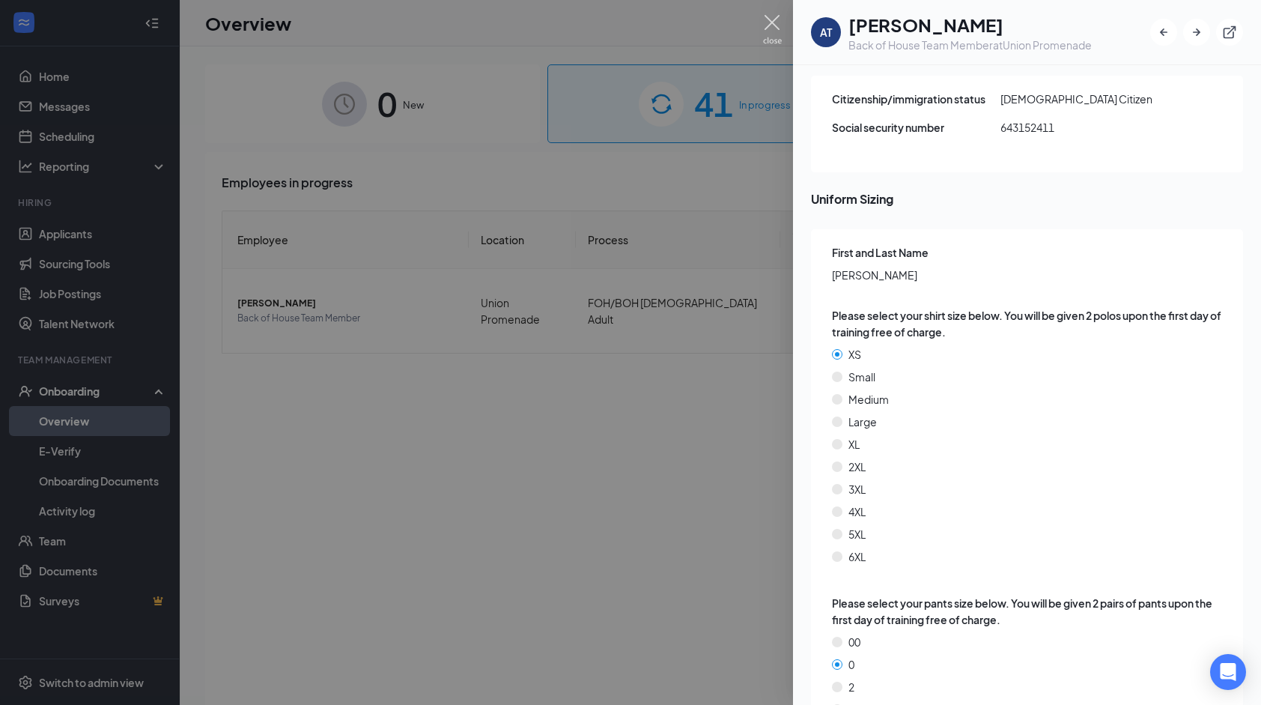
click at [774, 30] on img at bounding box center [772, 29] width 19 height 29
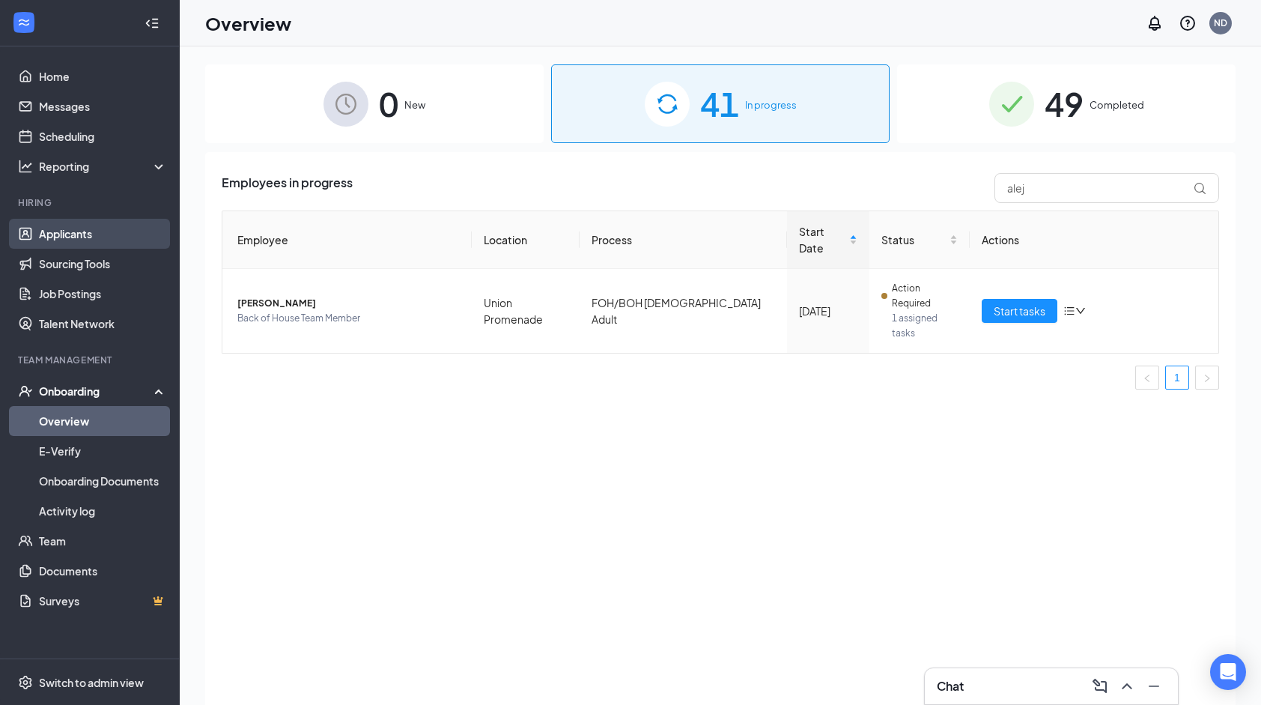
click at [113, 234] on link "Applicants" at bounding box center [103, 234] width 128 height 30
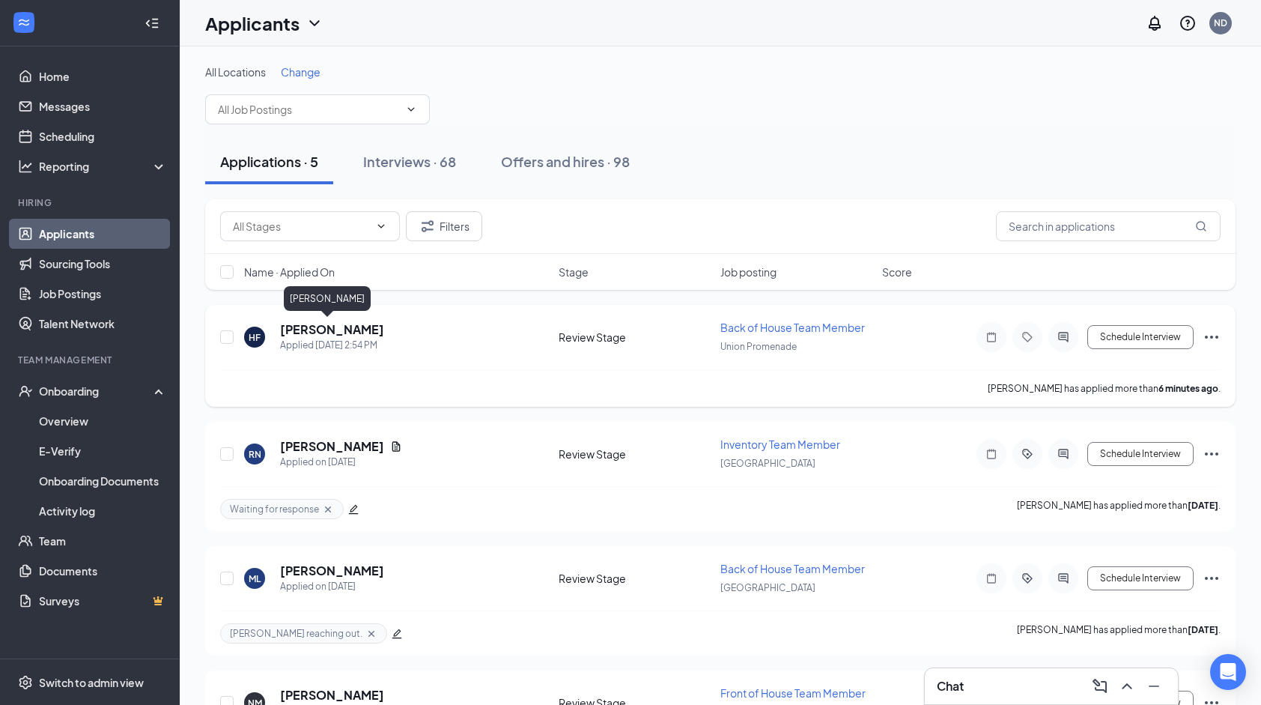
click at [307, 327] on h5 "[PERSON_NAME]" at bounding box center [332, 329] width 104 height 16
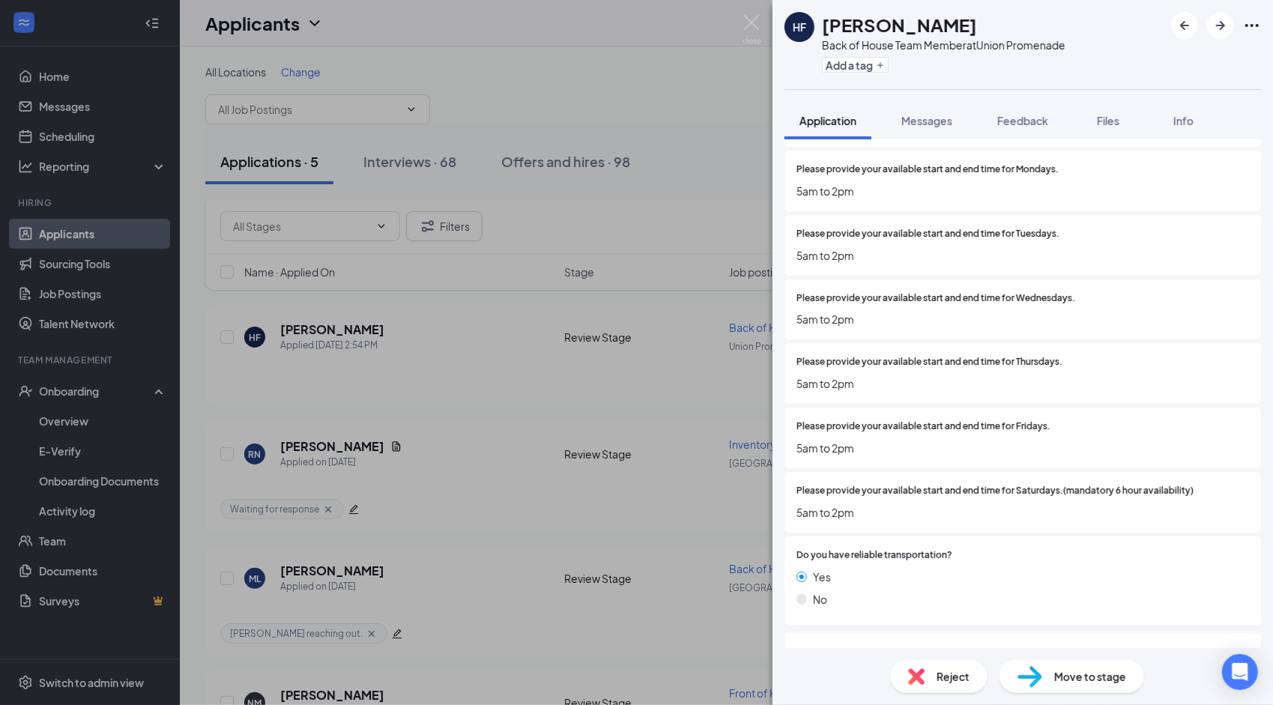
scroll to position [1042, 0]
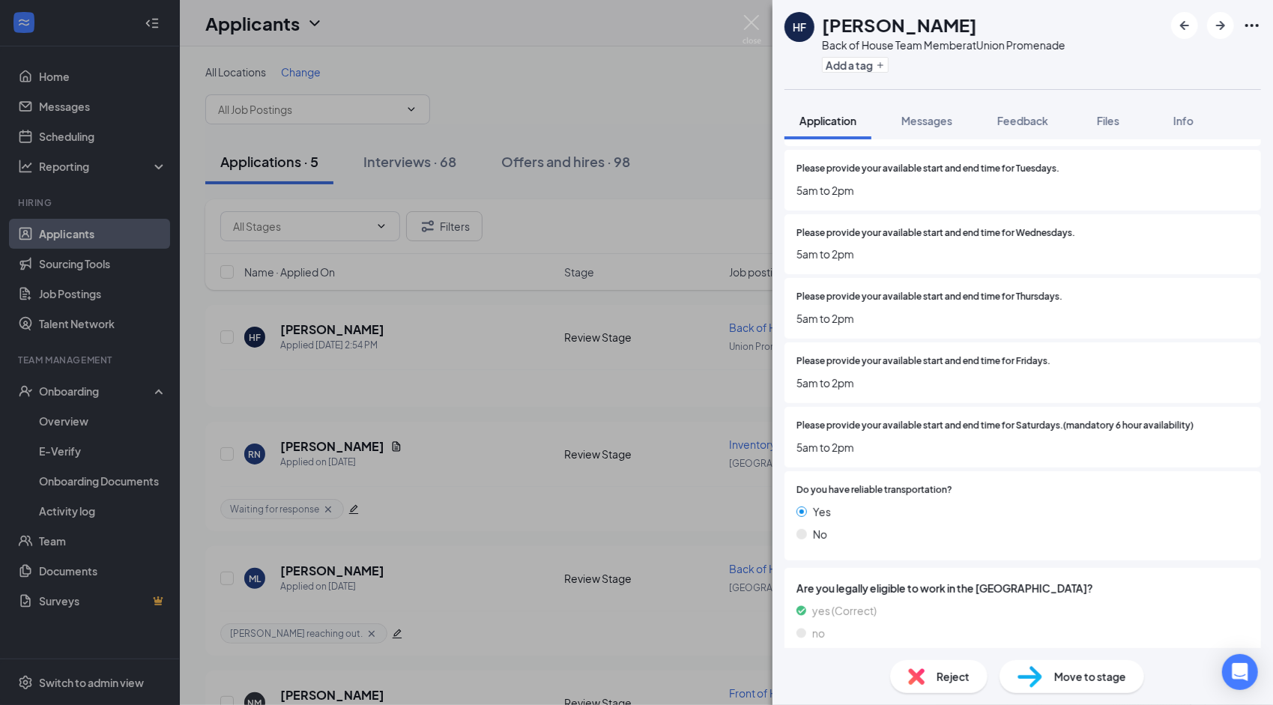
click at [1077, 676] on span "Move to stage" at bounding box center [1090, 676] width 72 height 16
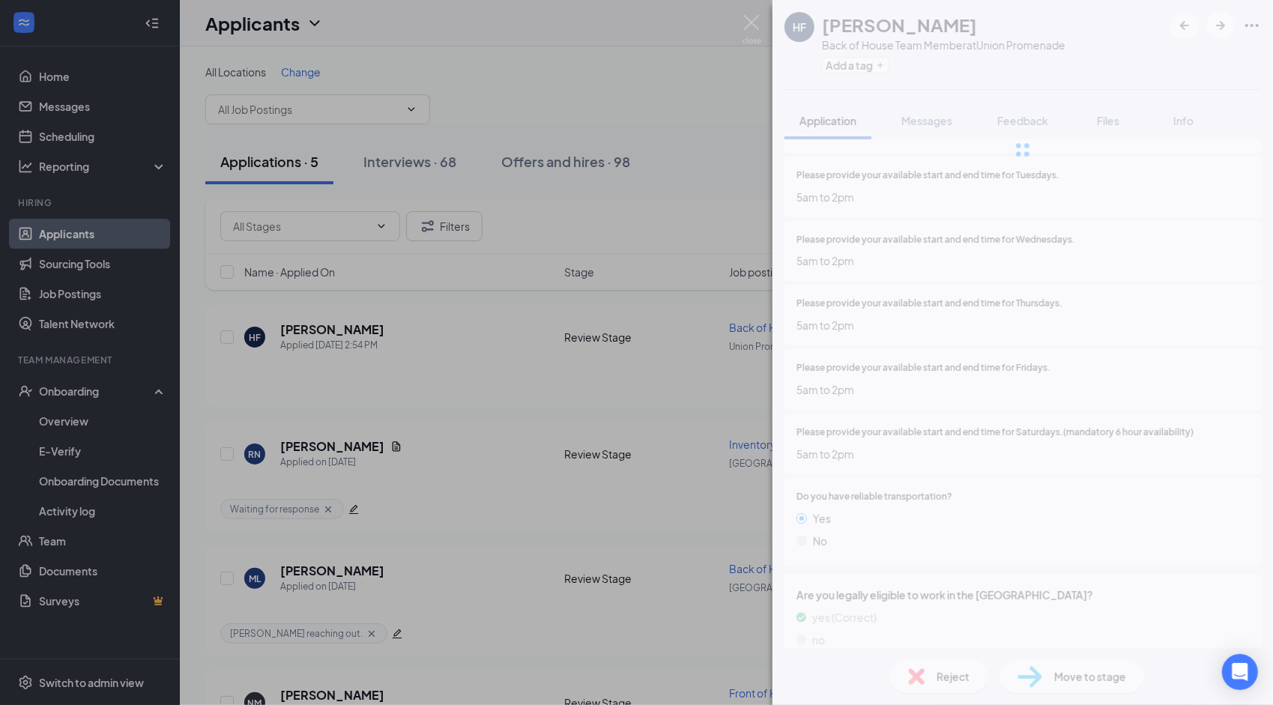
type input "Onsite Interview (next stage)"
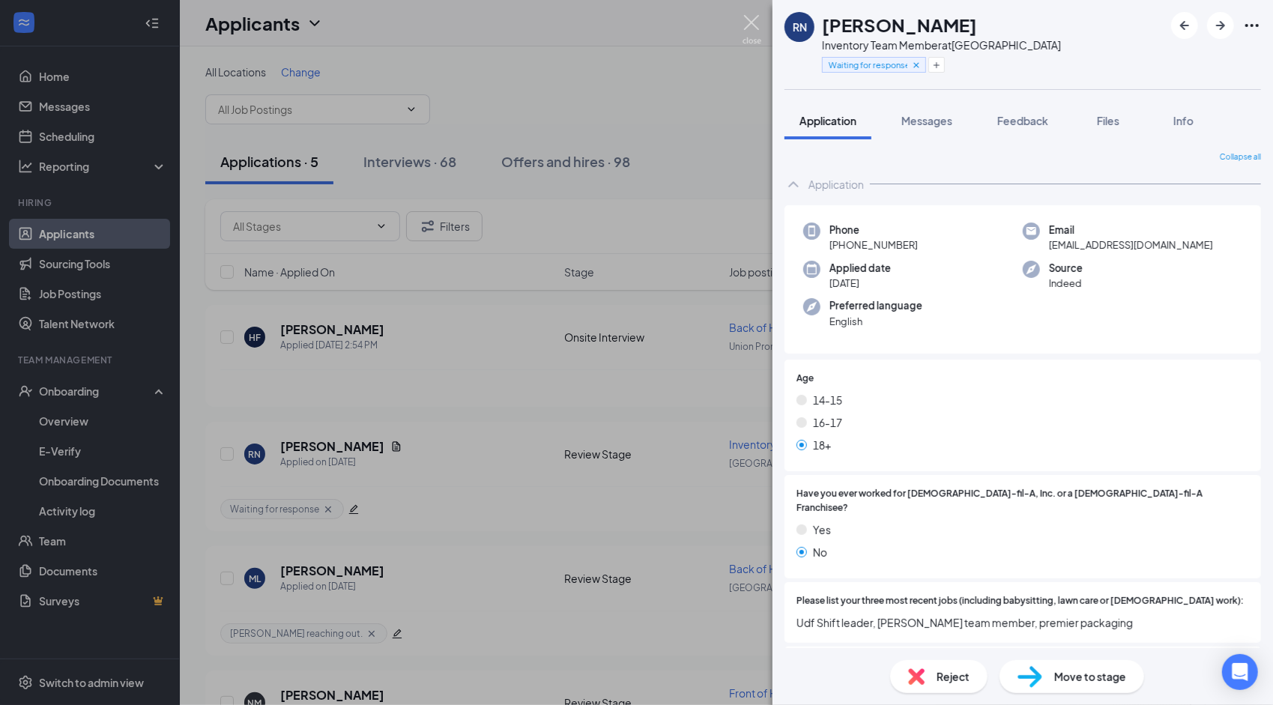
click at [749, 33] on img at bounding box center [751, 29] width 19 height 29
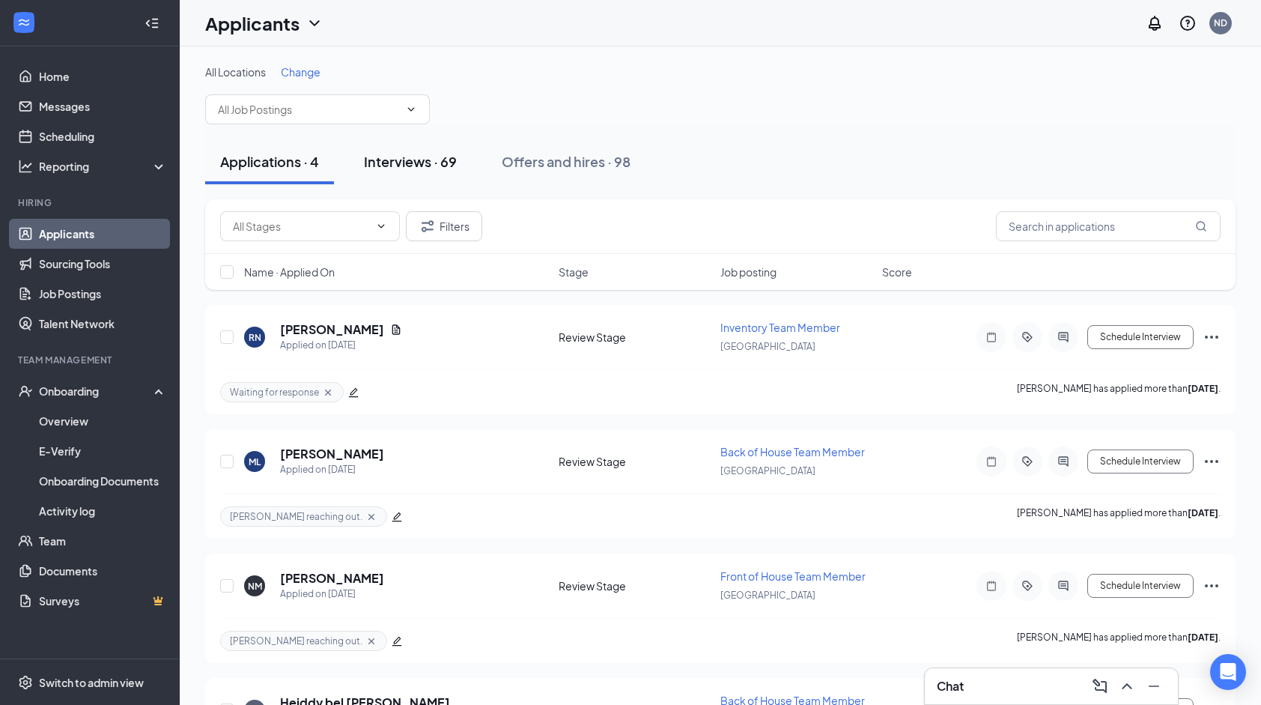
click at [413, 164] on div "Interviews · 69" at bounding box center [410, 161] width 93 height 19
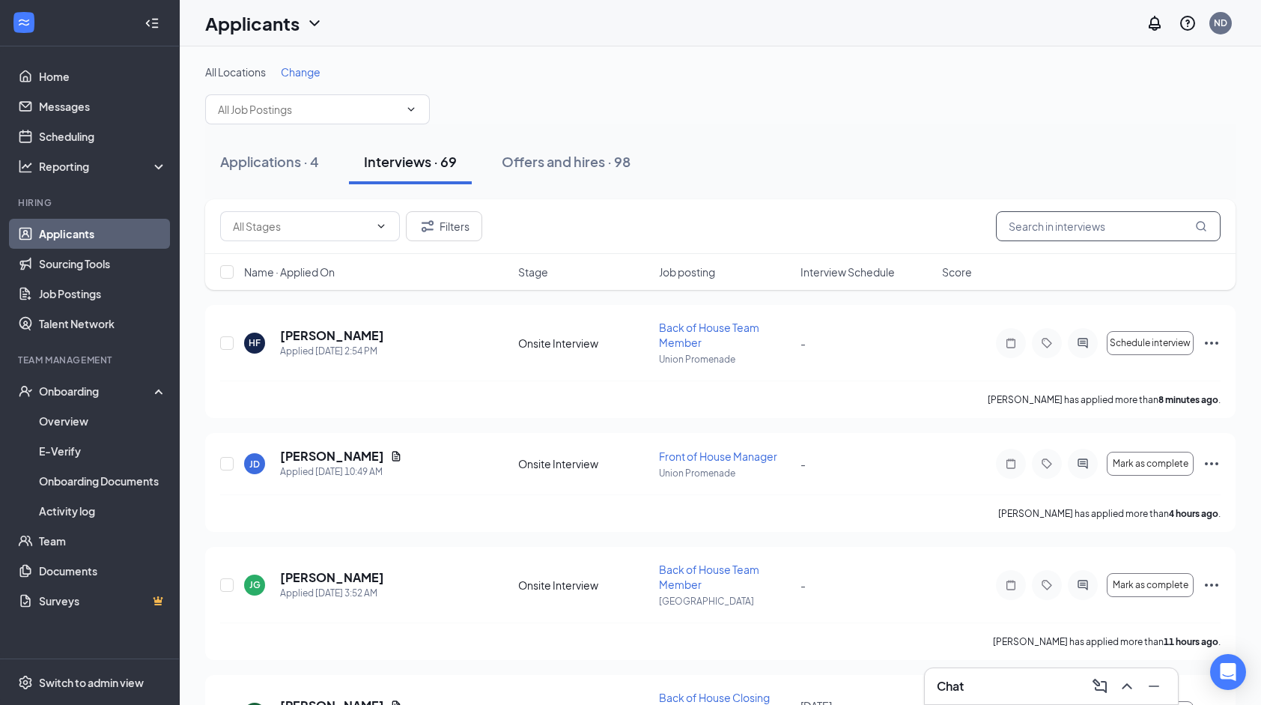
click at [1055, 222] on input "text" at bounding box center [1108, 226] width 225 height 30
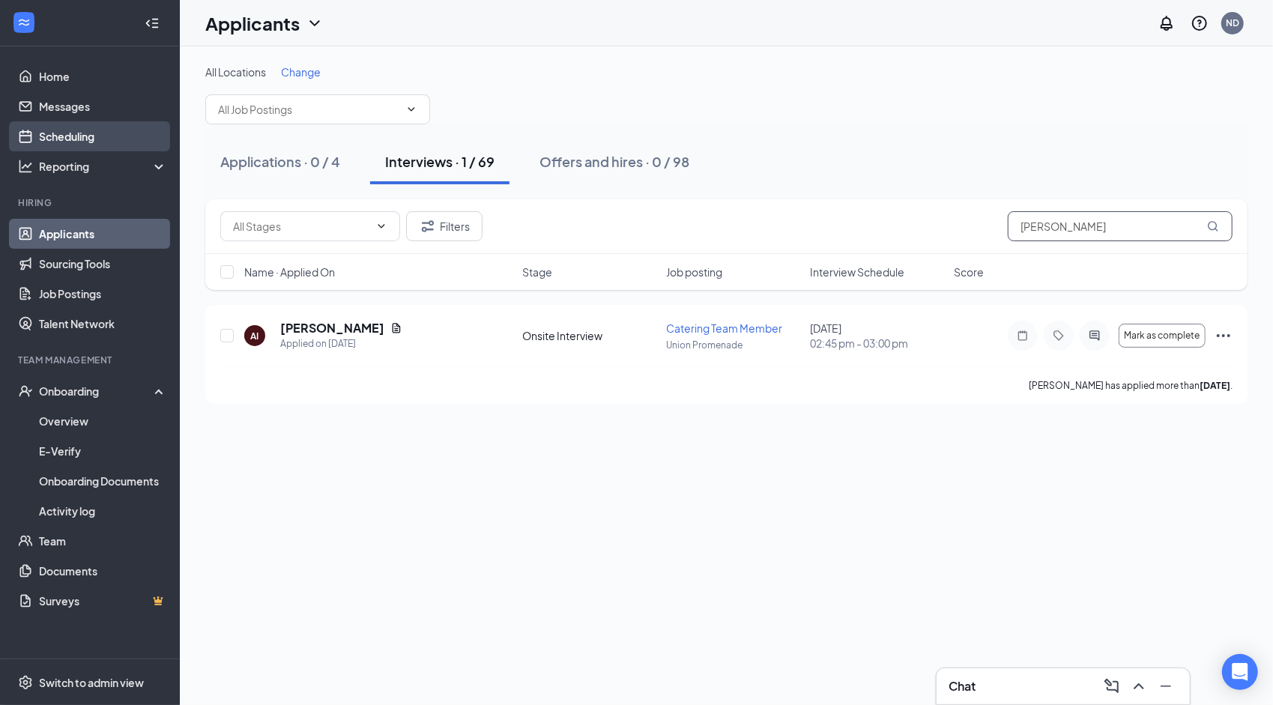
type input "[PERSON_NAME]"
click at [123, 128] on link "Scheduling" at bounding box center [103, 136] width 128 height 30
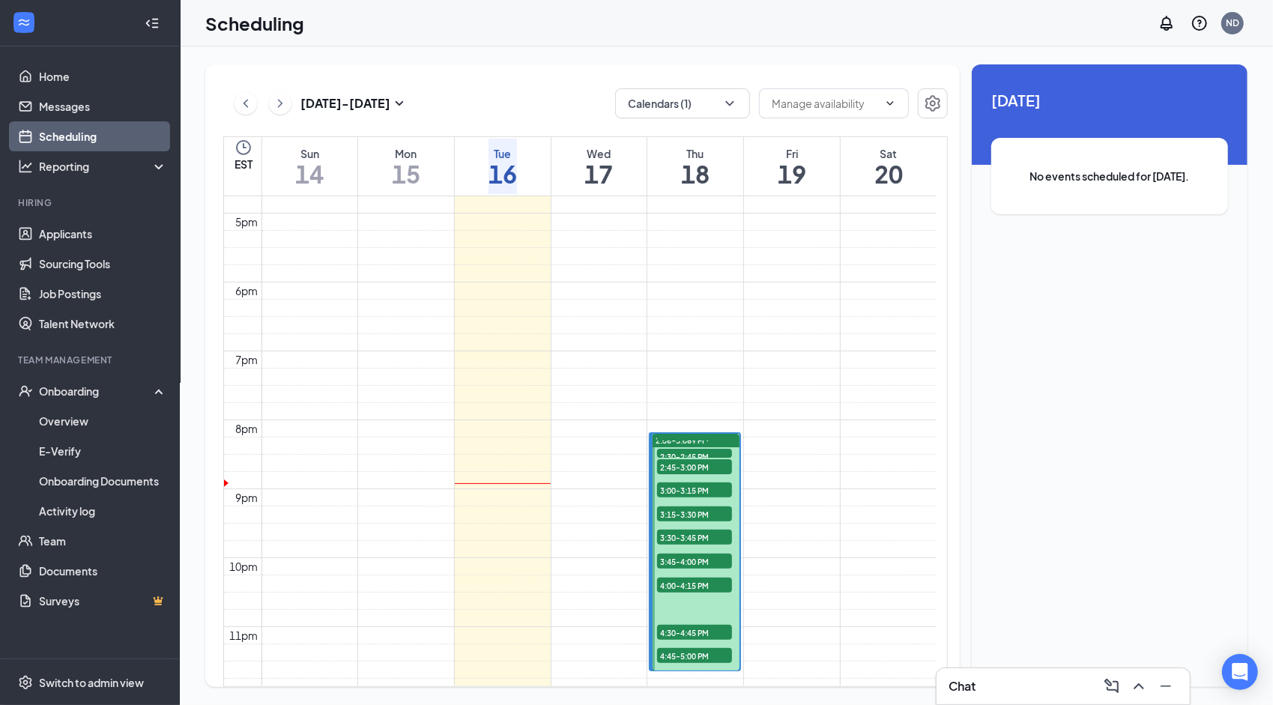
scroll to position [1260, 0]
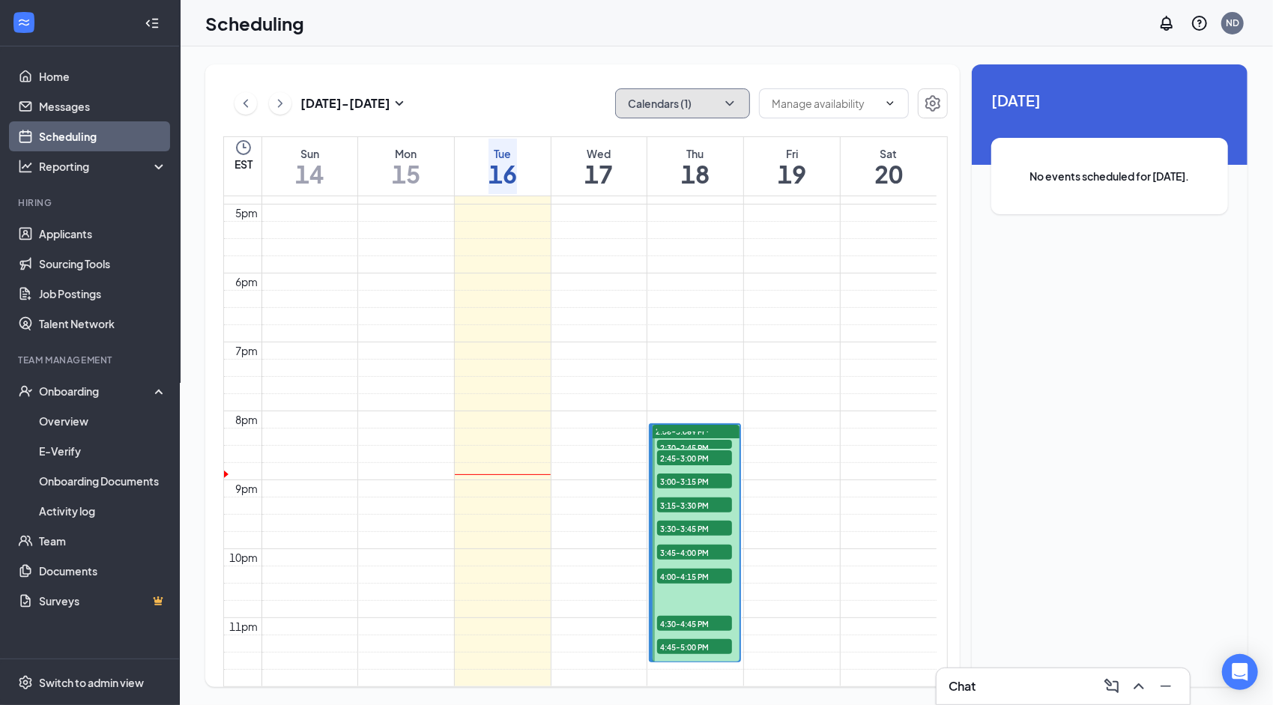
click at [697, 107] on button "Calendars (1)" at bounding box center [682, 103] width 135 height 30
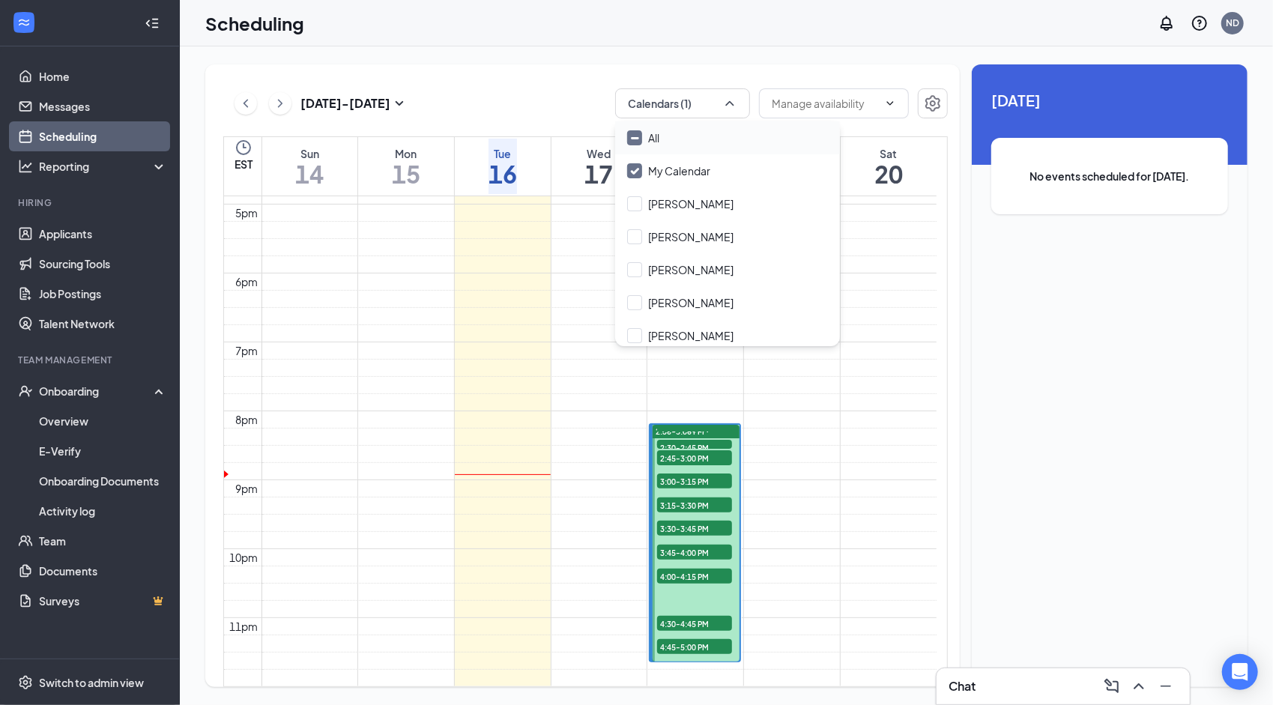
click at [703, 138] on div "All" at bounding box center [727, 137] width 225 height 33
checkbox input "true"
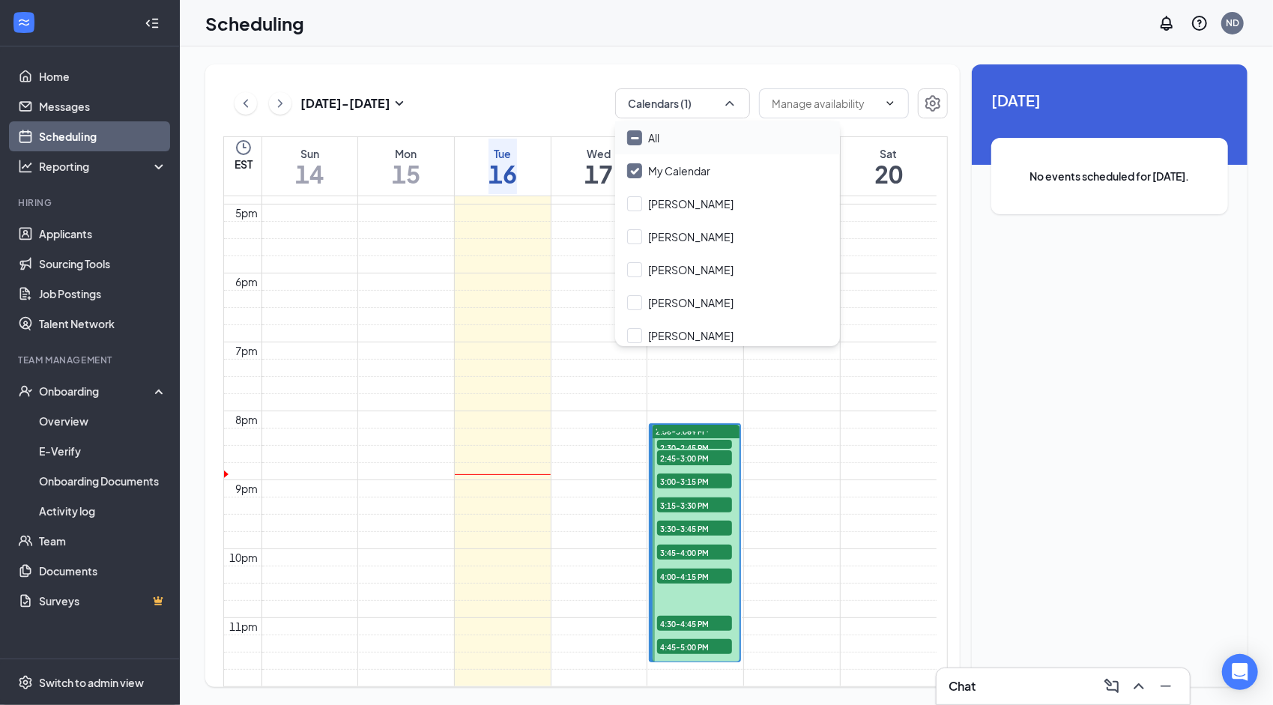
checkbox input "true"
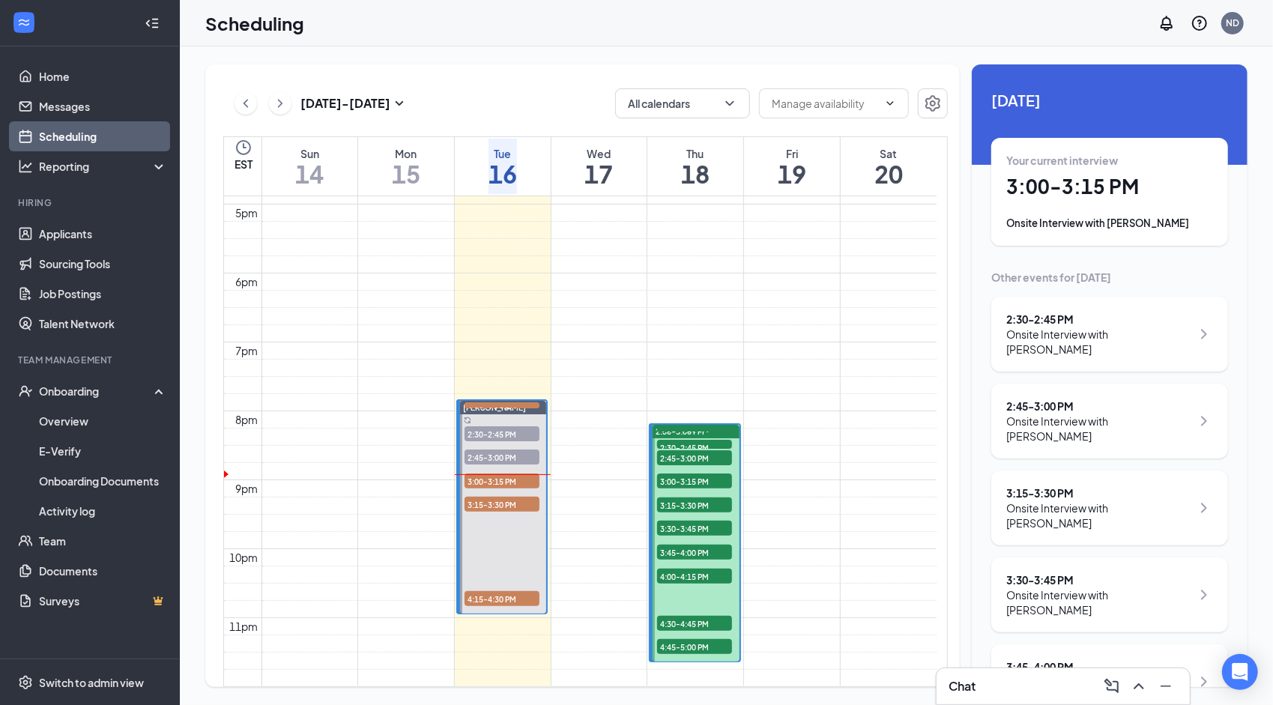
click at [1100, 418] on div "Onsite Interview with [PERSON_NAME]" at bounding box center [1098, 428] width 185 height 30
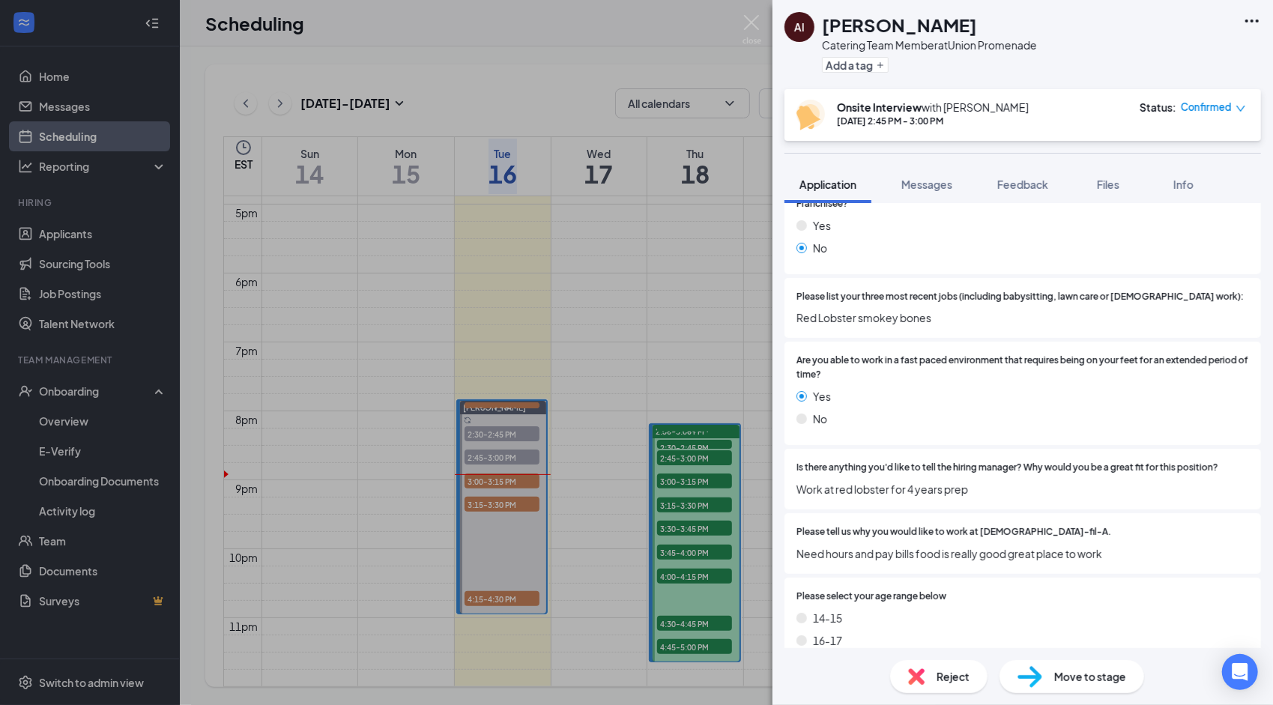
scroll to position [440, 0]
click at [843, 58] on button "Add a tag" at bounding box center [855, 65] width 67 height 16
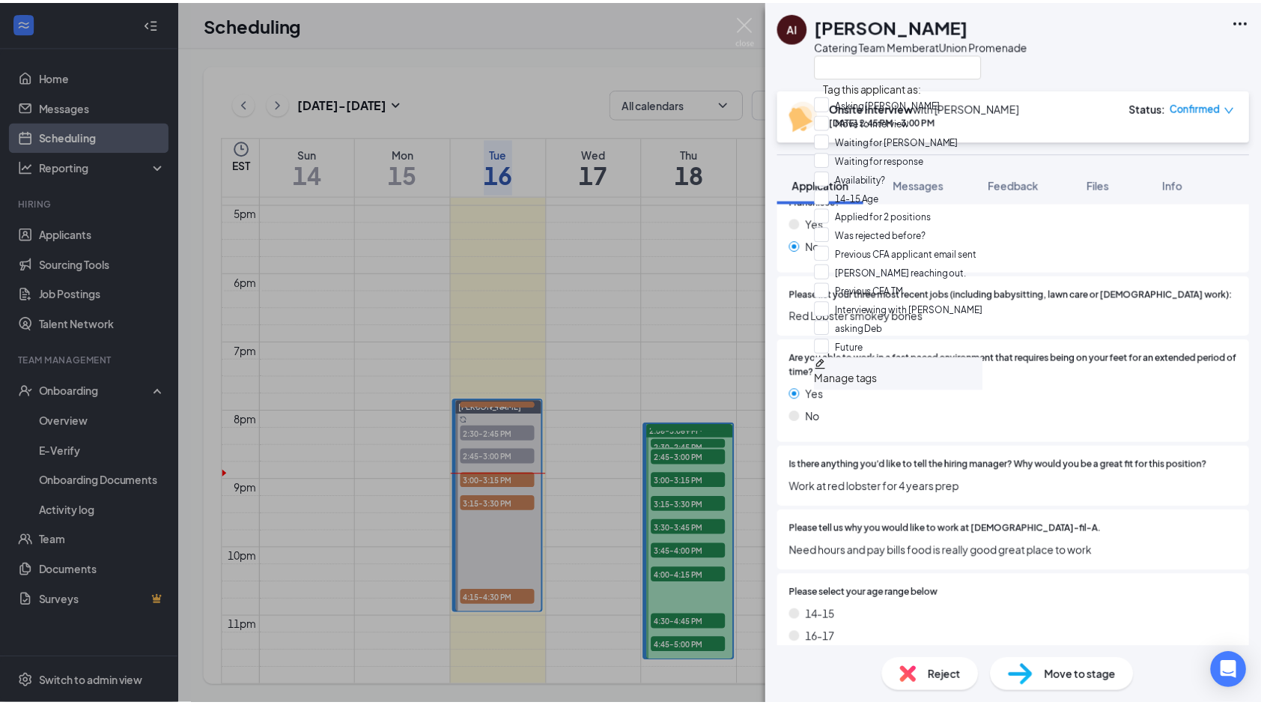
scroll to position [131, 0]
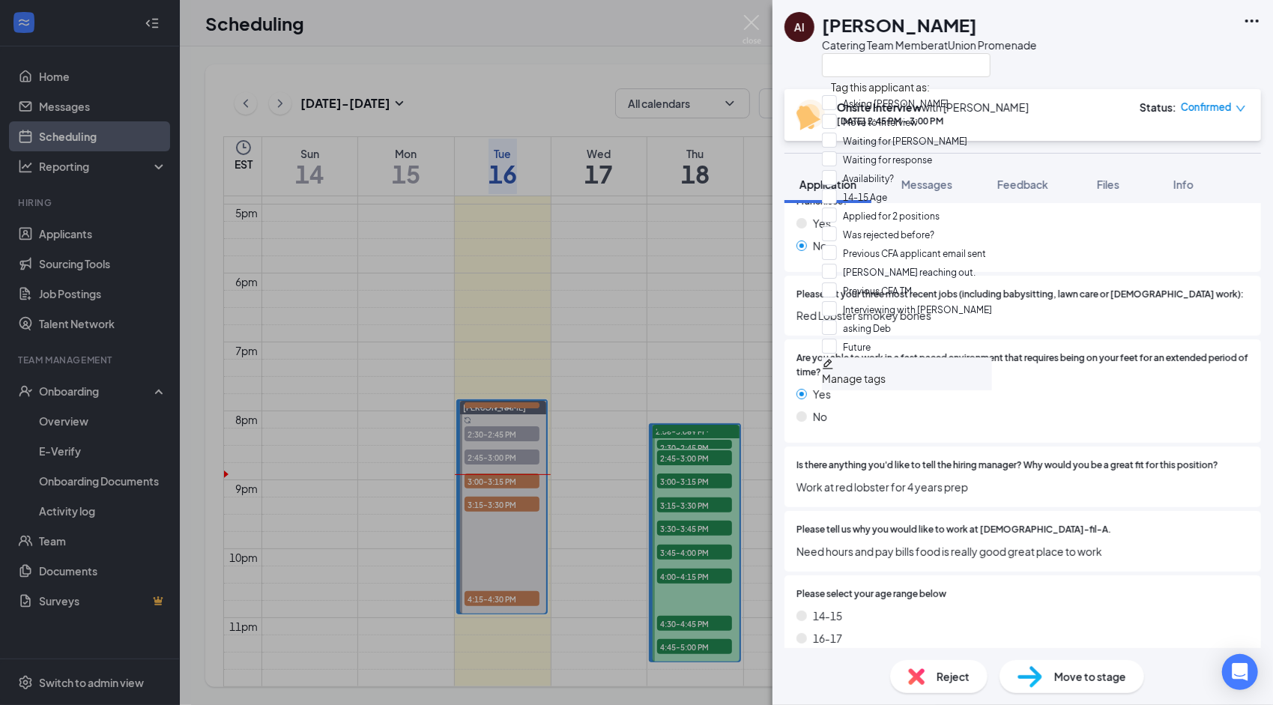
click at [944, 264] on div "[PERSON_NAME] reaching out." at bounding box center [907, 273] width 170 height 19
checkbox input "true"
click at [1050, 55] on div "AI [PERSON_NAME] Catering Team Member at Union Promenade" at bounding box center [1022, 44] width 500 height 89
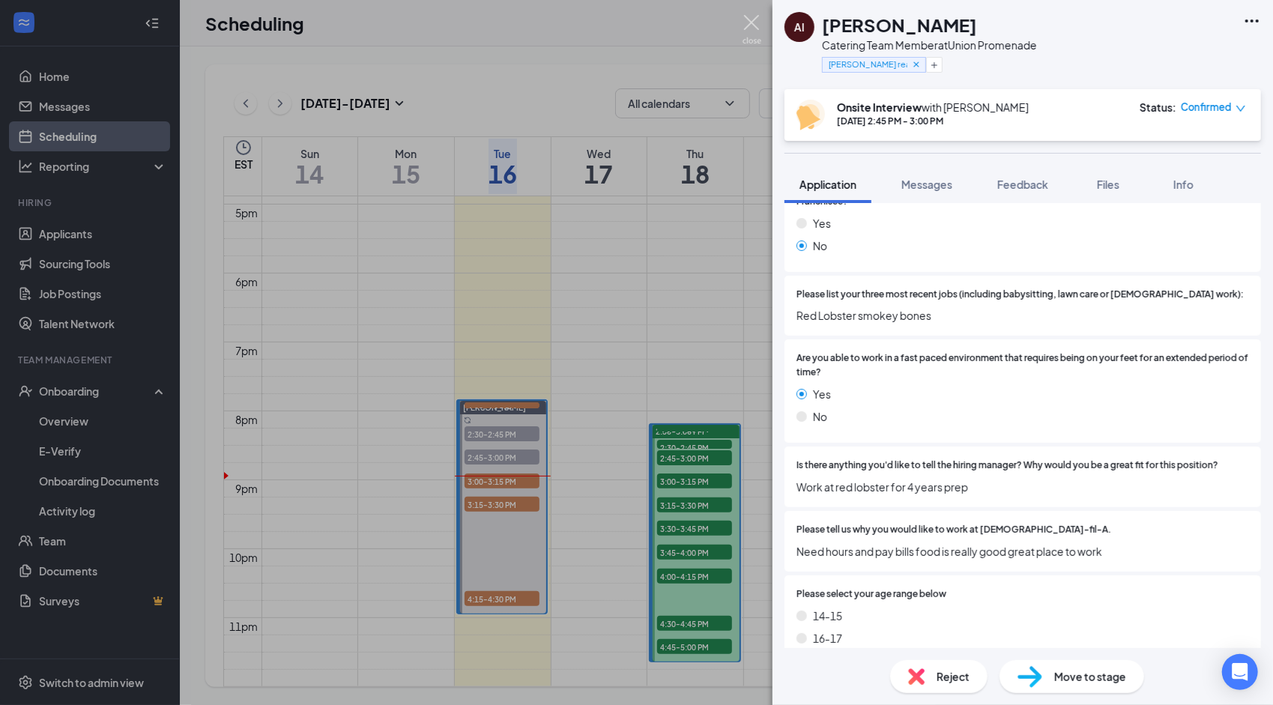
click at [747, 28] on img at bounding box center [751, 29] width 19 height 29
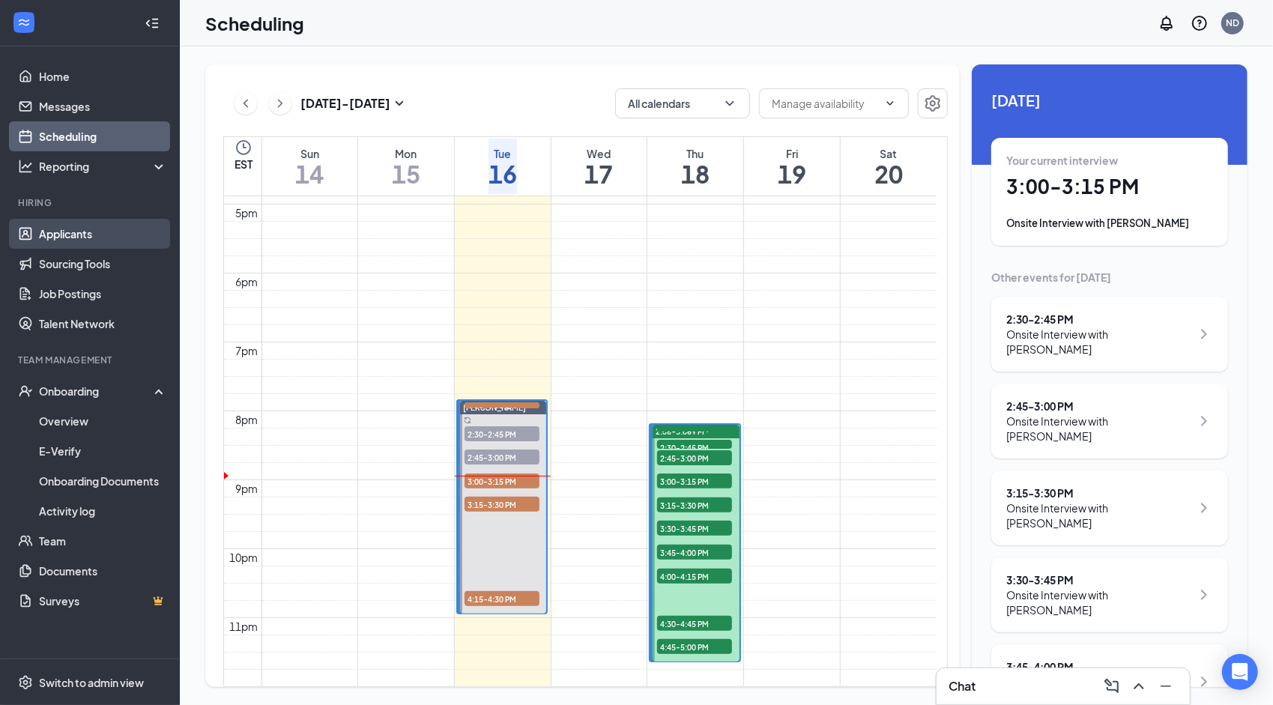
click at [82, 232] on link "Applicants" at bounding box center [103, 234] width 128 height 30
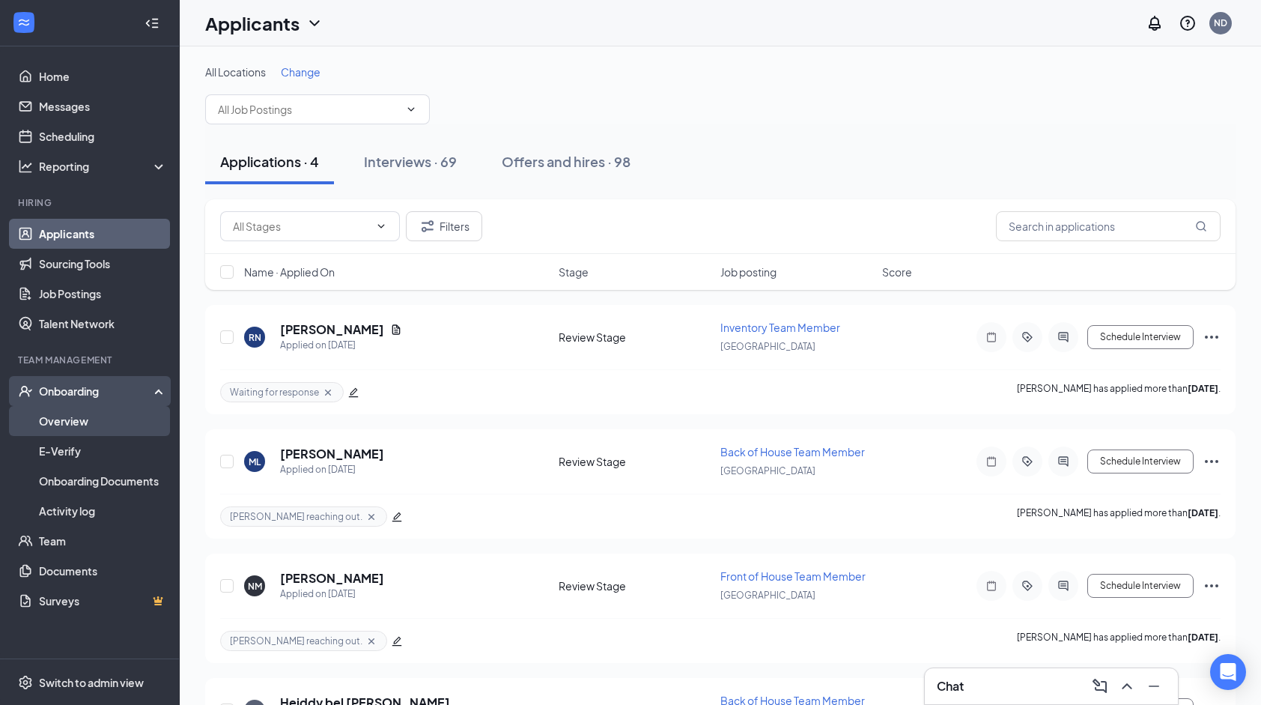
click at [61, 428] on link "Overview" at bounding box center [103, 421] width 128 height 30
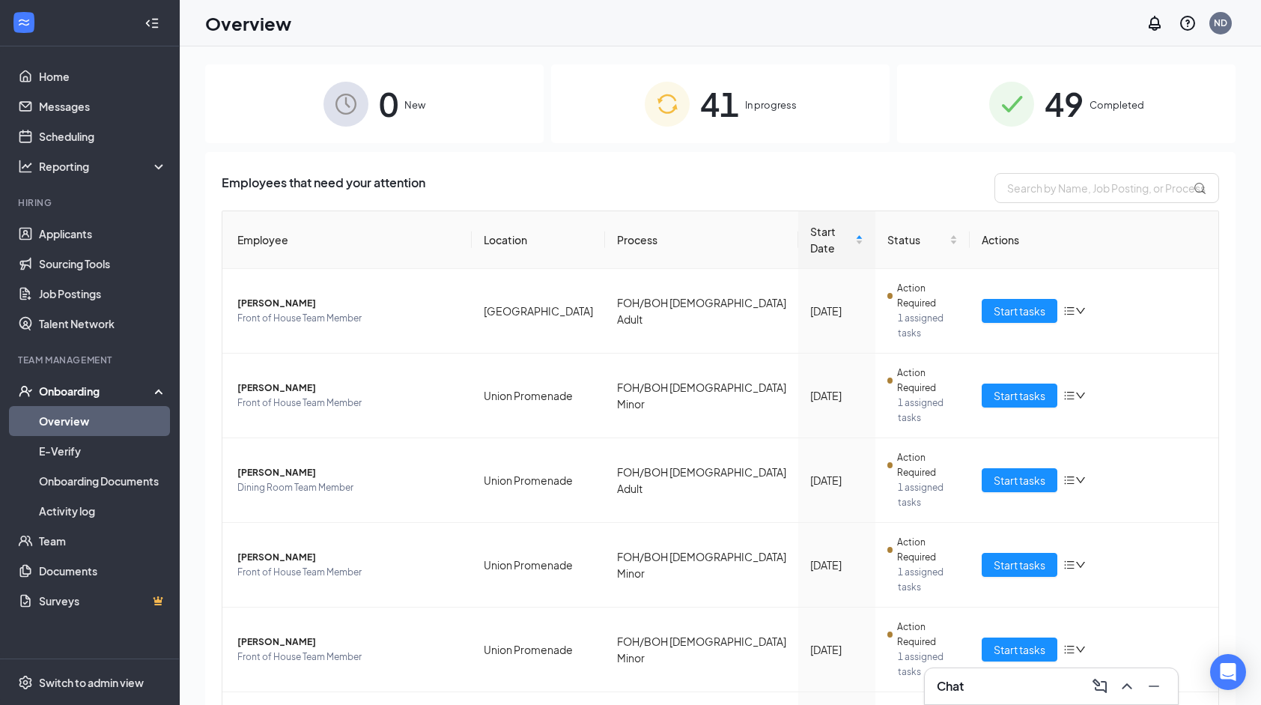
click at [749, 101] on span "In progress" at bounding box center [771, 104] width 52 height 15
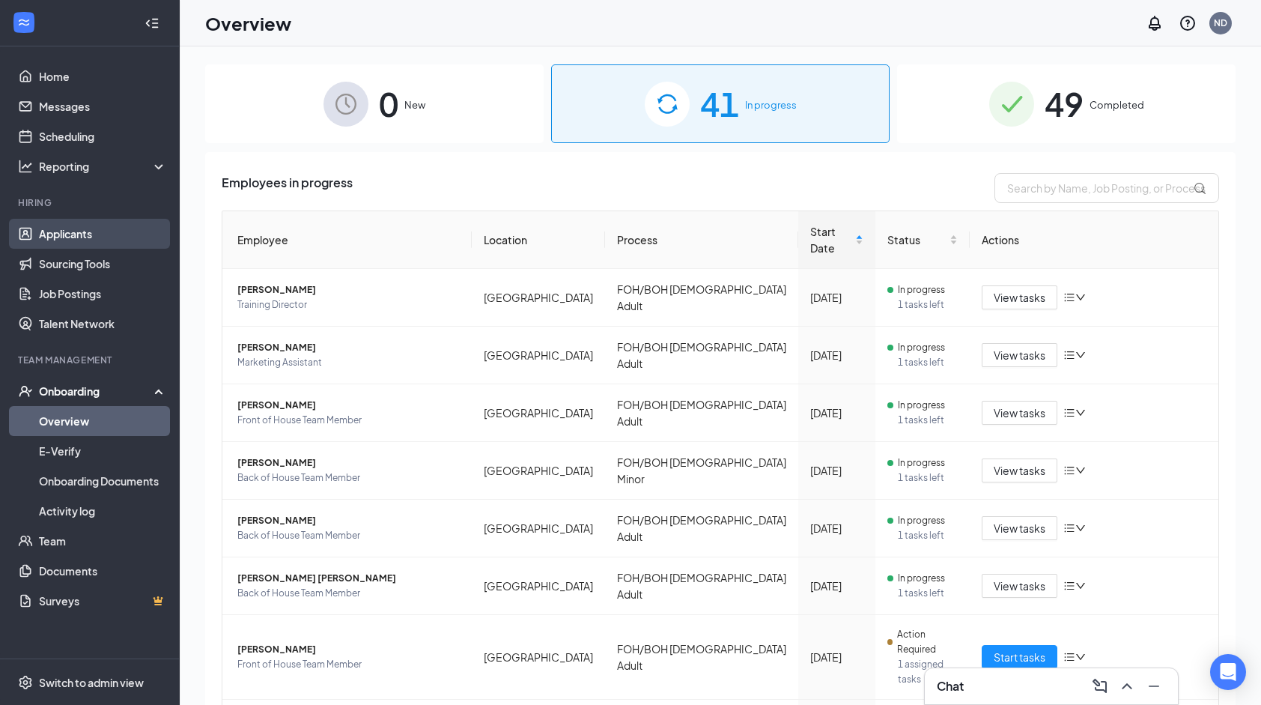
click at [88, 240] on link "Applicants" at bounding box center [103, 234] width 128 height 30
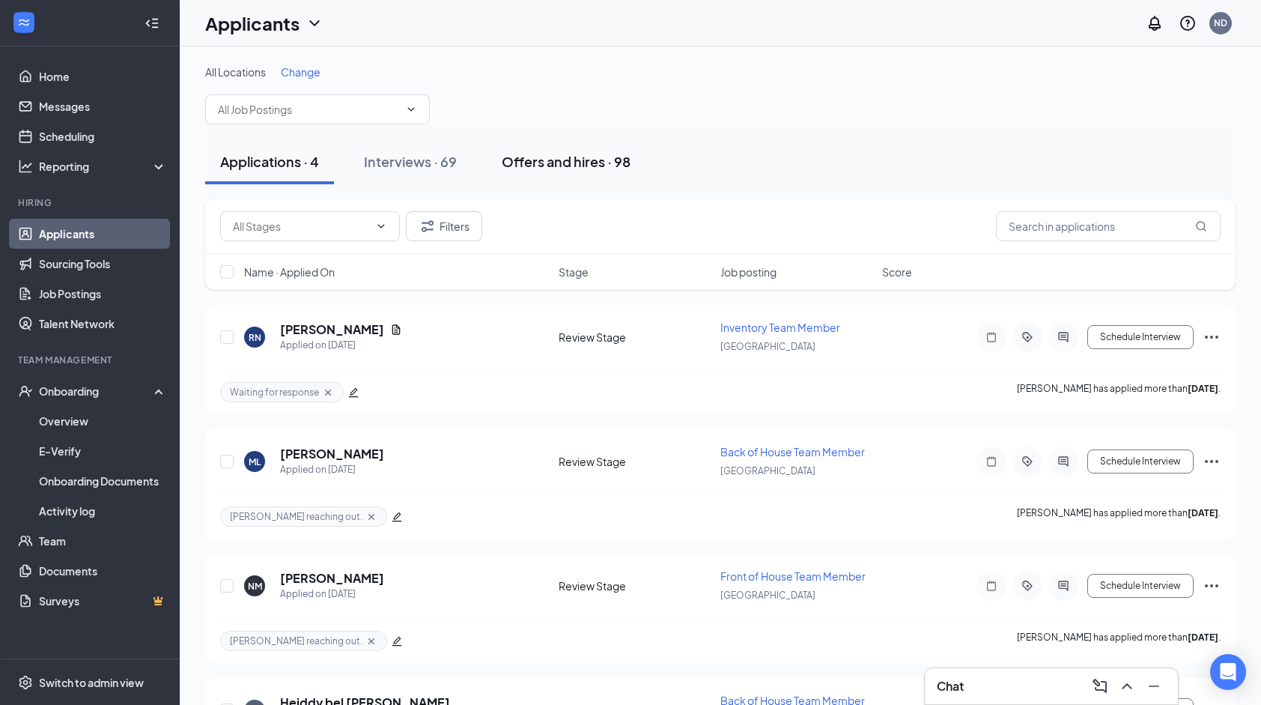
click at [574, 154] on div "Offers and hires · 98" at bounding box center [566, 161] width 129 height 19
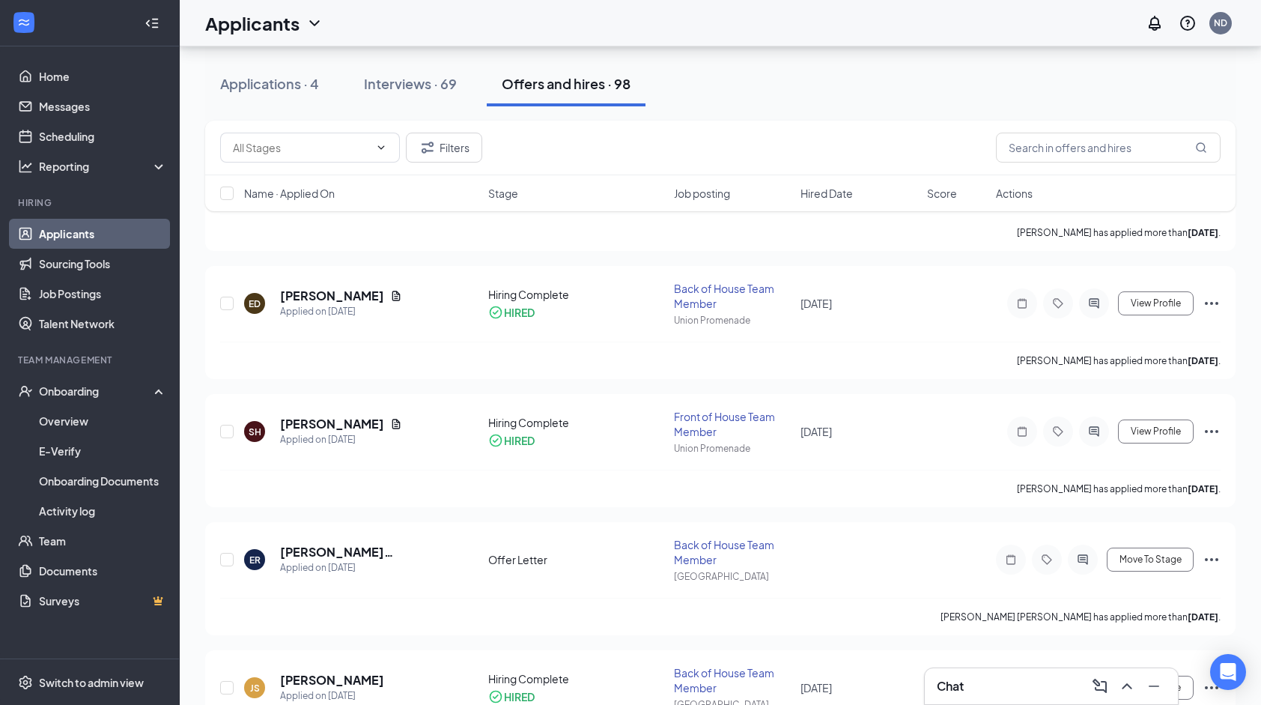
scroll to position [2094, 0]
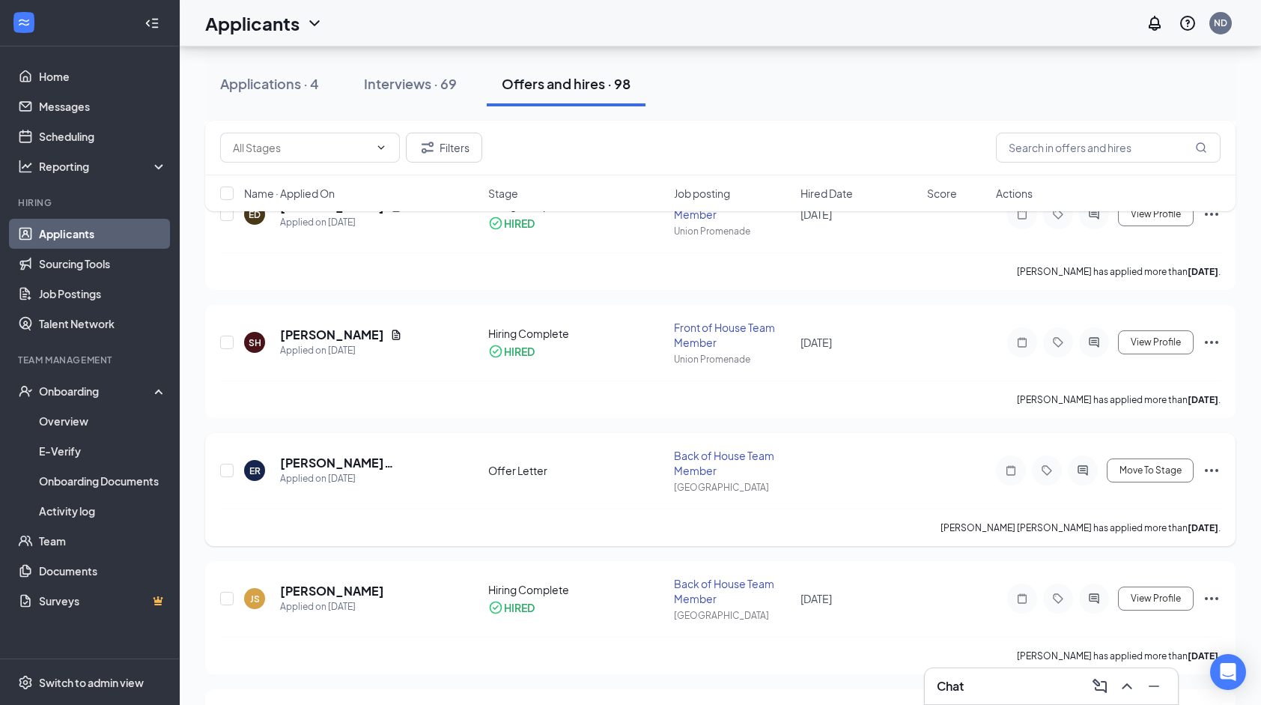
click at [1227, 461] on div "ER [PERSON_NAME] [PERSON_NAME] Applied on [DATE] Offer Letter Back of House Tea…" at bounding box center [720, 489] width 1031 height 113
click at [1209, 461] on icon "Ellipses" at bounding box center [1212, 470] width 18 height 18
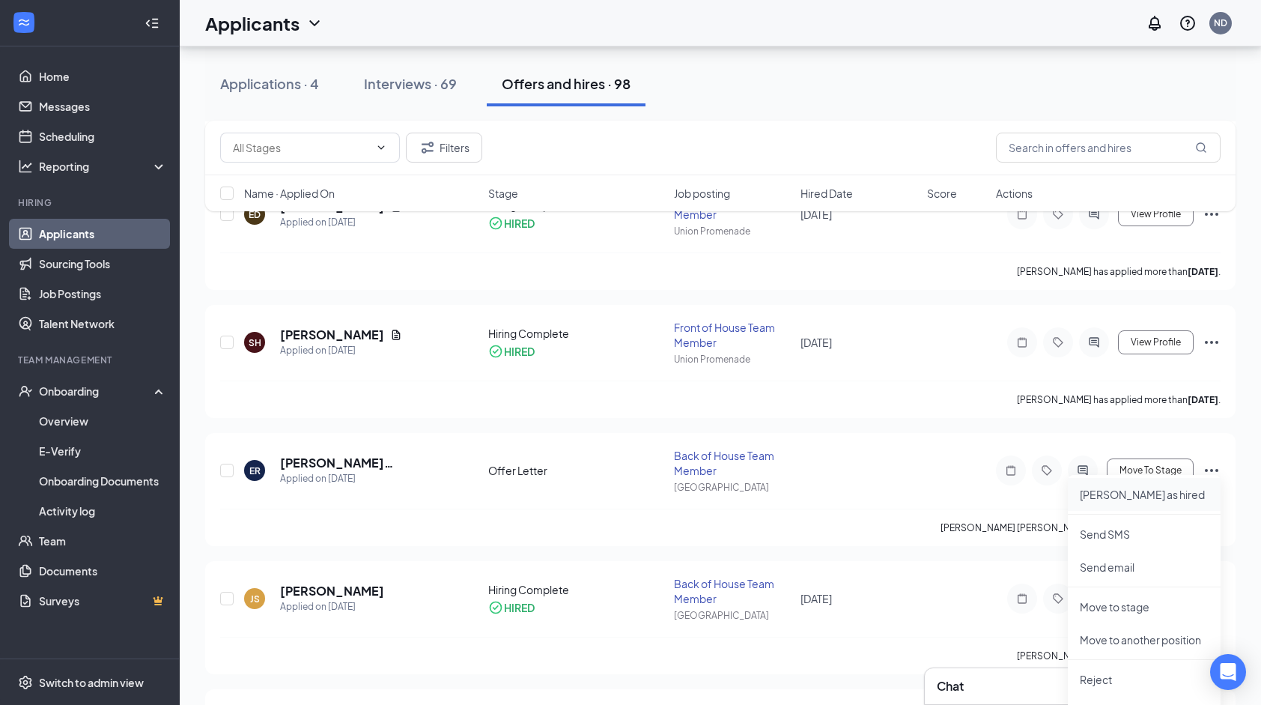
click at [1132, 494] on p "[PERSON_NAME] as hired" at bounding box center [1144, 494] width 129 height 15
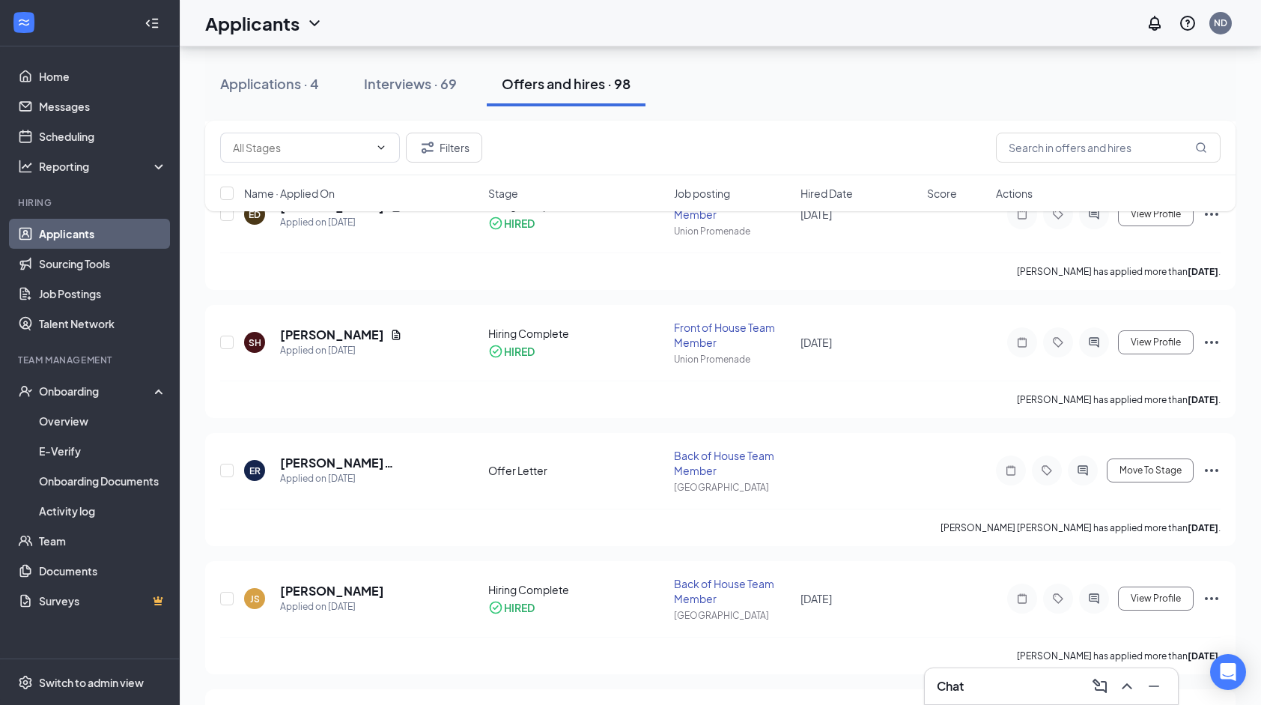
type input "Hiring Complete (final stage)"
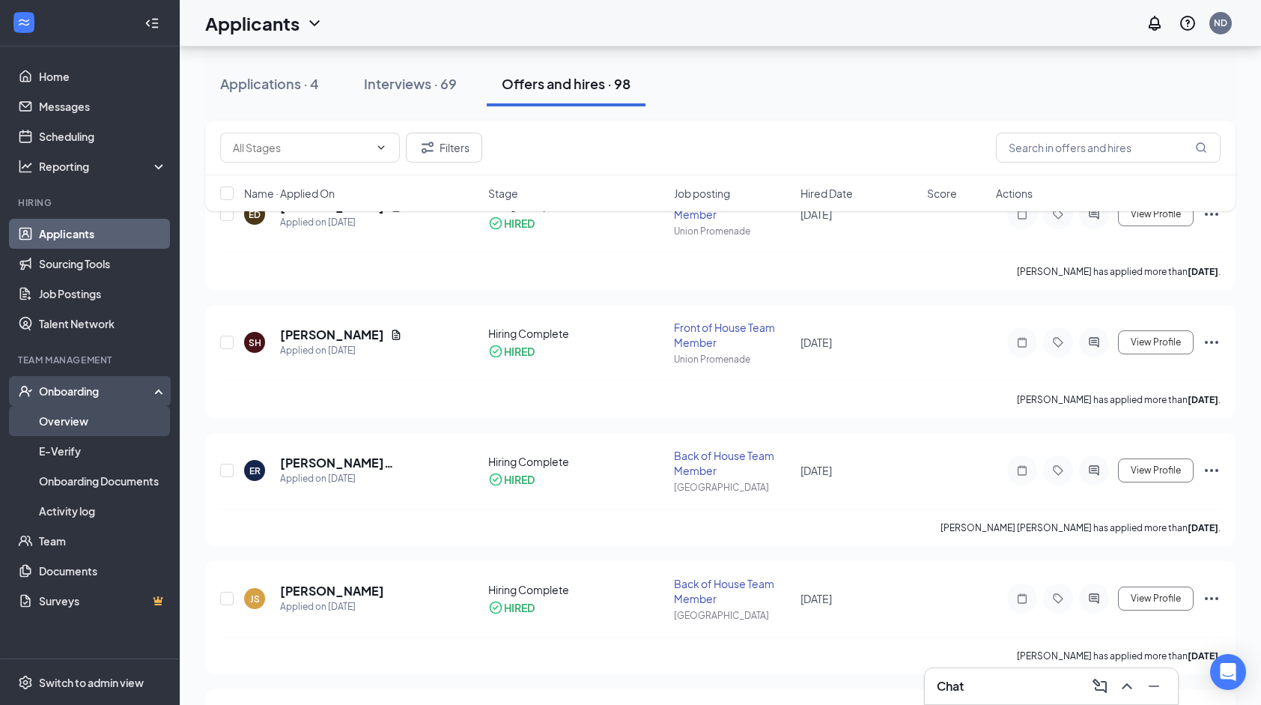
click at [108, 415] on link "Overview" at bounding box center [103, 421] width 128 height 30
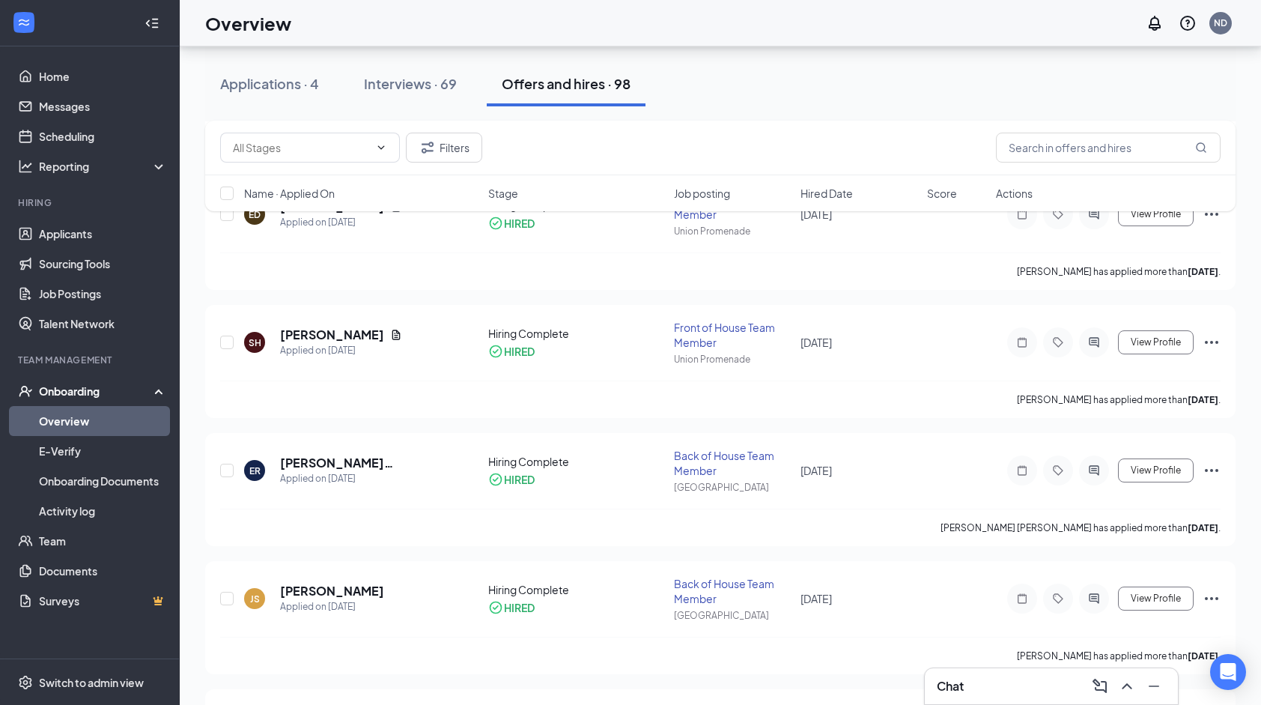
scroll to position [67, 0]
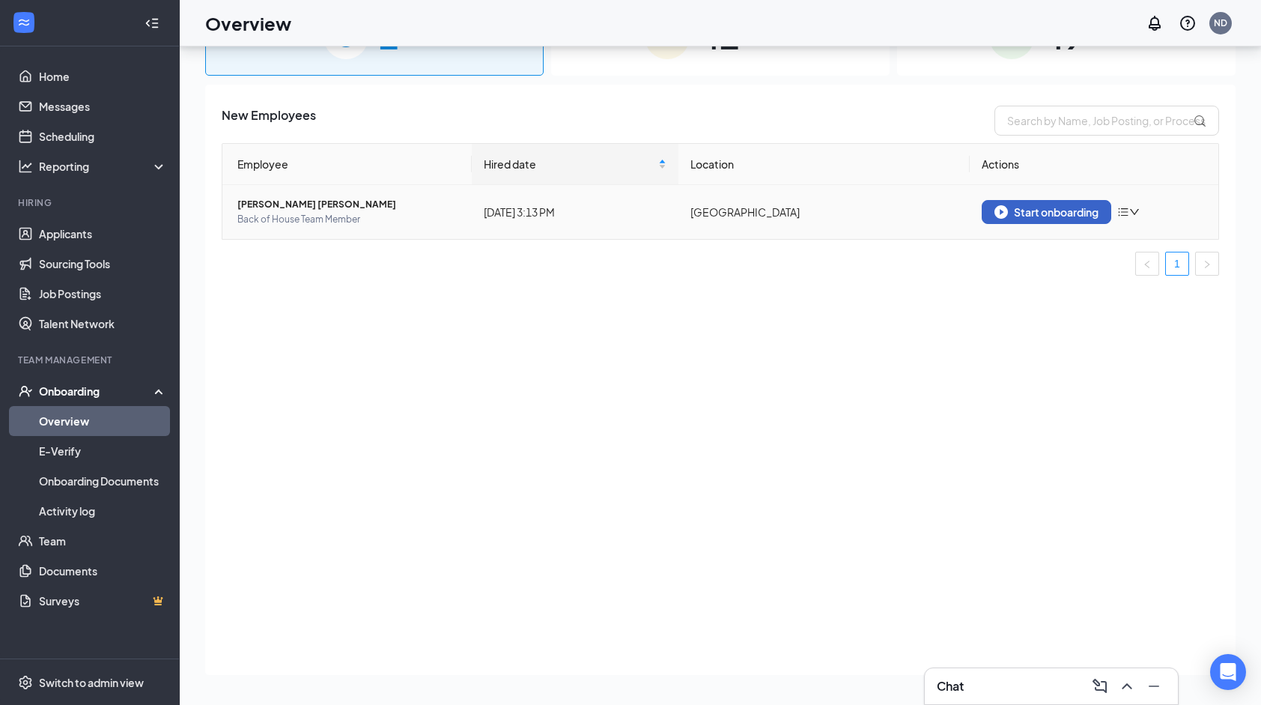
click at [993, 214] on button "Start onboarding" at bounding box center [1047, 212] width 130 height 24
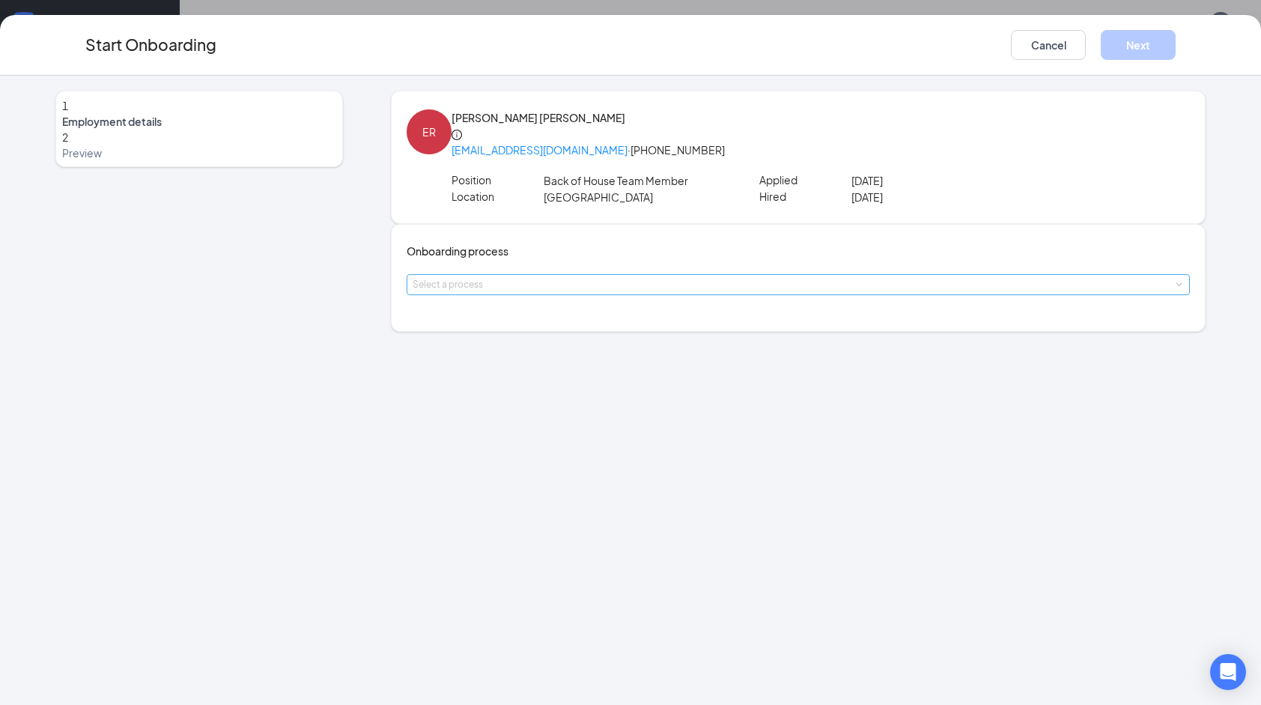
click at [574, 292] on div "Select a process" at bounding box center [795, 284] width 765 height 15
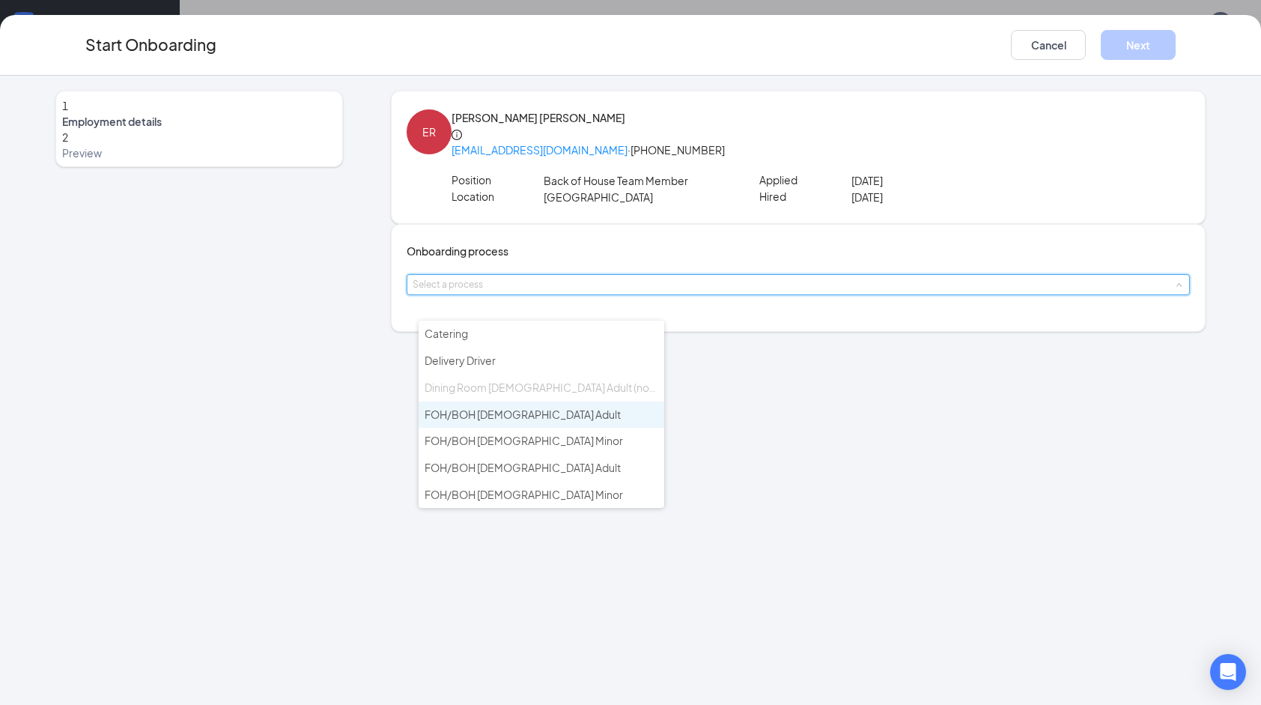
click at [595, 410] on li "FOH/BOH [DEMOGRAPHIC_DATA] Adult" at bounding box center [542, 414] width 246 height 27
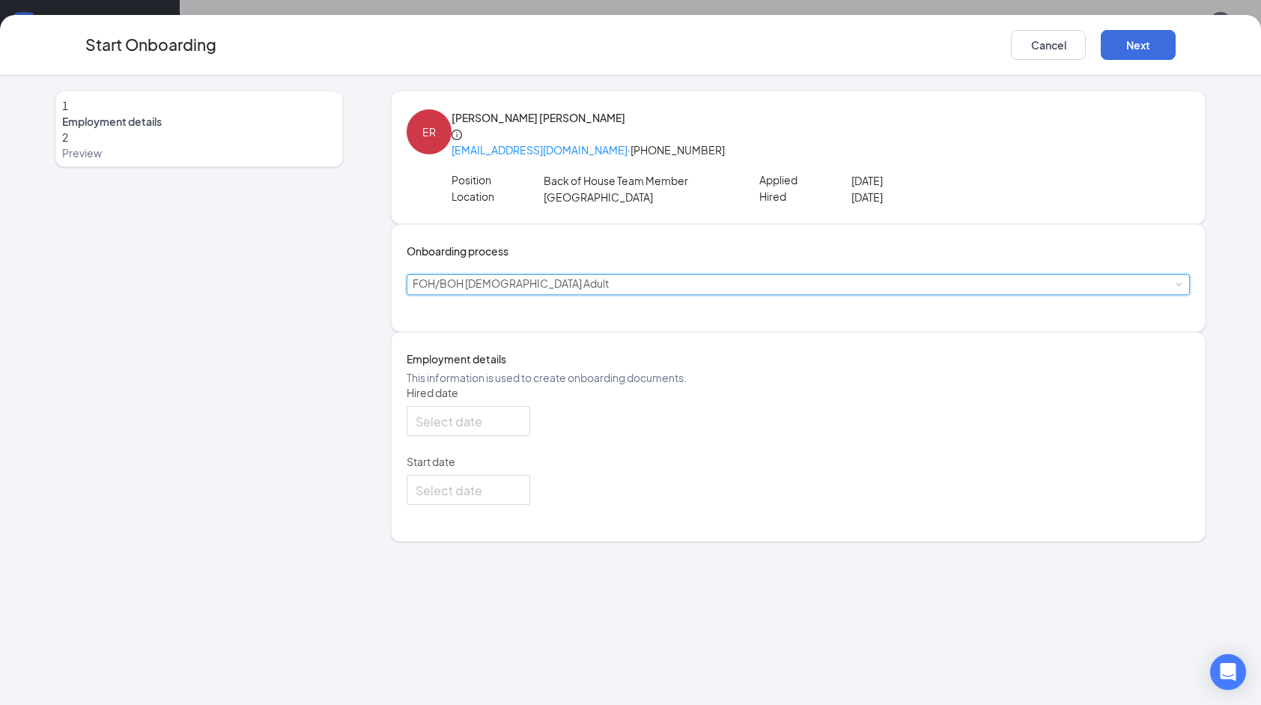
type input "[DATE]"
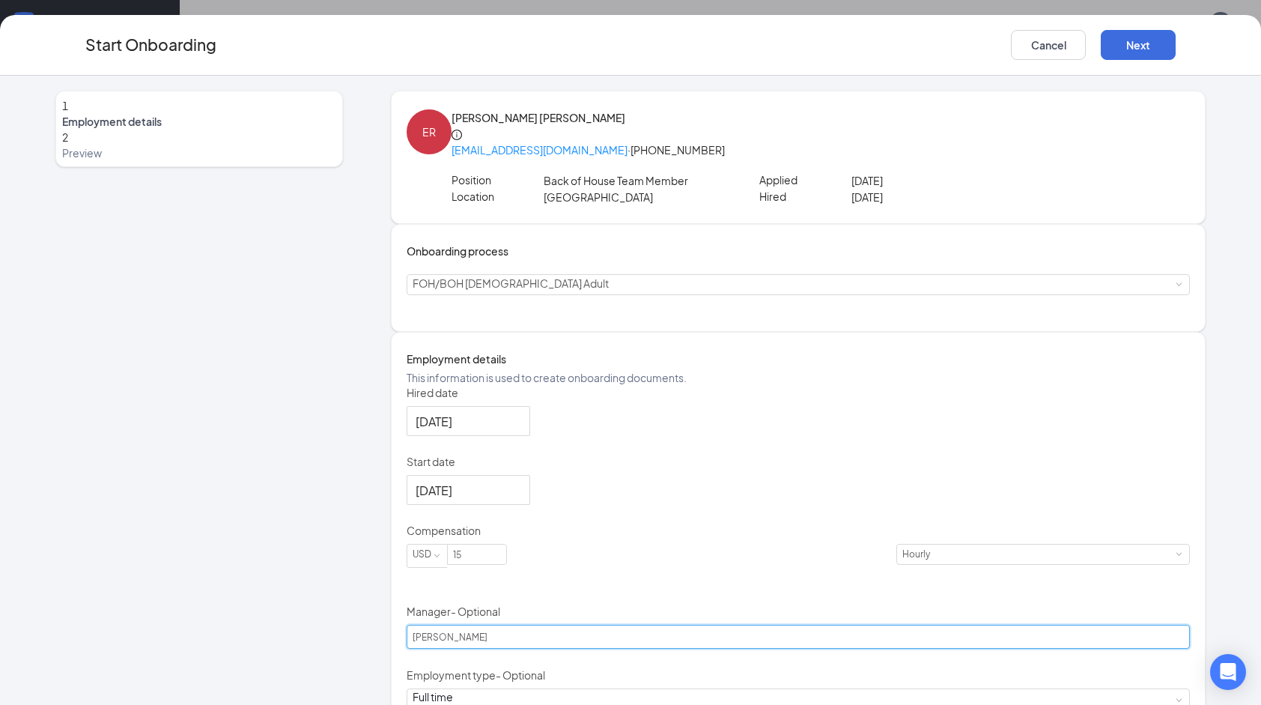
drag, startPoint x: 514, startPoint y: 662, endPoint x: 418, endPoint y: 667, distance: 96.0
click at [418, 649] on input "[PERSON_NAME]" at bounding box center [798, 637] width 783 height 24
type input "[PERSON_NAME]"
click at [759, 512] on div "Hired date [DATE] Start date [DATE] Compensation USD 15 Hourly Manager - Option…" at bounding box center [798, 618] width 783 height 467
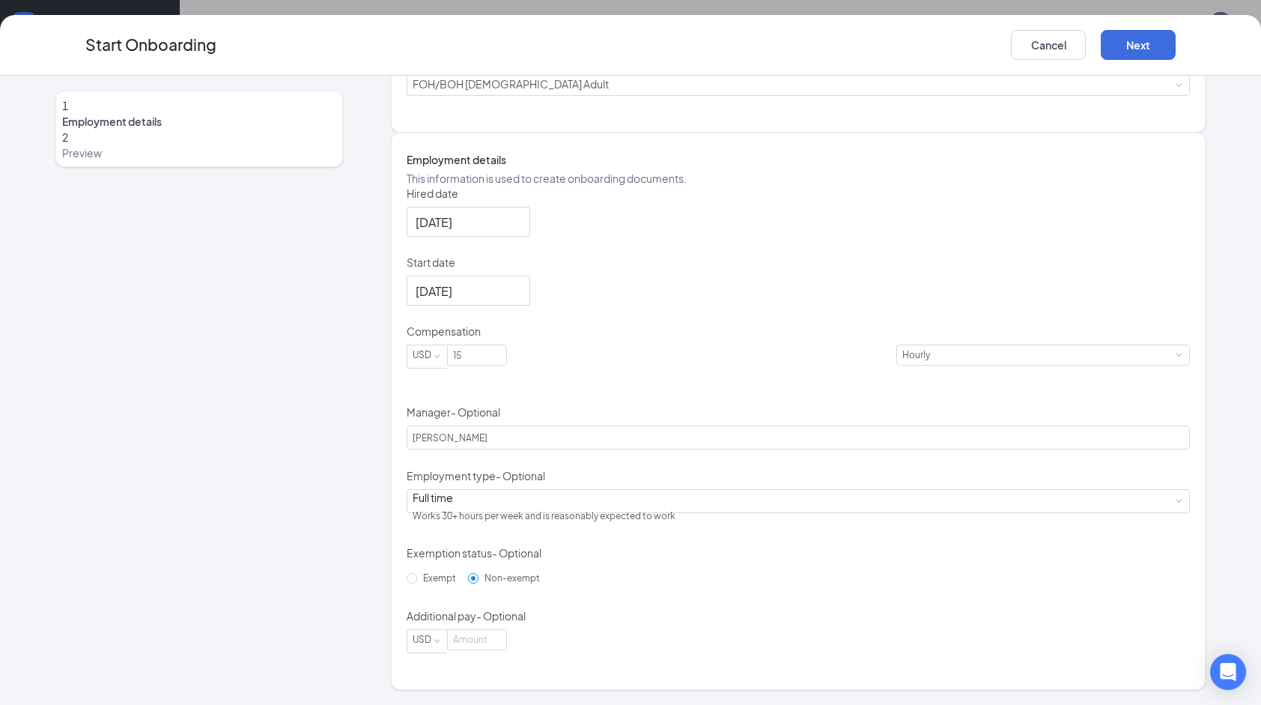
scroll to position [240, 0]
click at [1126, 44] on button "Next" at bounding box center [1138, 45] width 75 height 30
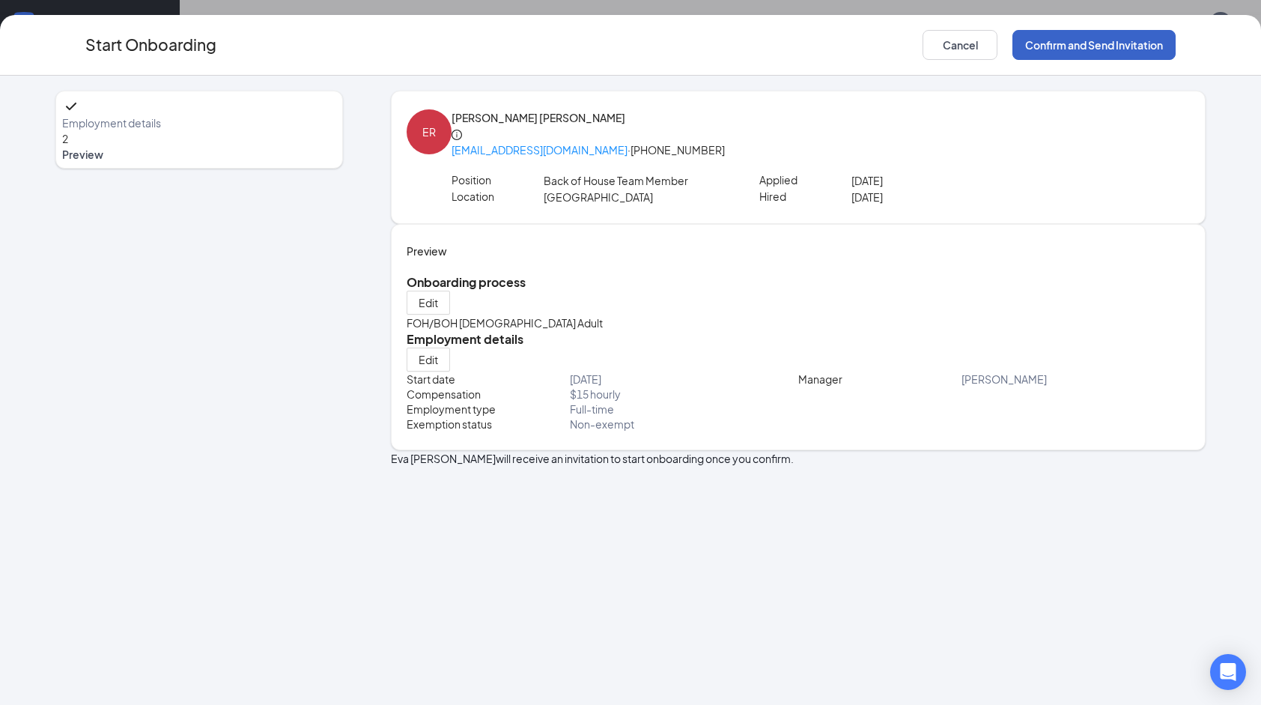
click at [1116, 43] on button "Confirm and Send Invitation" at bounding box center [1094, 45] width 163 height 30
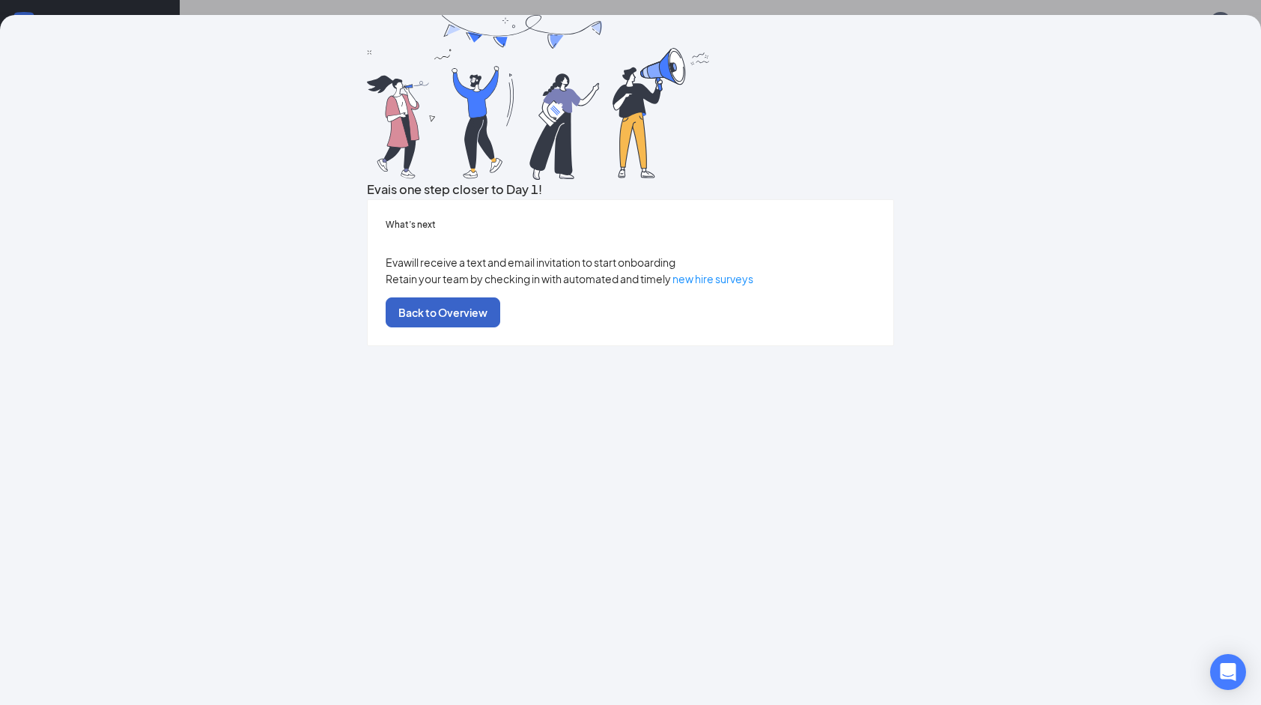
click at [500, 327] on button "Back to Overview" at bounding box center [443, 312] width 115 height 30
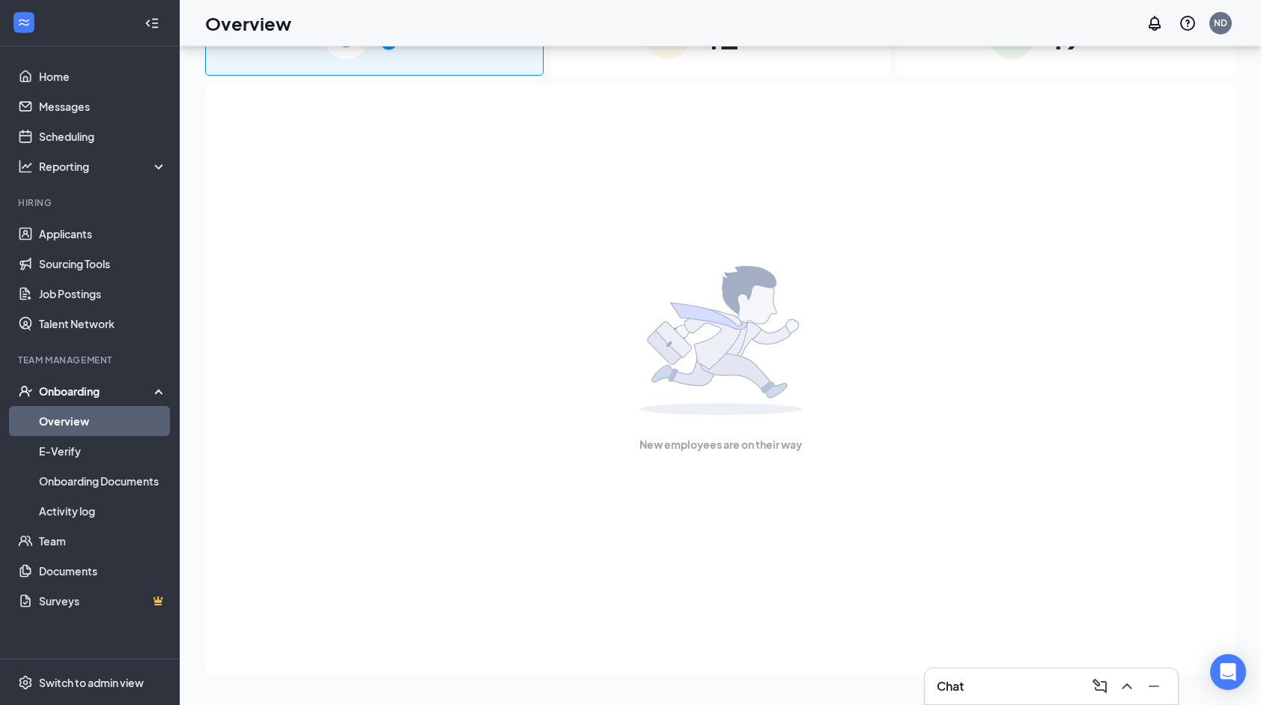
click at [710, 57] on span "42" at bounding box center [719, 36] width 39 height 52
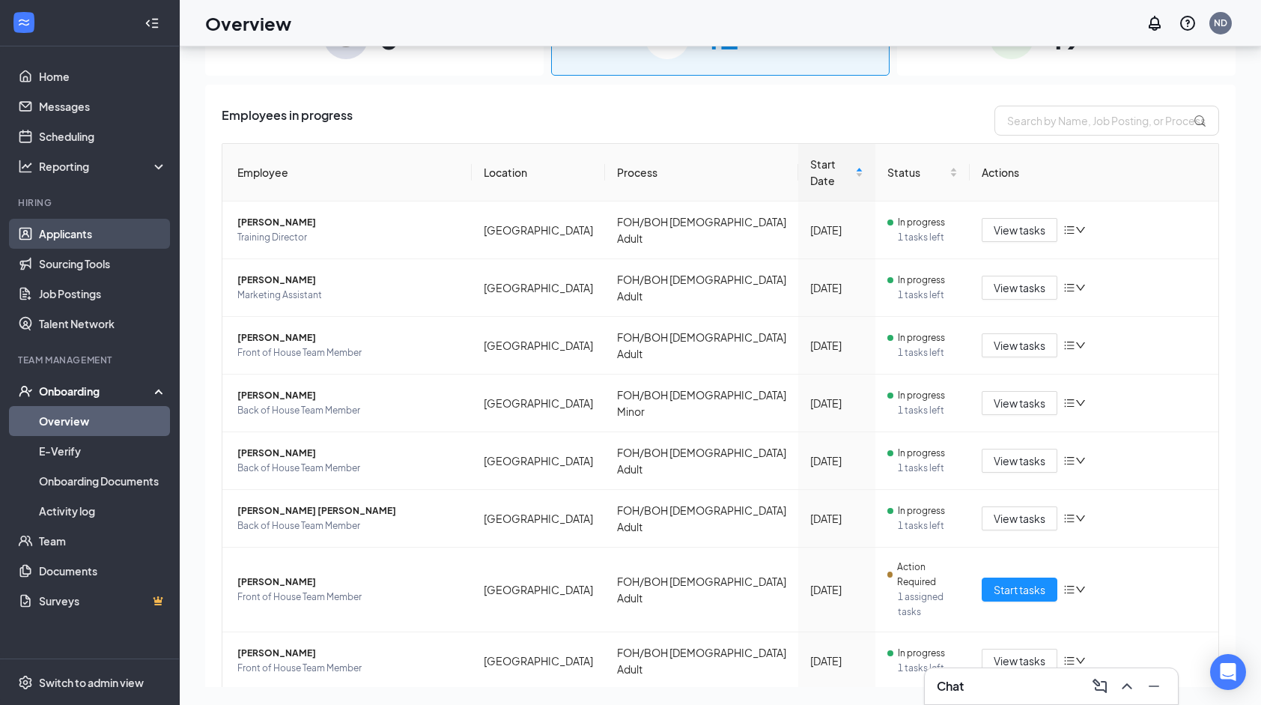
click at [112, 233] on link "Applicants" at bounding box center [103, 234] width 128 height 30
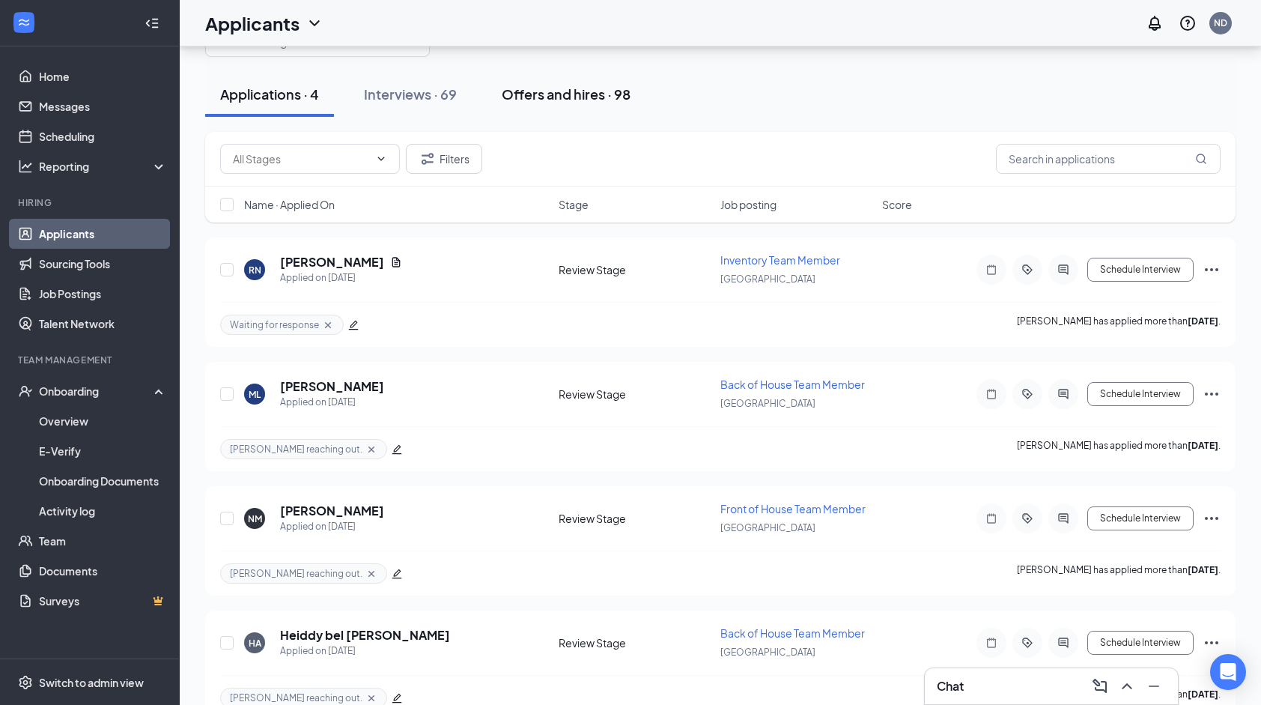
click at [568, 91] on div "Offers and hires · 98" at bounding box center [566, 94] width 129 height 19
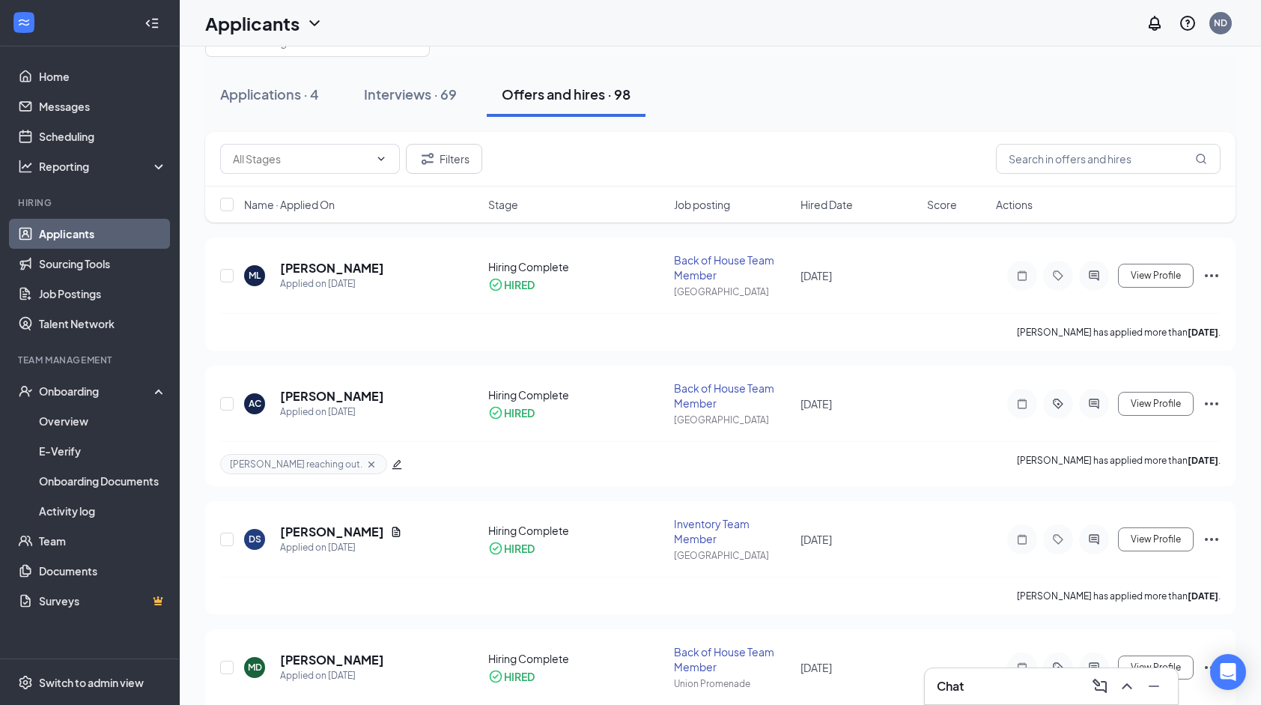
click at [1074, 174] on input "text" at bounding box center [1108, 159] width 225 height 30
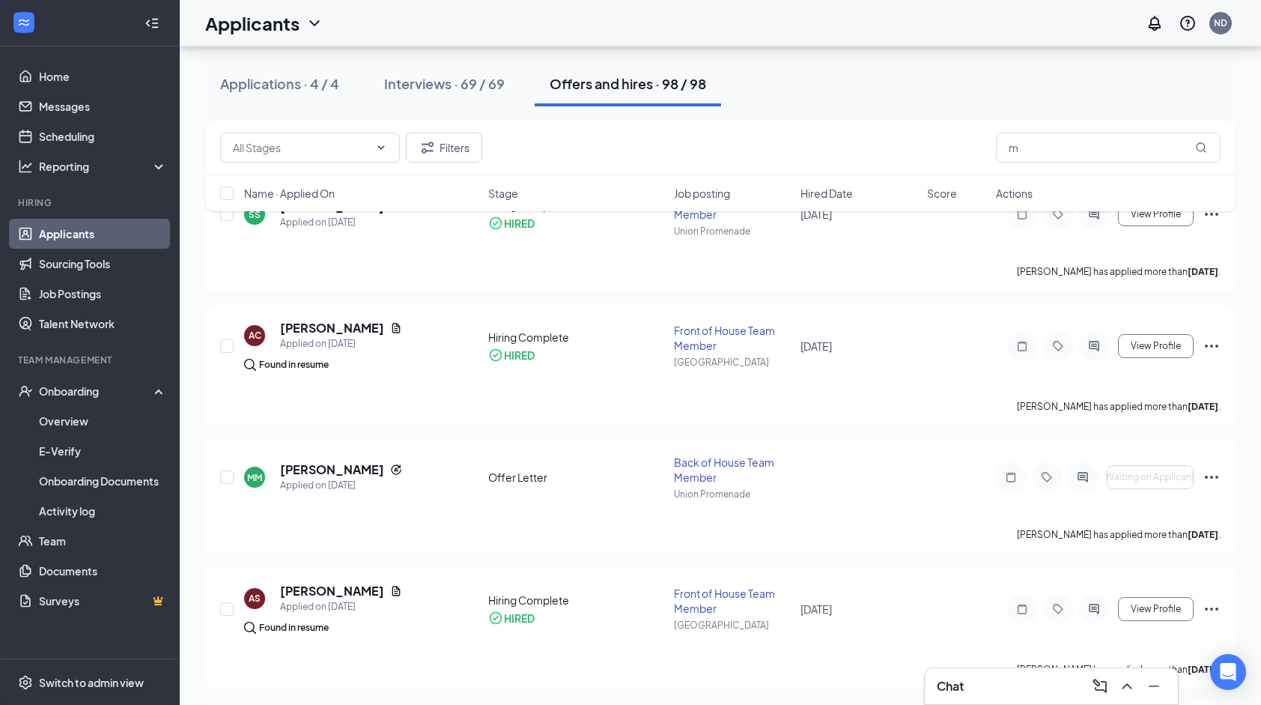
scroll to position [1341, 0]
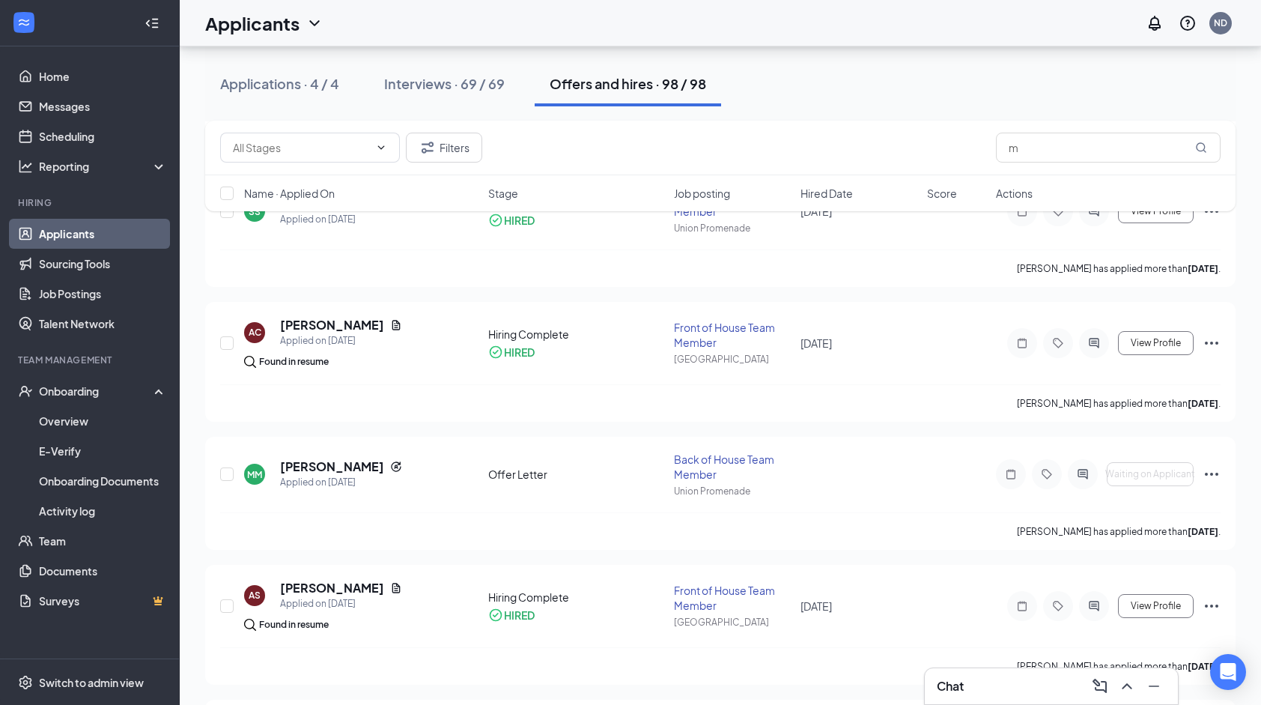
type input "m"
click at [67, 416] on link "Overview" at bounding box center [103, 421] width 128 height 30
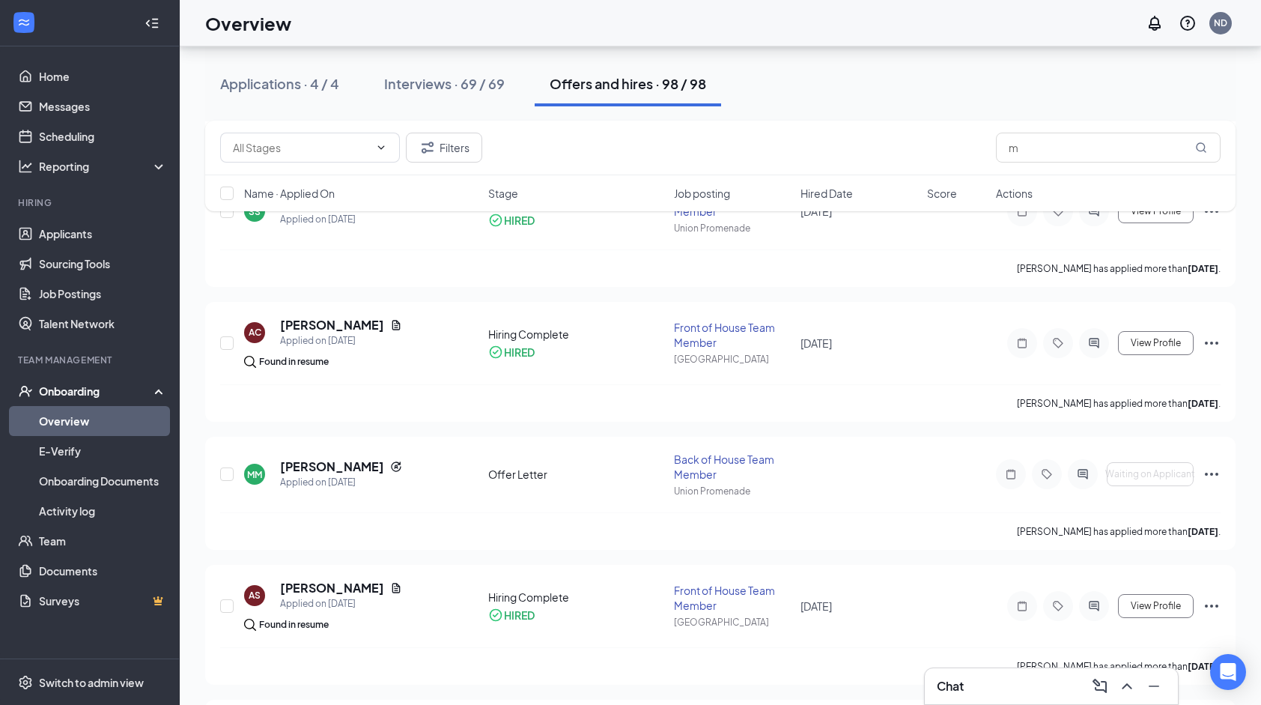
scroll to position [67, 0]
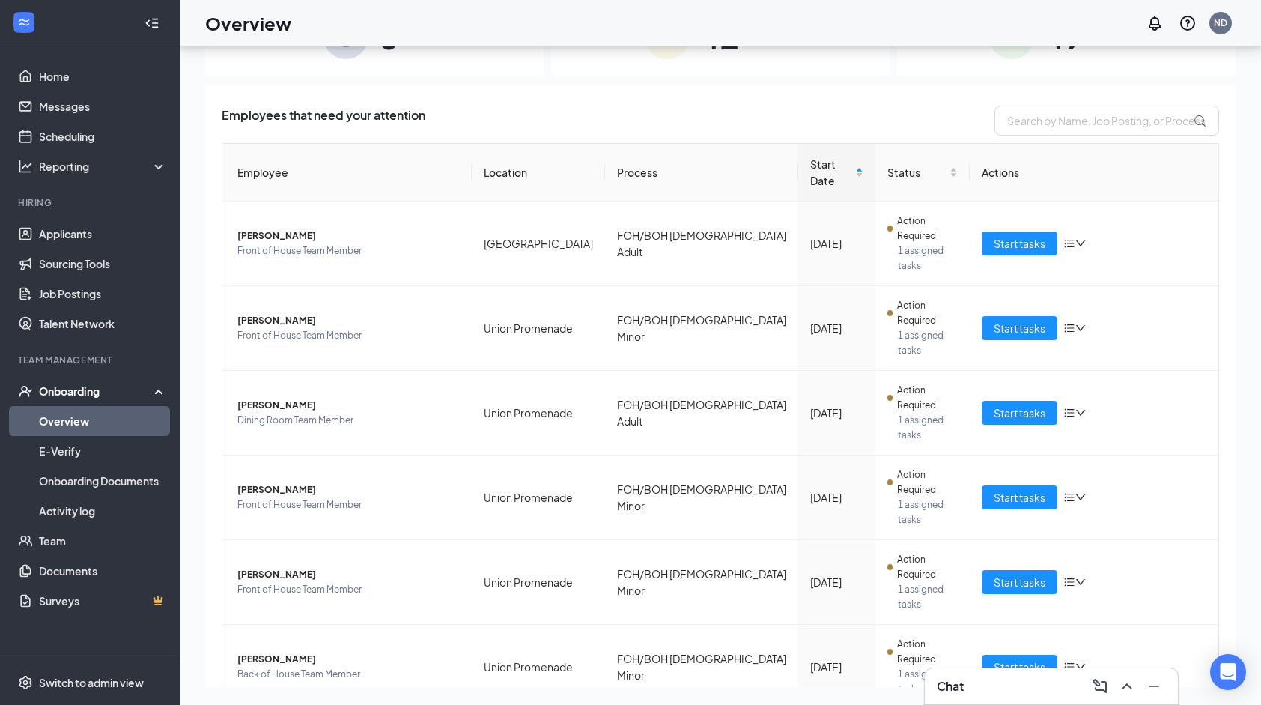
click at [737, 66] on div "42 In progress" at bounding box center [720, 36] width 339 height 79
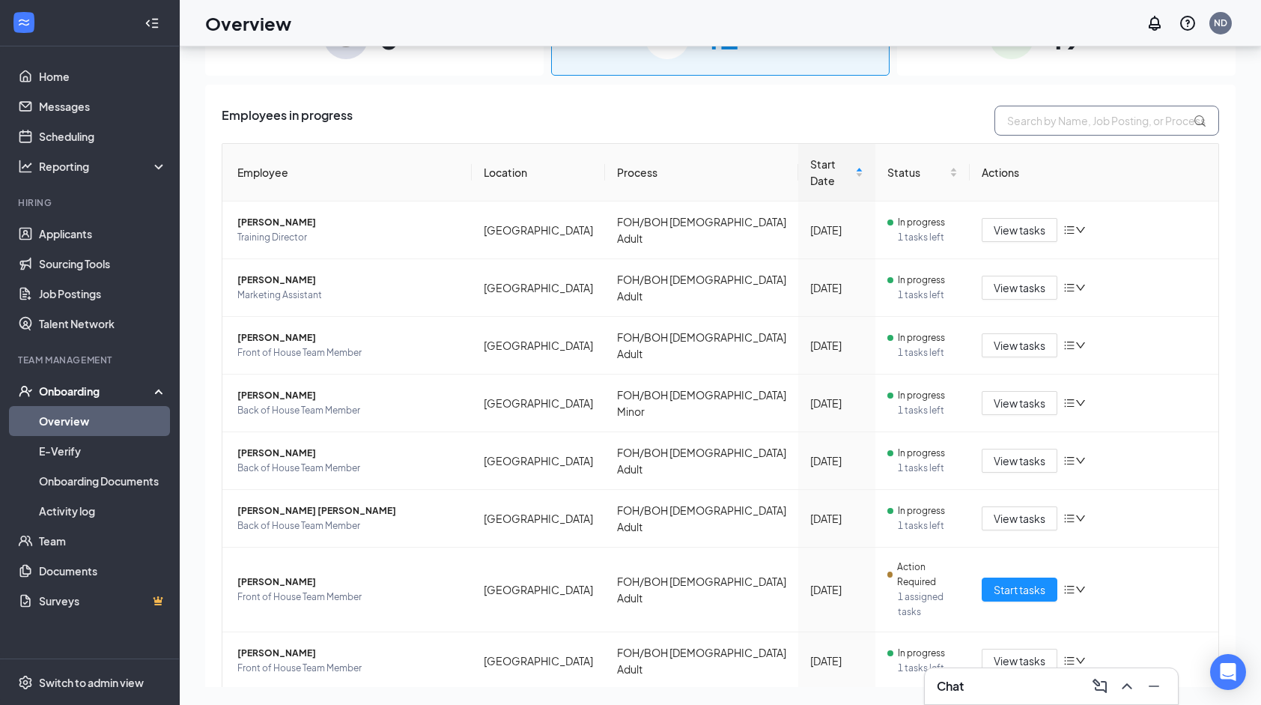
click at [1007, 128] on input "text" at bounding box center [1107, 121] width 225 height 30
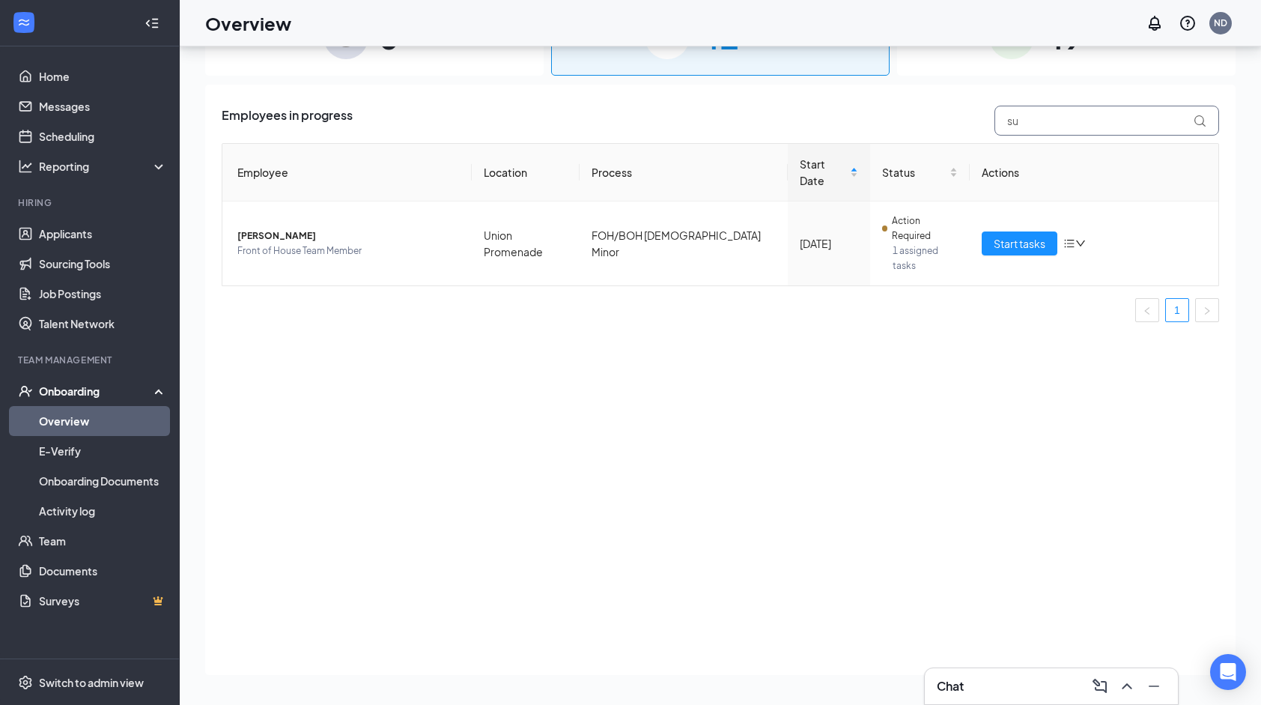
type input "s"
type input "ash"
click at [1021, 235] on span "Start tasks" at bounding box center [1020, 243] width 52 height 16
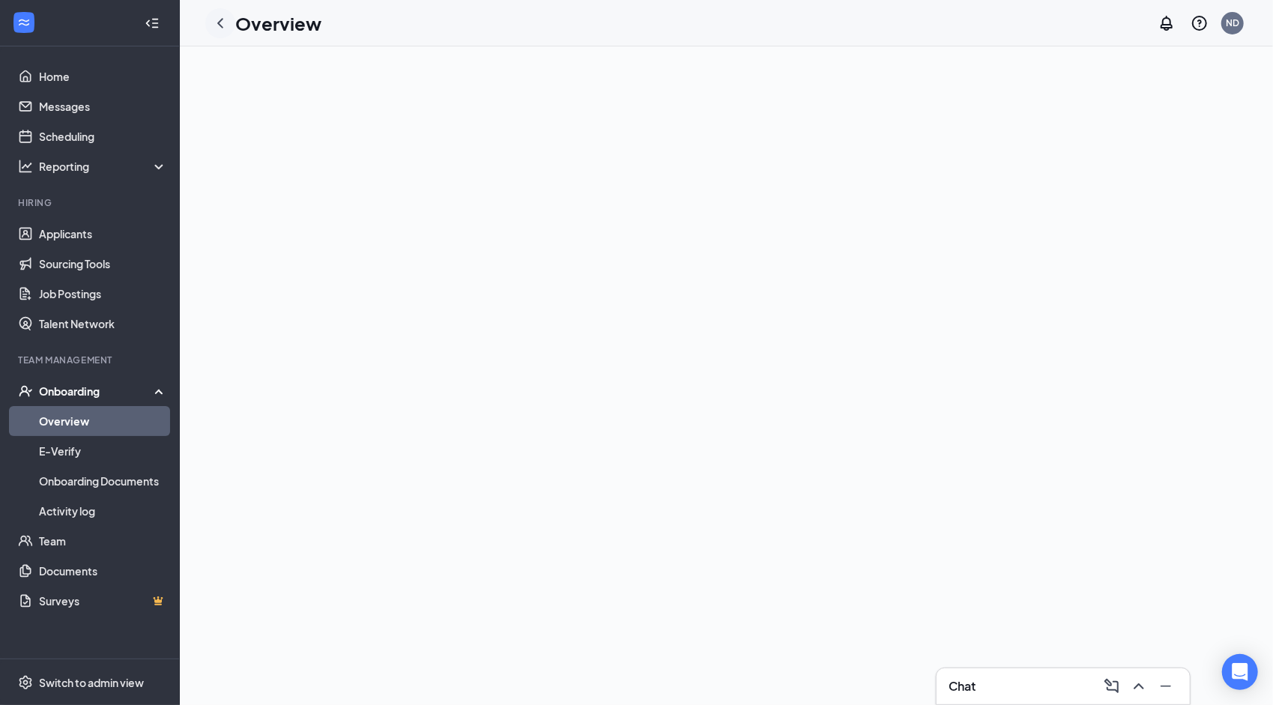
click at [219, 25] on icon "ChevronLeft" at bounding box center [220, 23] width 6 height 10
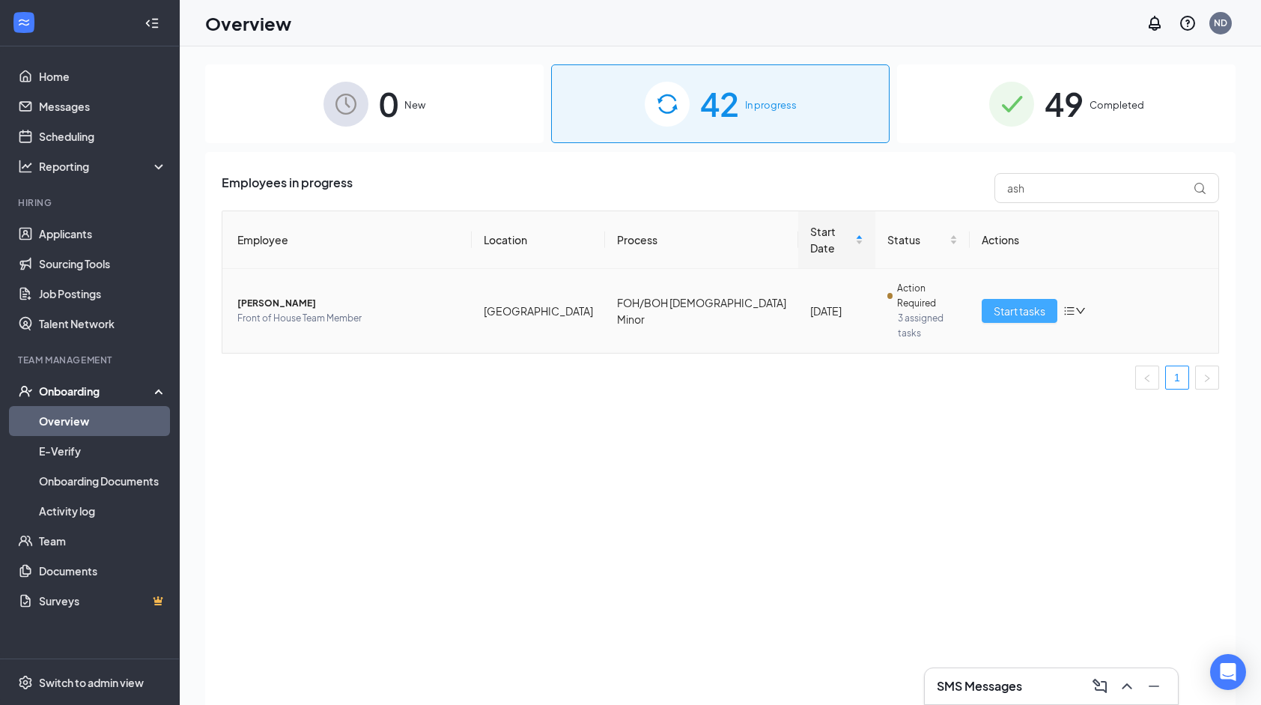
click at [1031, 303] on span "Start tasks" at bounding box center [1020, 311] width 52 height 16
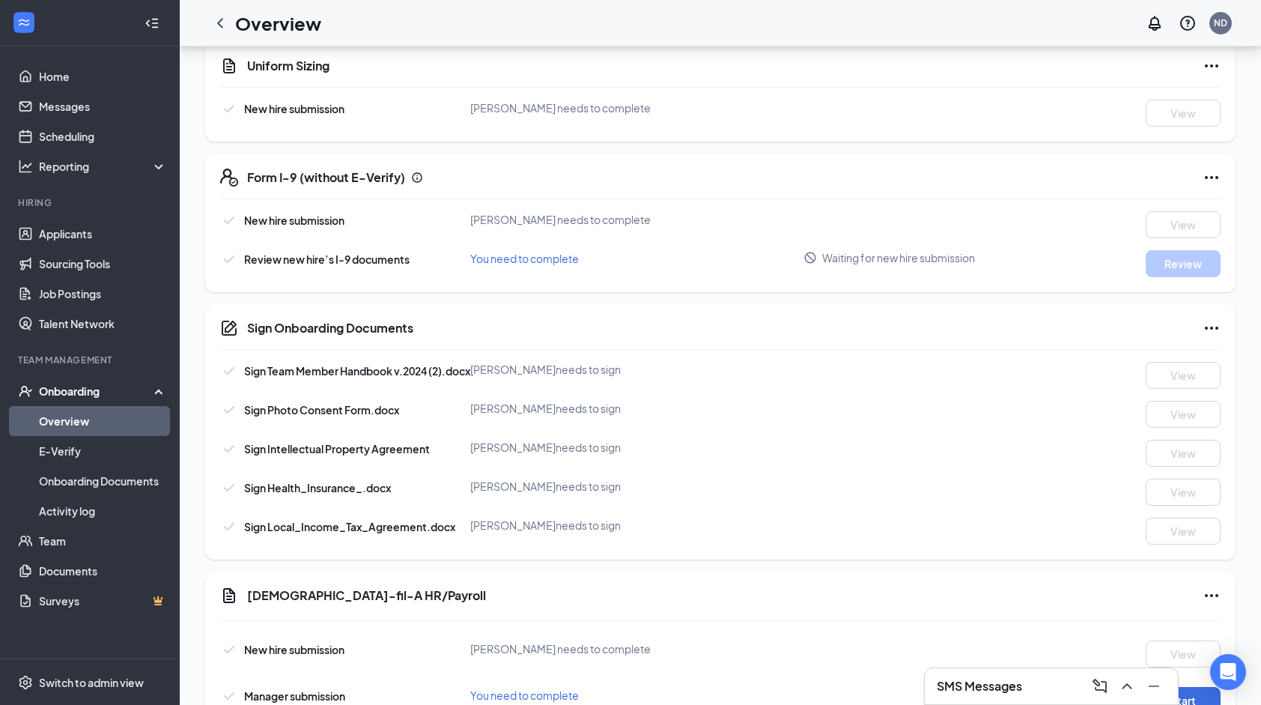
scroll to position [454, 0]
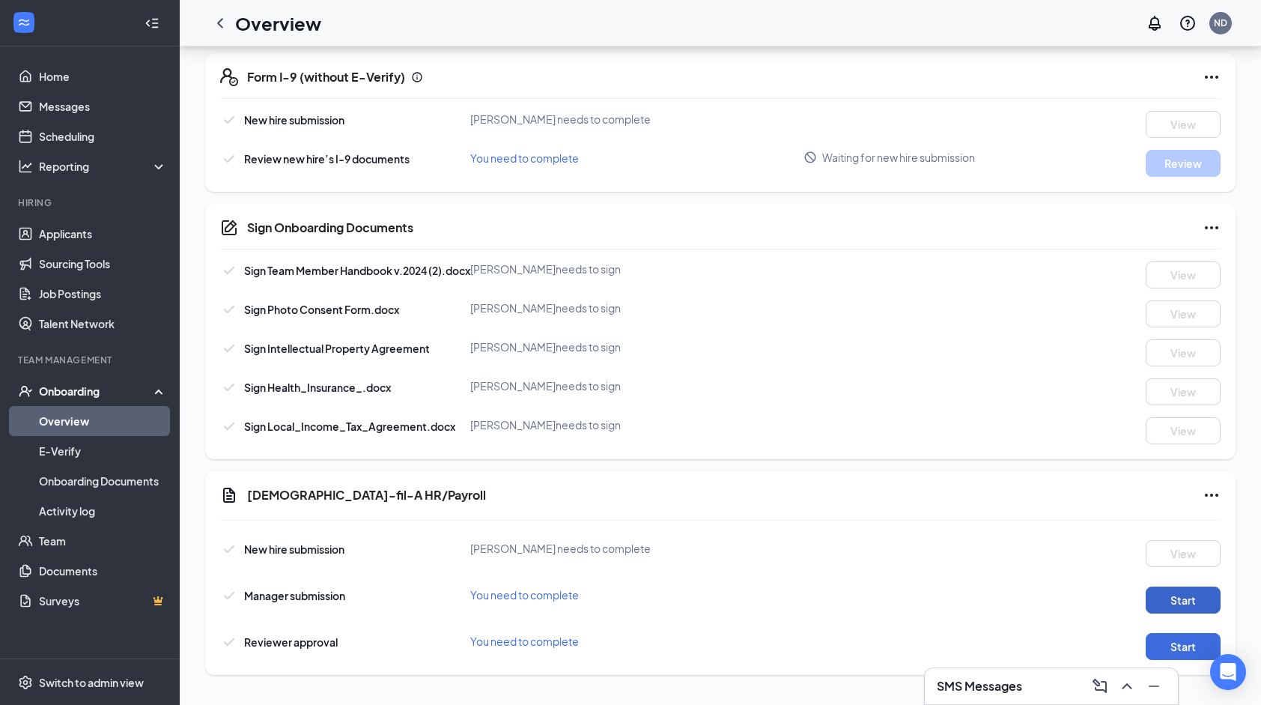
click at [1154, 604] on button "Start" at bounding box center [1183, 599] width 75 height 27
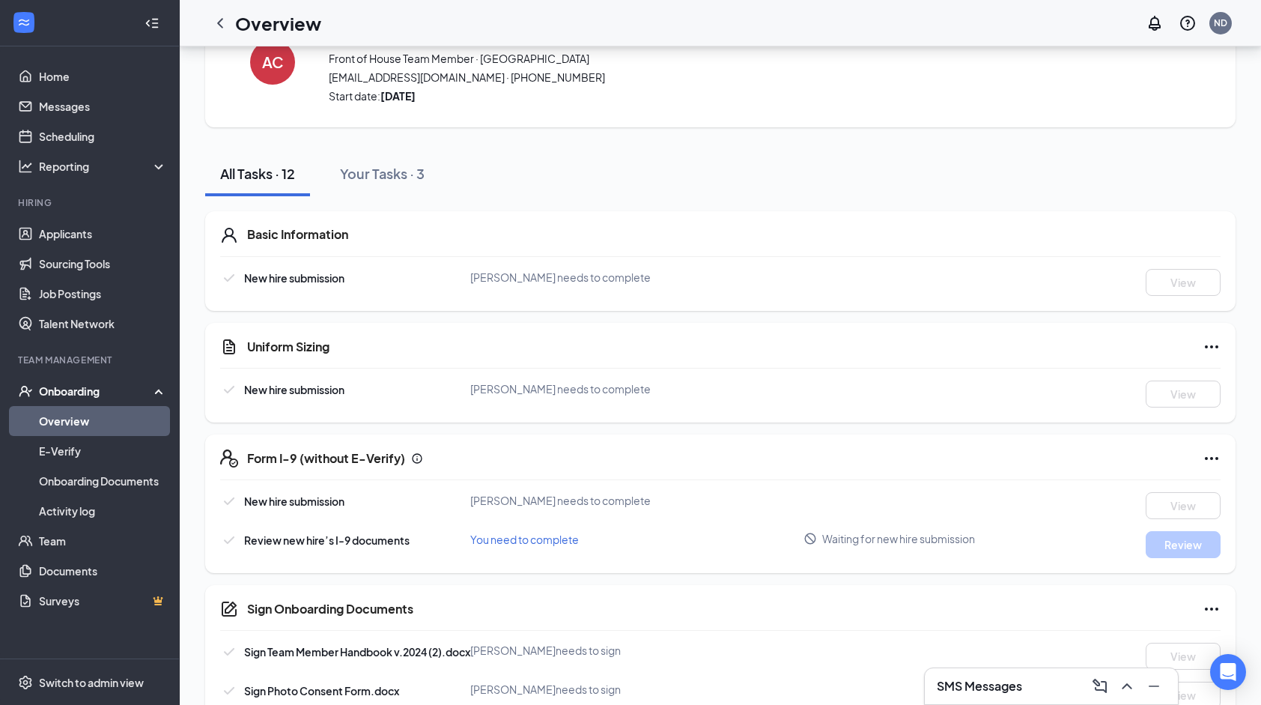
scroll to position [70, 0]
click at [222, 26] on icon "ChevronLeft" at bounding box center [220, 23] width 18 height 18
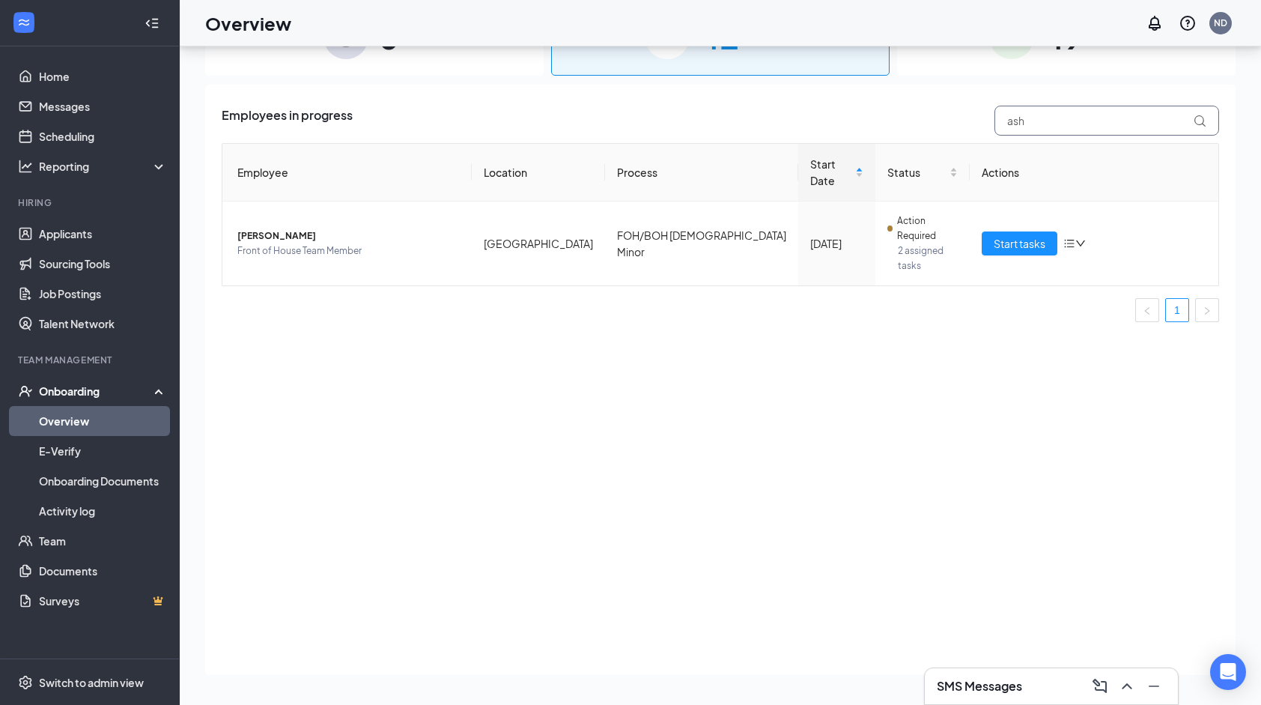
drag, startPoint x: 1075, startPoint y: 127, endPoint x: 999, endPoint y: 115, distance: 76.5
click at [999, 115] on input "ash" at bounding box center [1107, 121] width 225 height 30
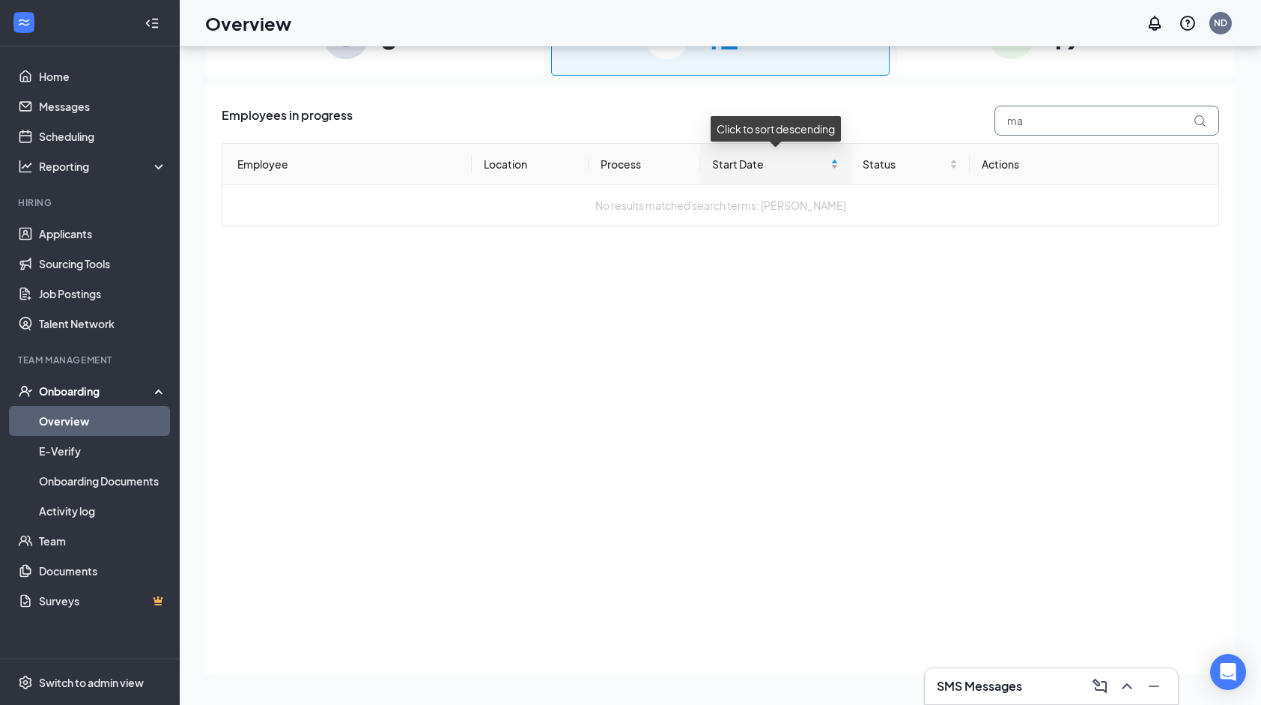
type input "m"
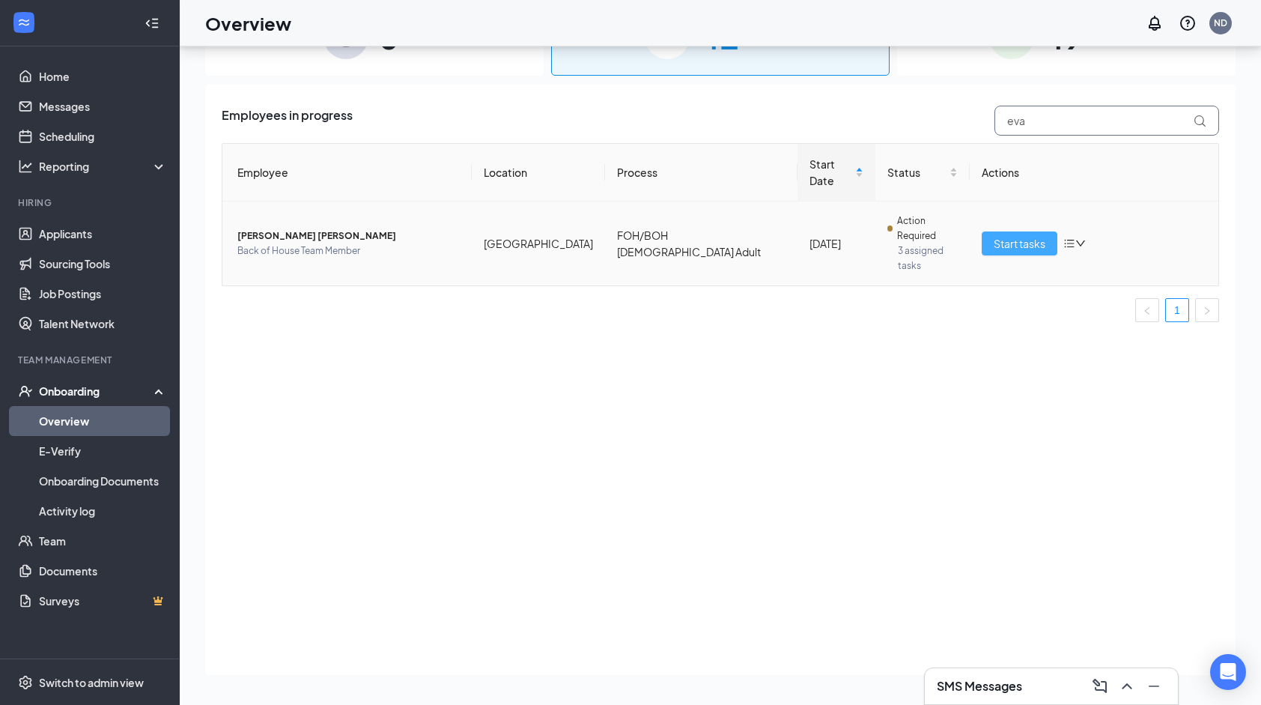
type input "eva"
click at [992, 231] on button "Start tasks" at bounding box center [1020, 243] width 76 height 24
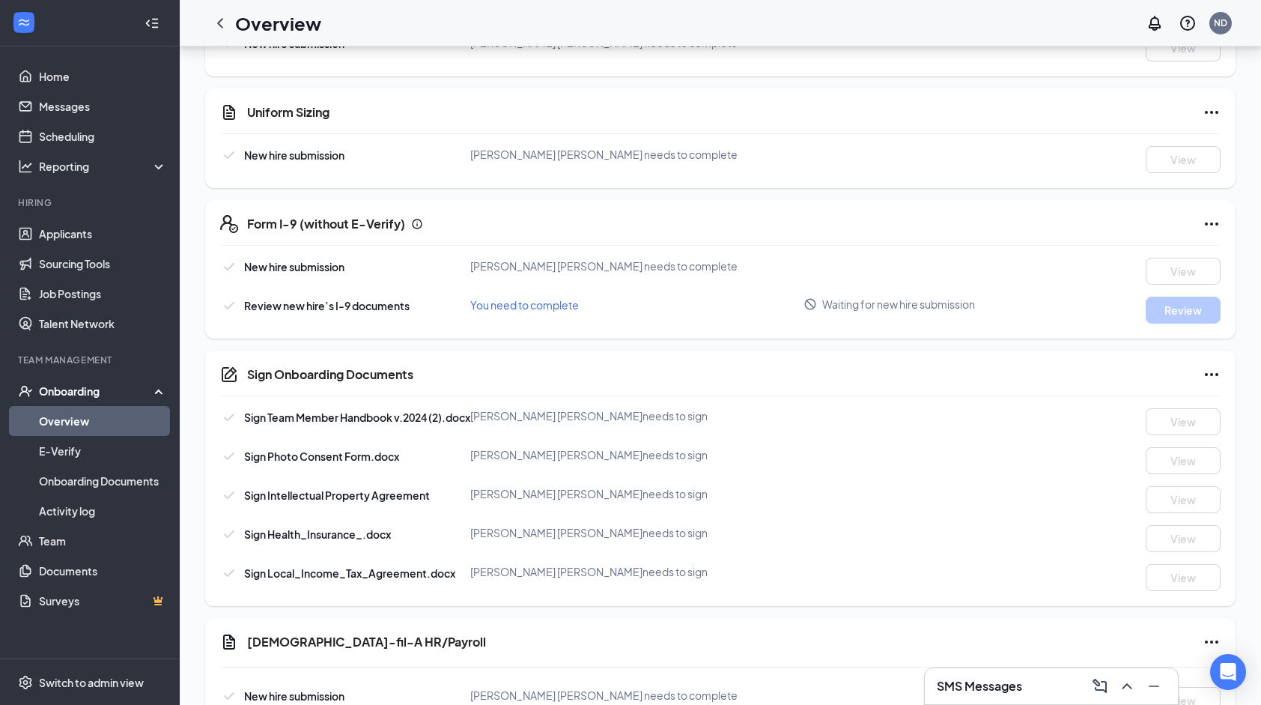
scroll to position [454, 0]
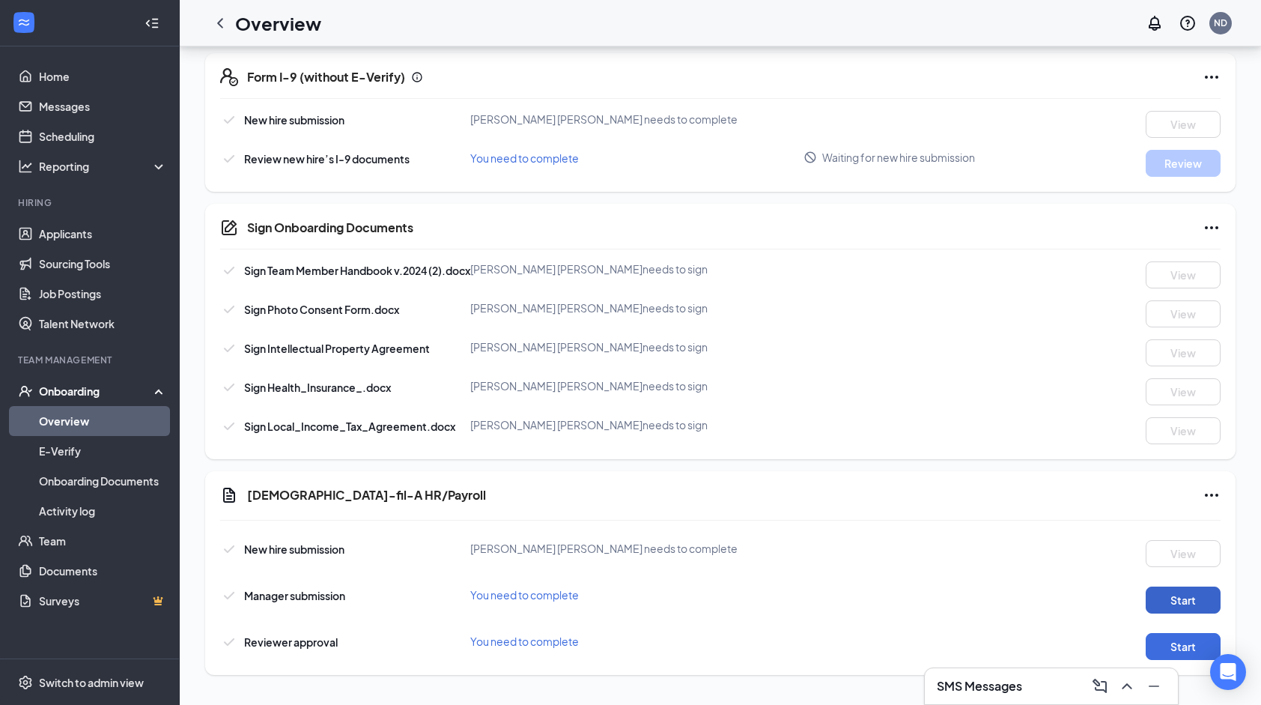
click at [1168, 606] on button "Start" at bounding box center [1183, 599] width 75 height 27
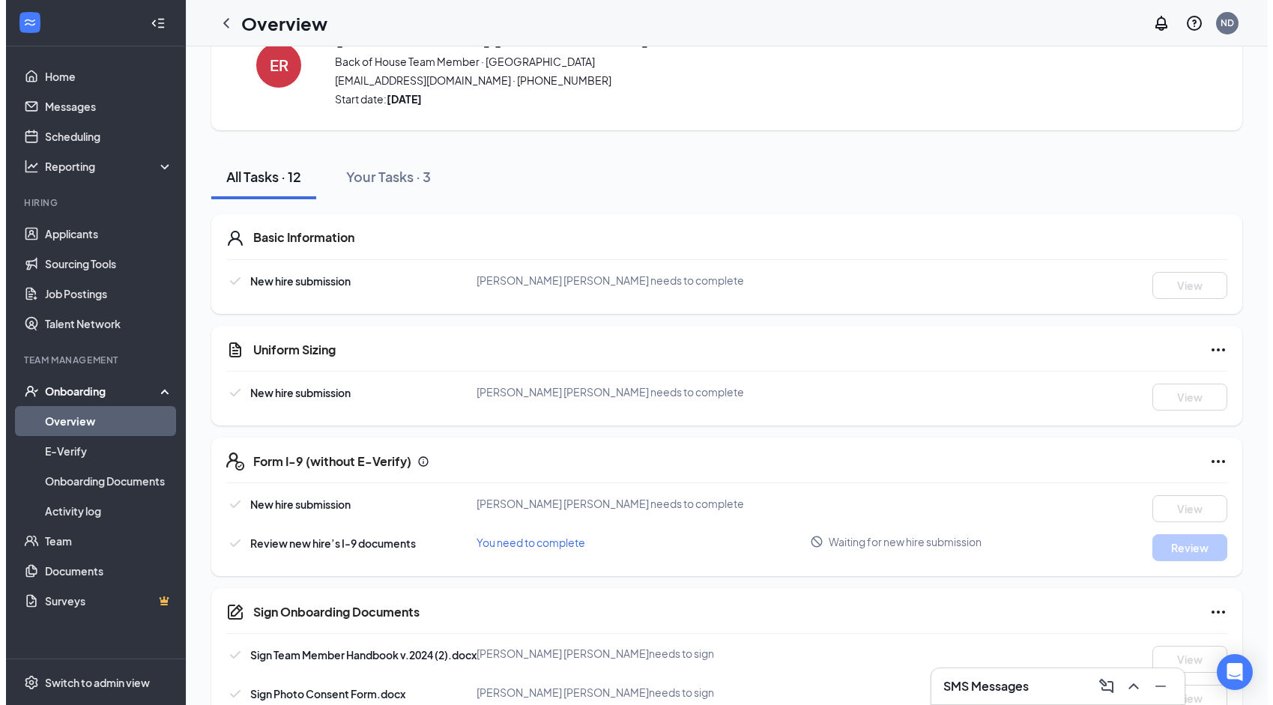
scroll to position [0, 0]
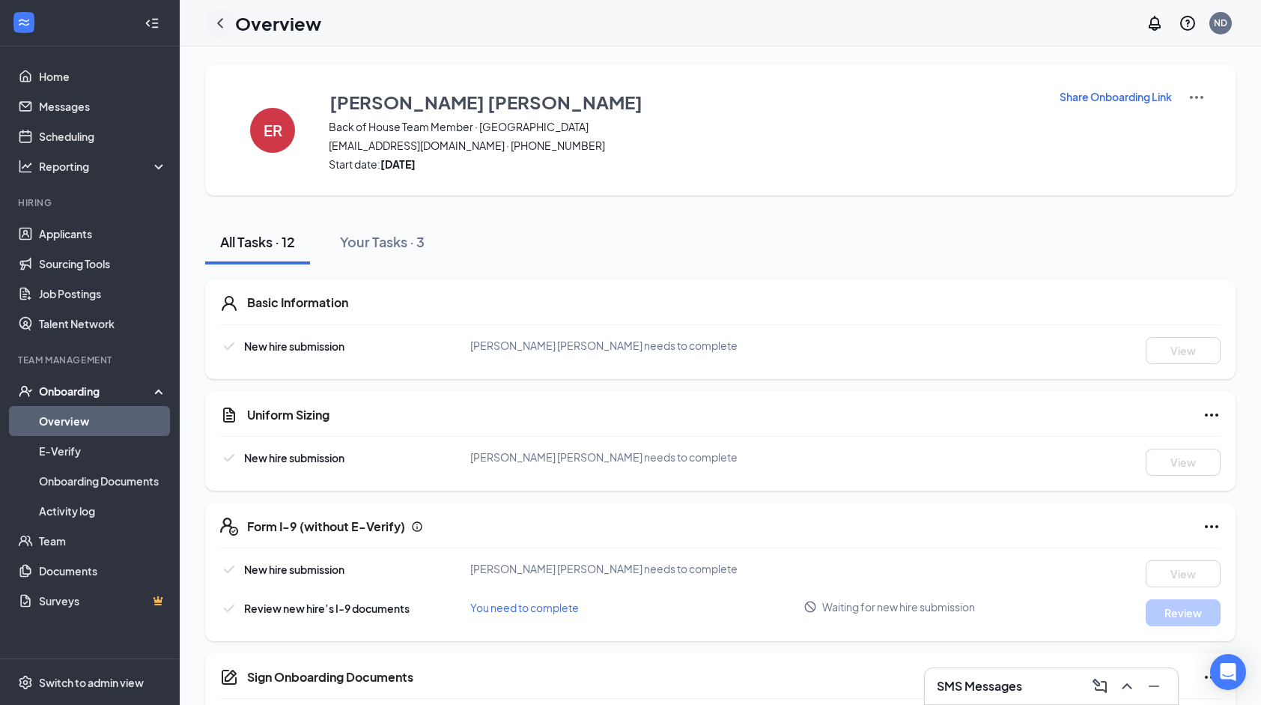
click at [222, 22] on icon "ChevronLeft" at bounding box center [220, 23] width 18 height 18
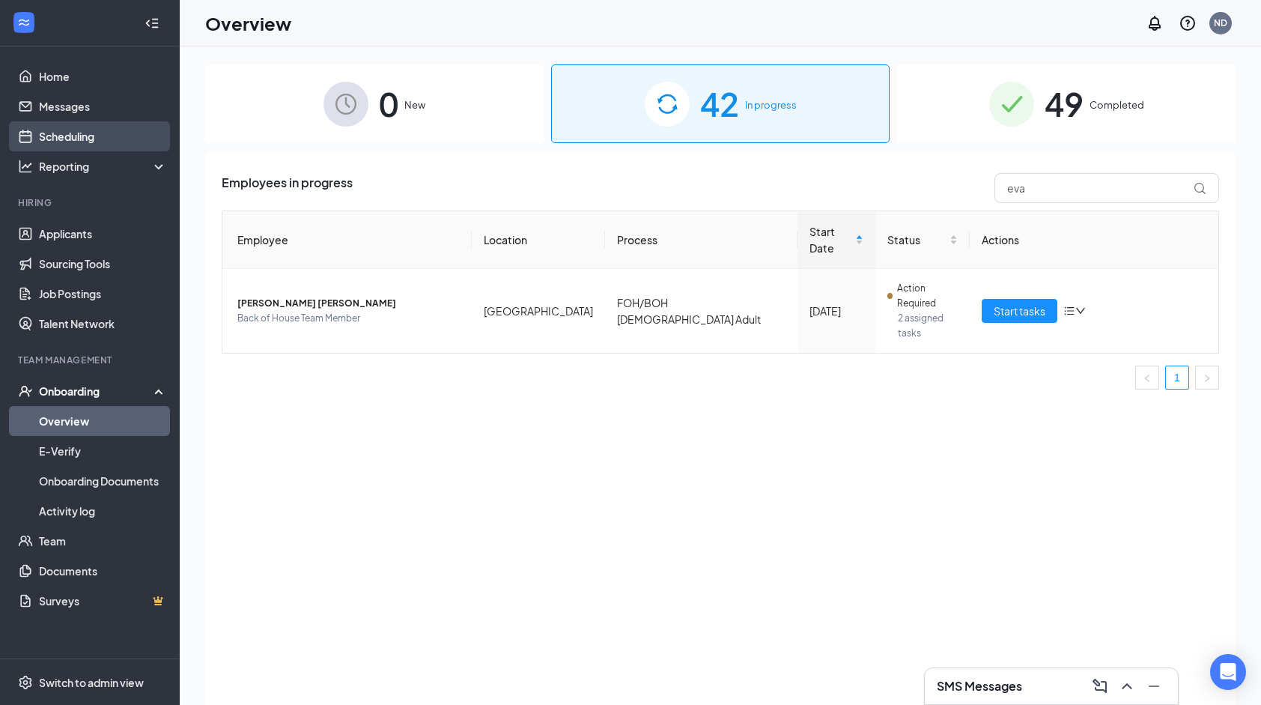
click at [106, 142] on link "Scheduling" at bounding box center [103, 136] width 128 height 30
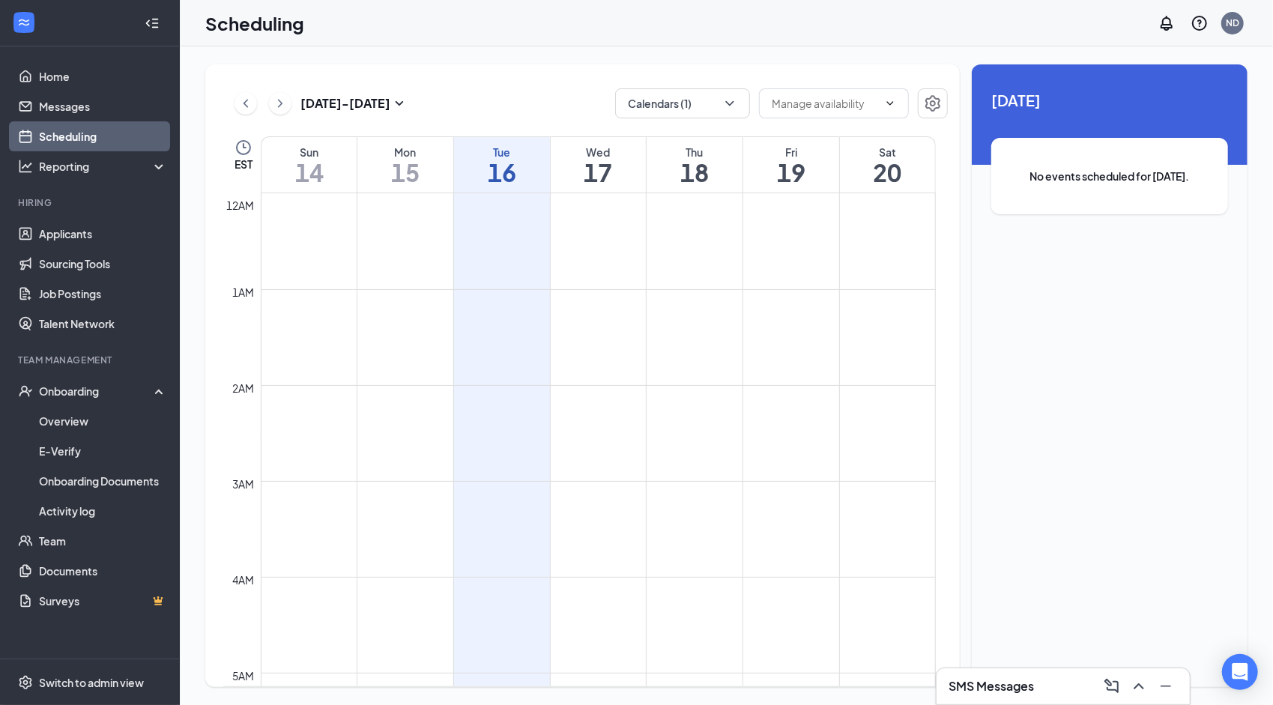
scroll to position [736, 0]
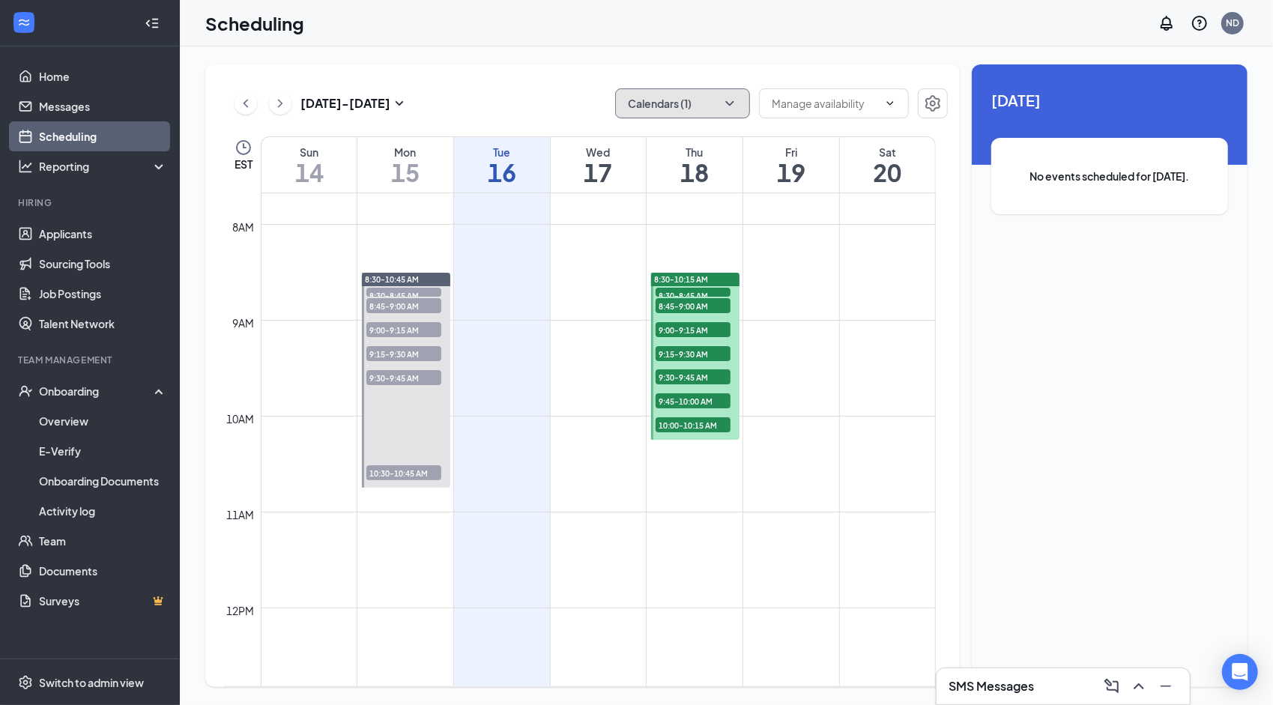
click at [733, 109] on icon "ChevronDown" at bounding box center [729, 103] width 15 height 15
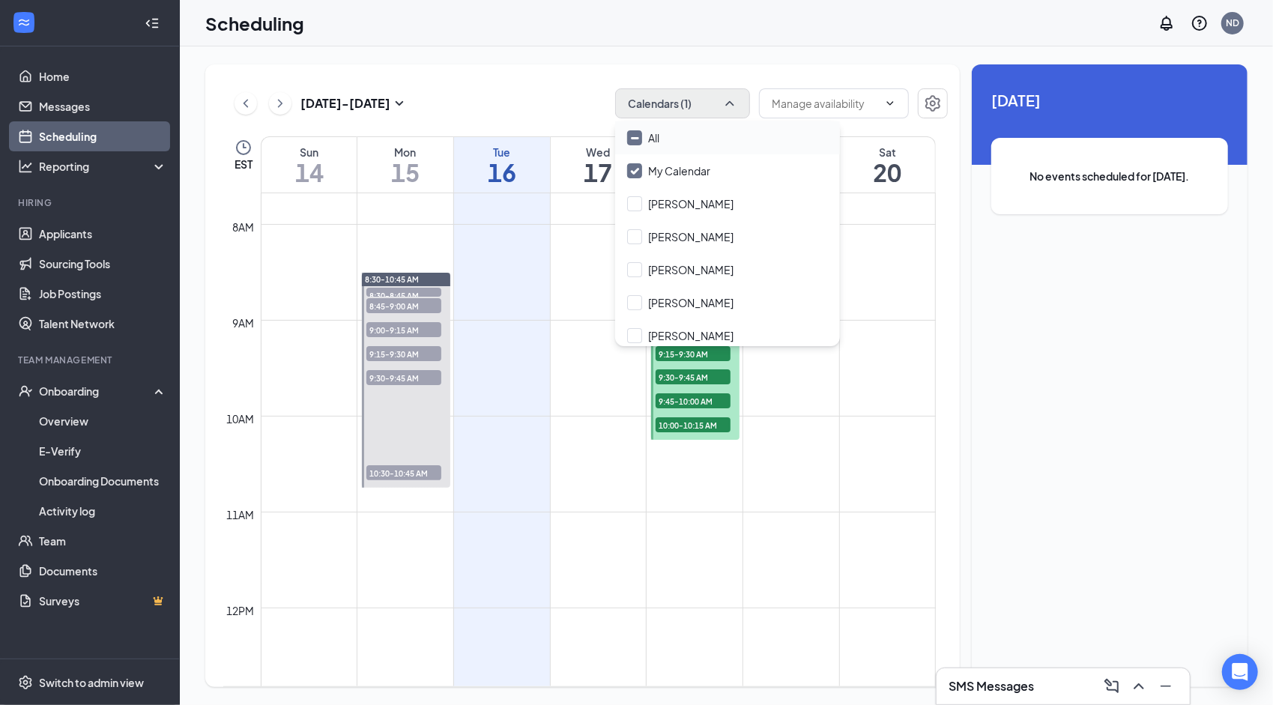
click at [729, 141] on div "All" at bounding box center [727, 137] width 225 height 33
checkbox input "true"
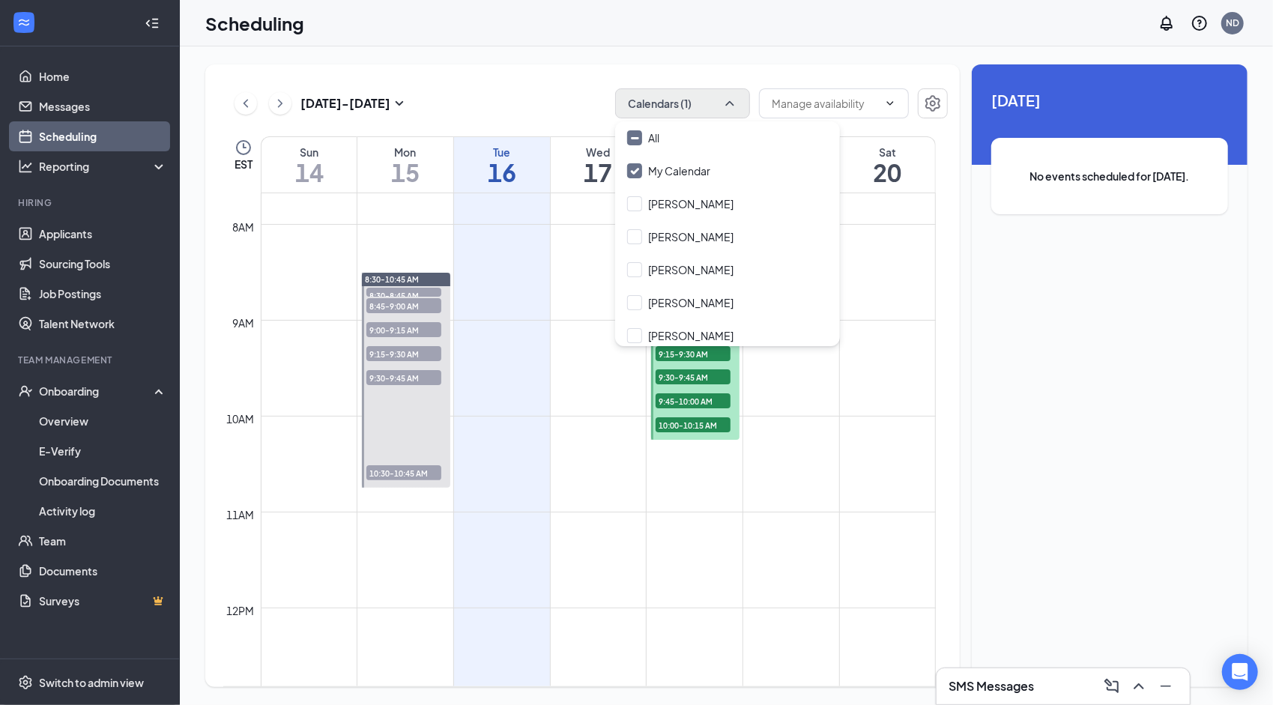
checkbox input "true"
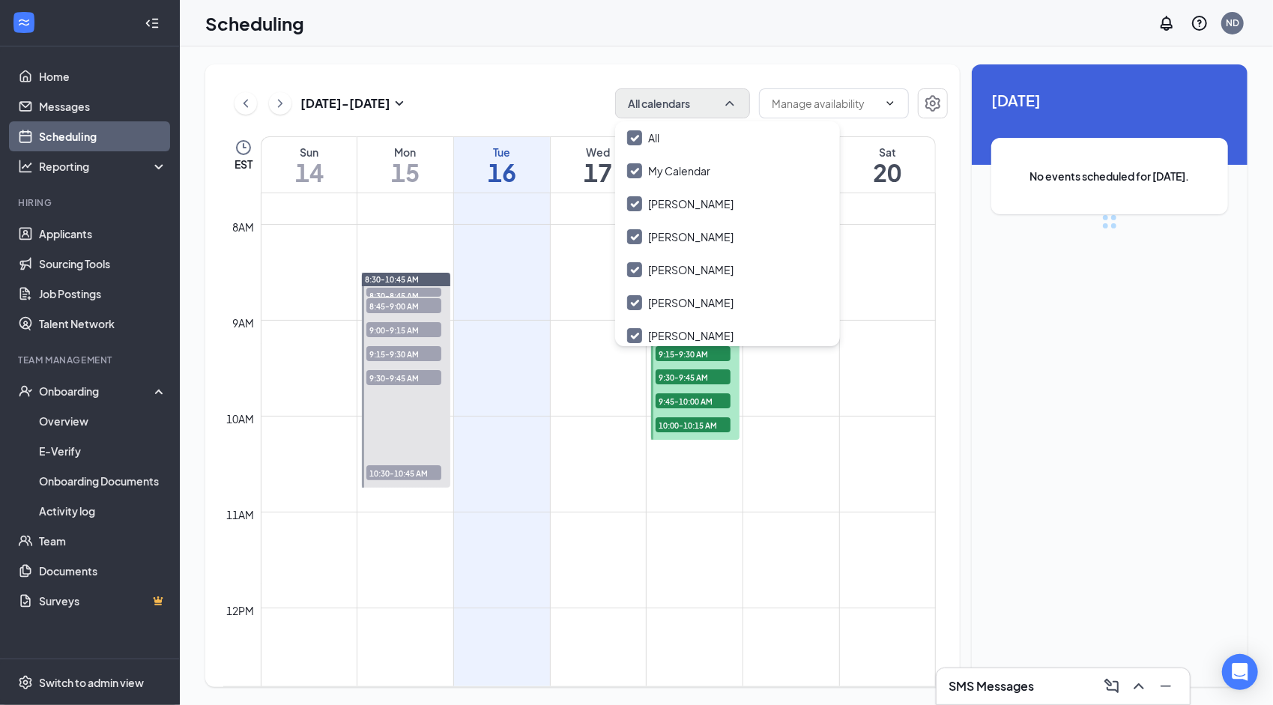
click at [915, 318] on td at bounding box center [598, 308] width 675 height 24
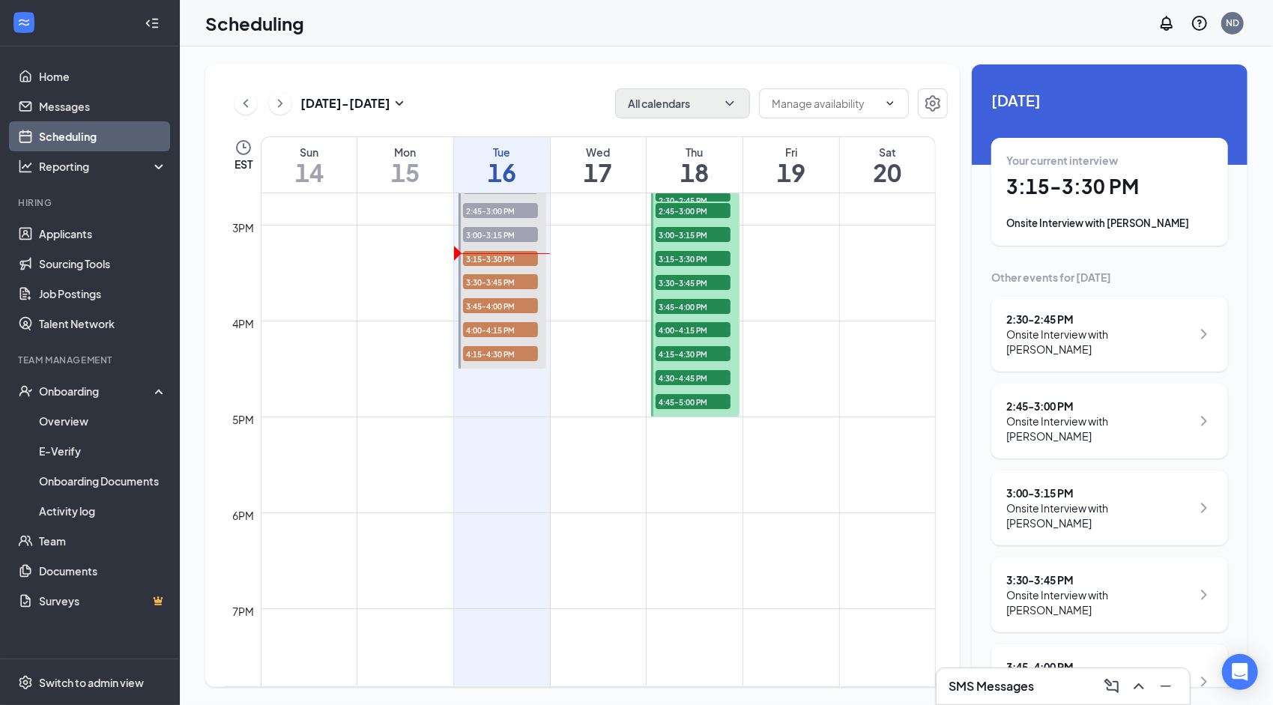
scroll to position [1320, 0]
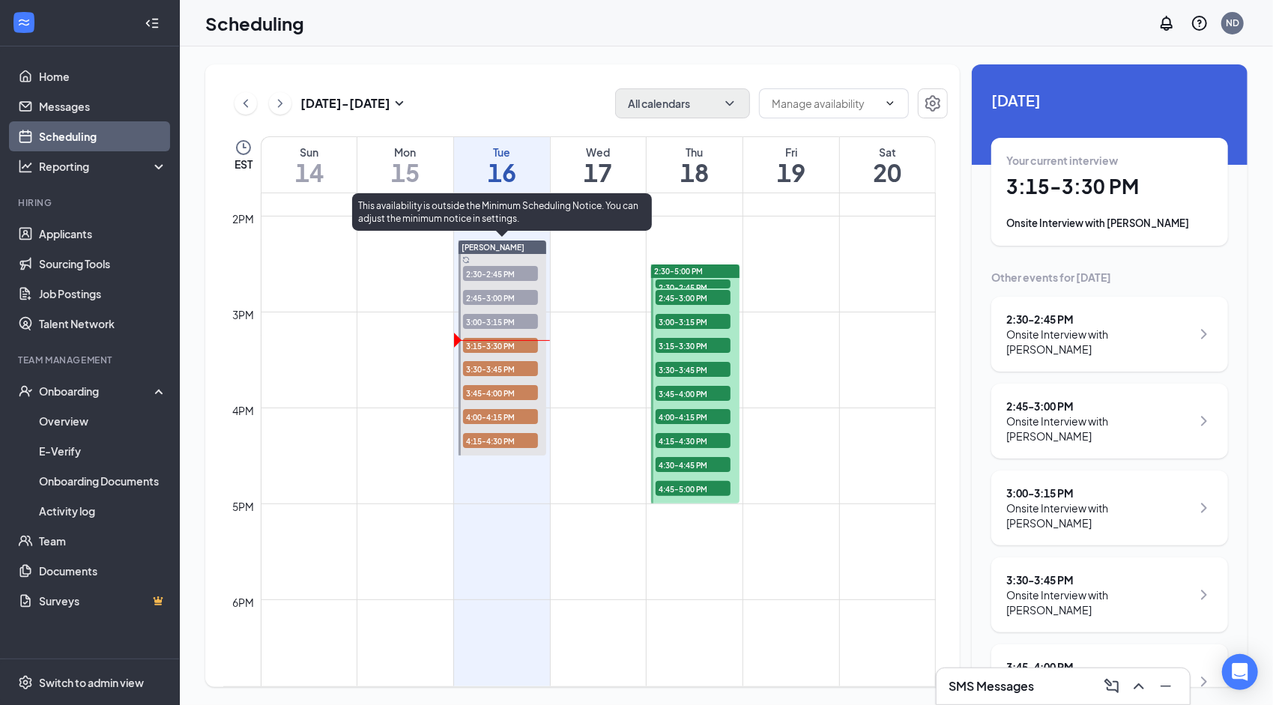
click at [507, 346] on span "3:15-3:30 PM" at bounding box center [500, 345] width 75 height 15
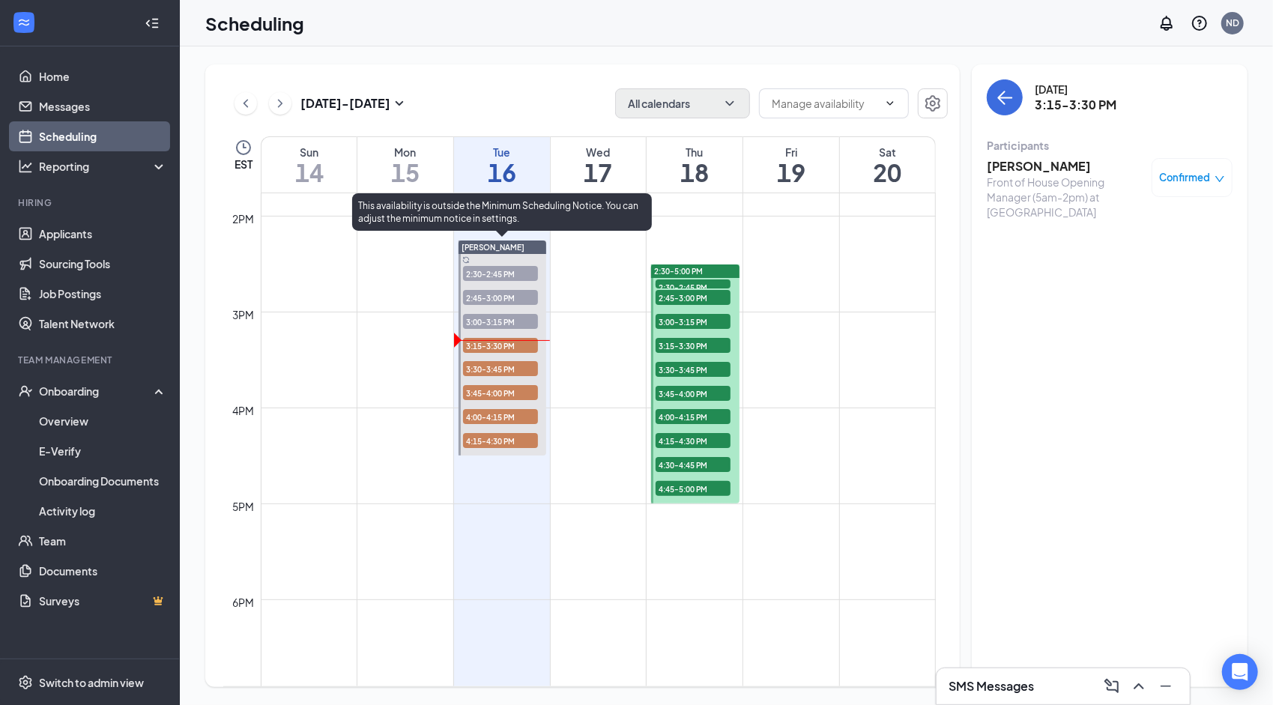
click at [509, 369] on span "3:30-3:45 PM" at bounding box center [500, 368] width 75 height 15
click at [517, 398] on span "3:45-4:00 PM" at bounding box center [500, 392] width 75 height 15
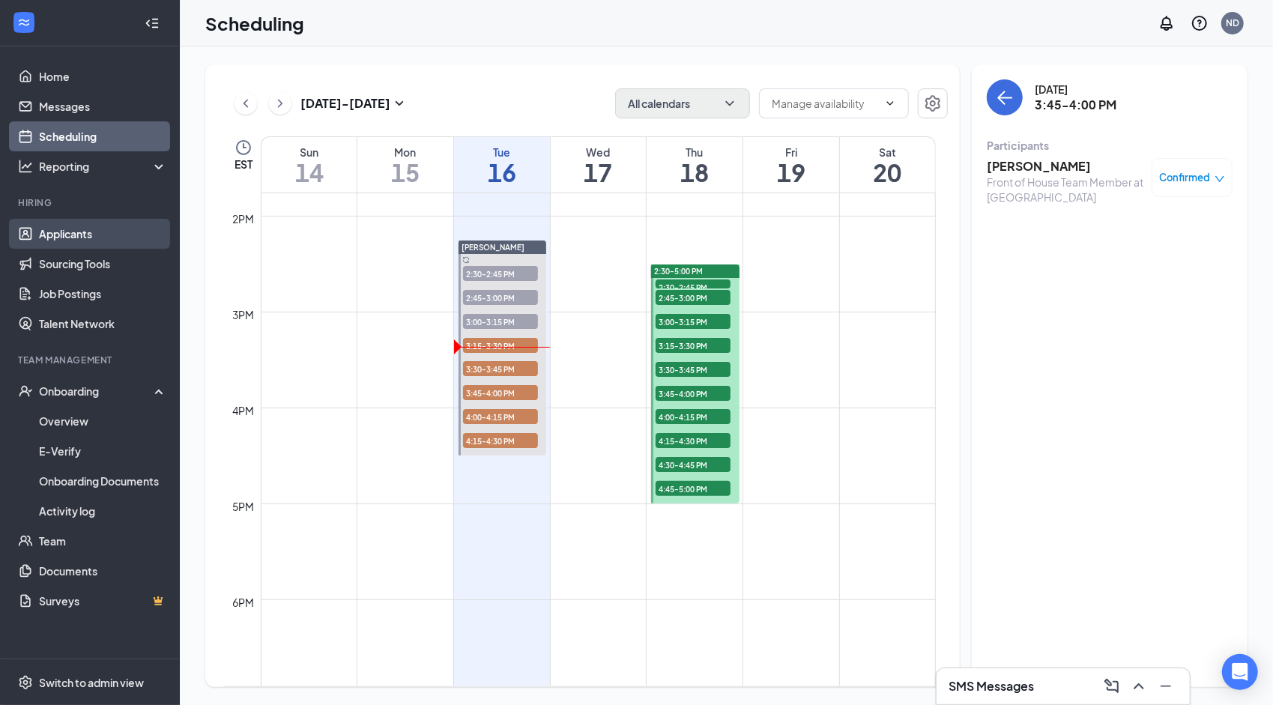
click at [142, 228] on link "Applicants" at bounding box center [103, 234] width 128 height 30
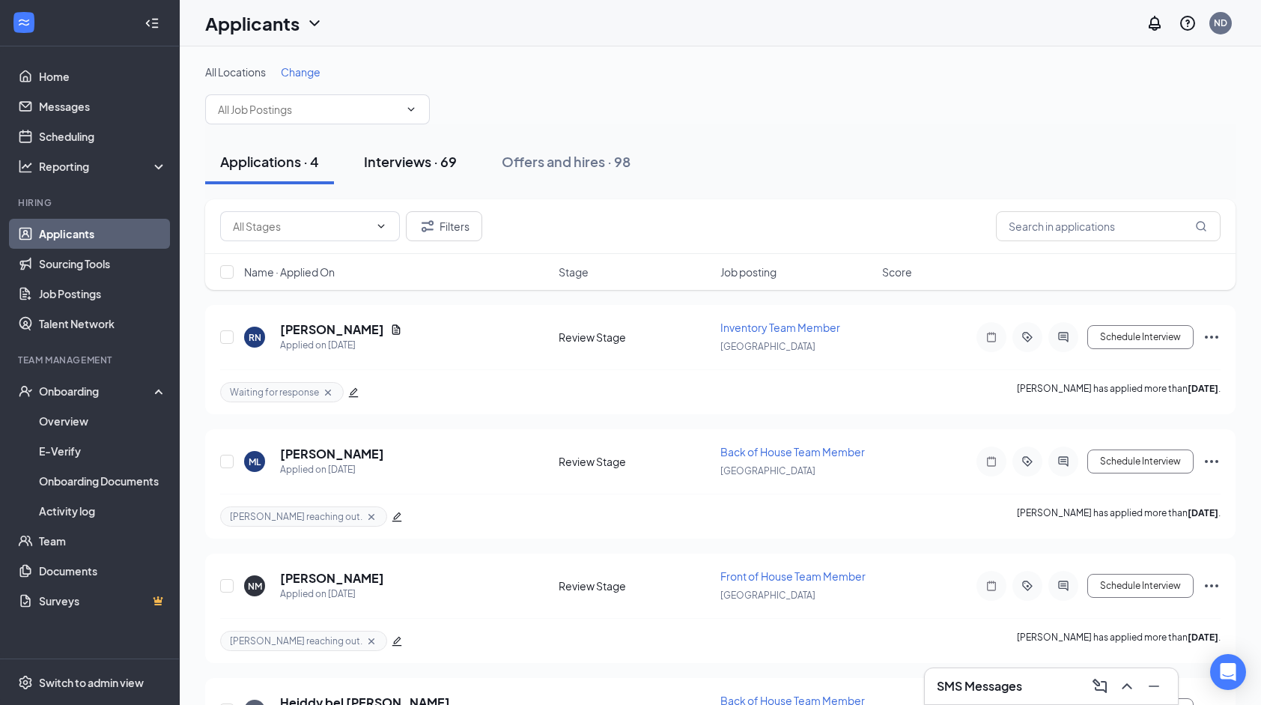
click at [433, 161] on div "Interviews · 69" at bounding box center [410, 161] width 93 height 19
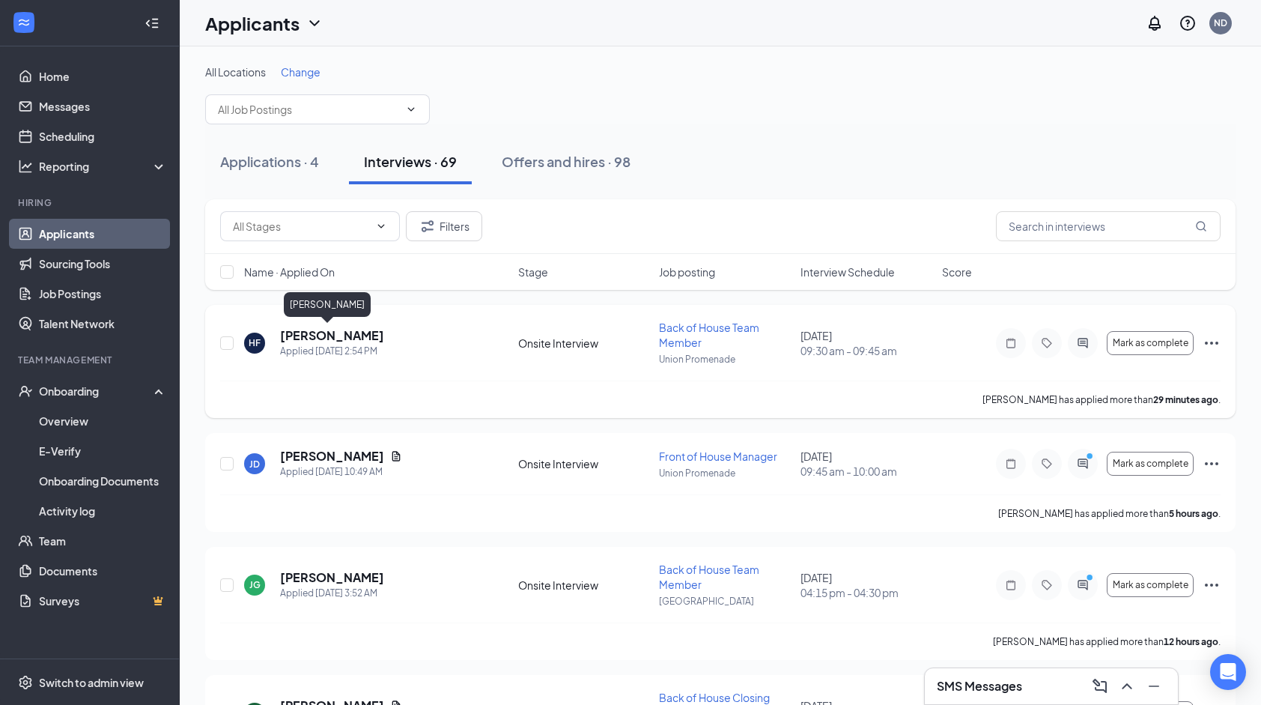
click at [340, 339] on h5 "[PERSON_NAME]" at bounding box center [332, 335] width 104 height 16
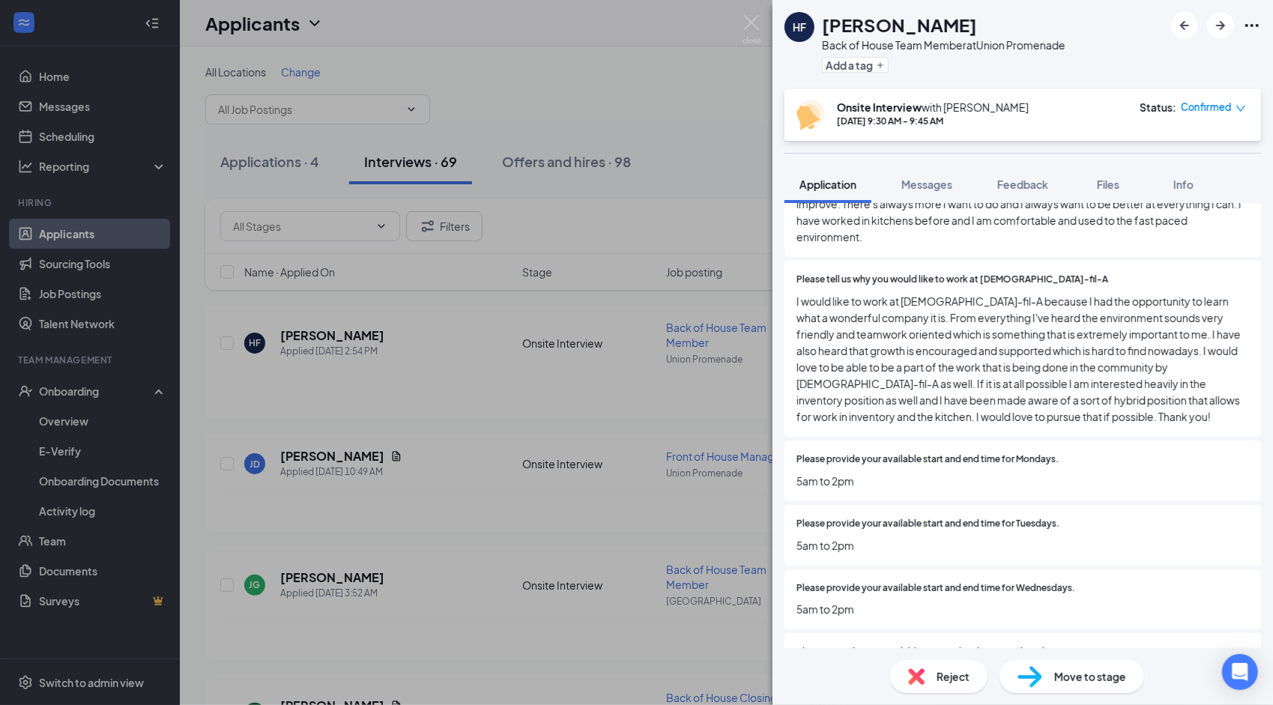
scroll to position [753, 0]
